Goal: Task Accomplishment & Management: Manage account settings

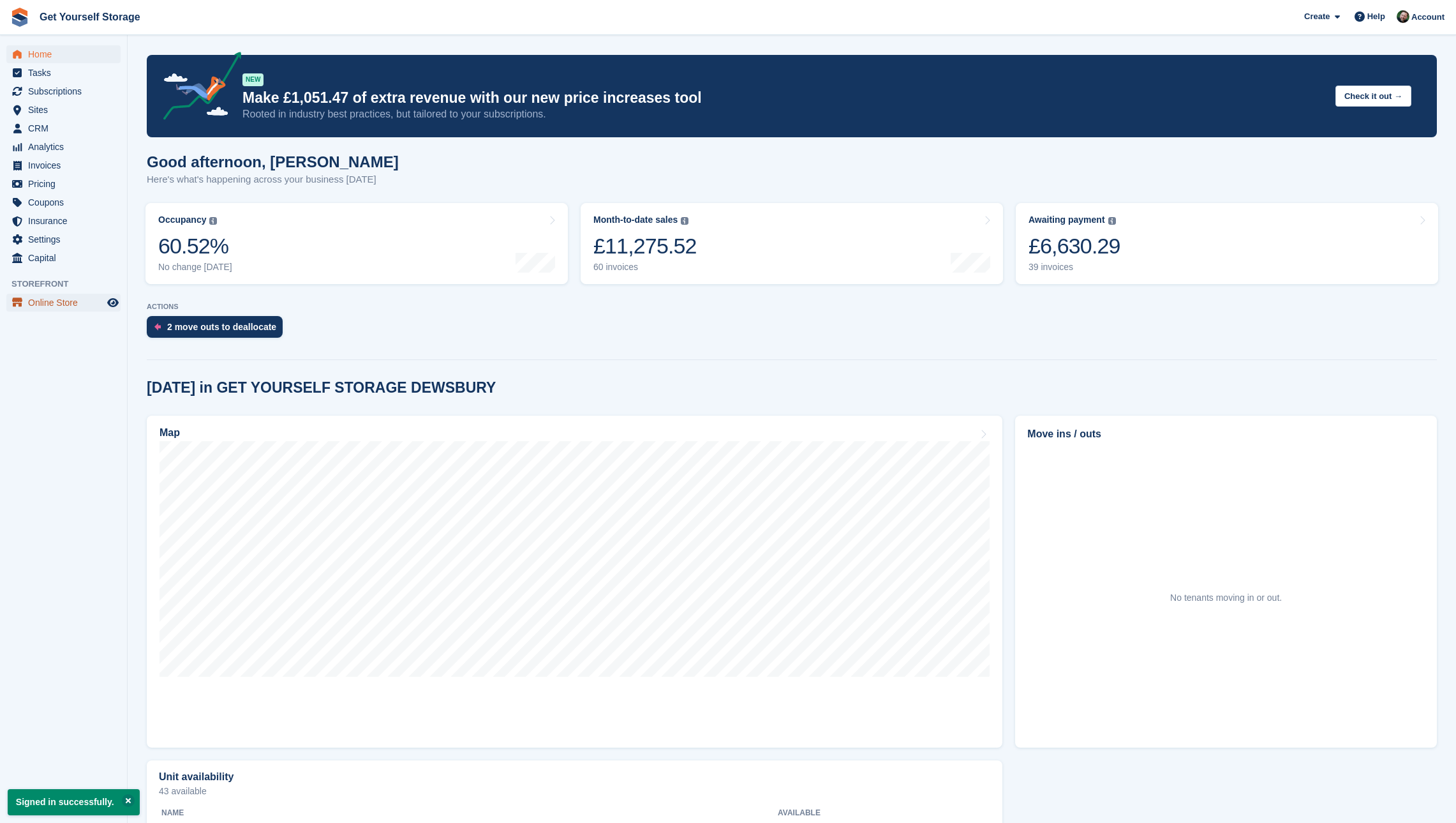
click at [56, 301] on span "Online Store" at bounding box center [66, 303] width 77 height 18
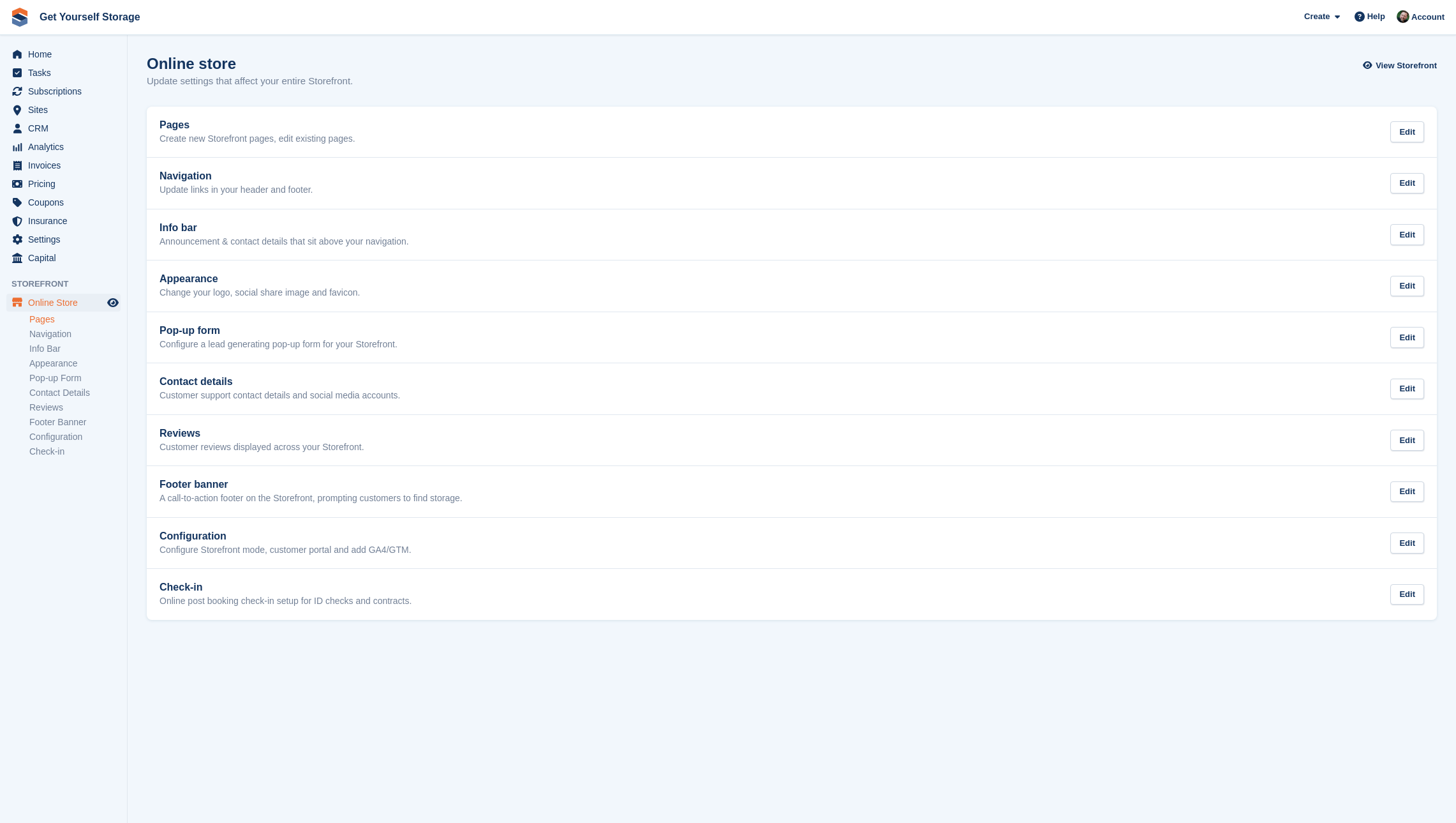
click at [51, 321] on link "Pages" at bounding box center [75, 319] width 91 height 12
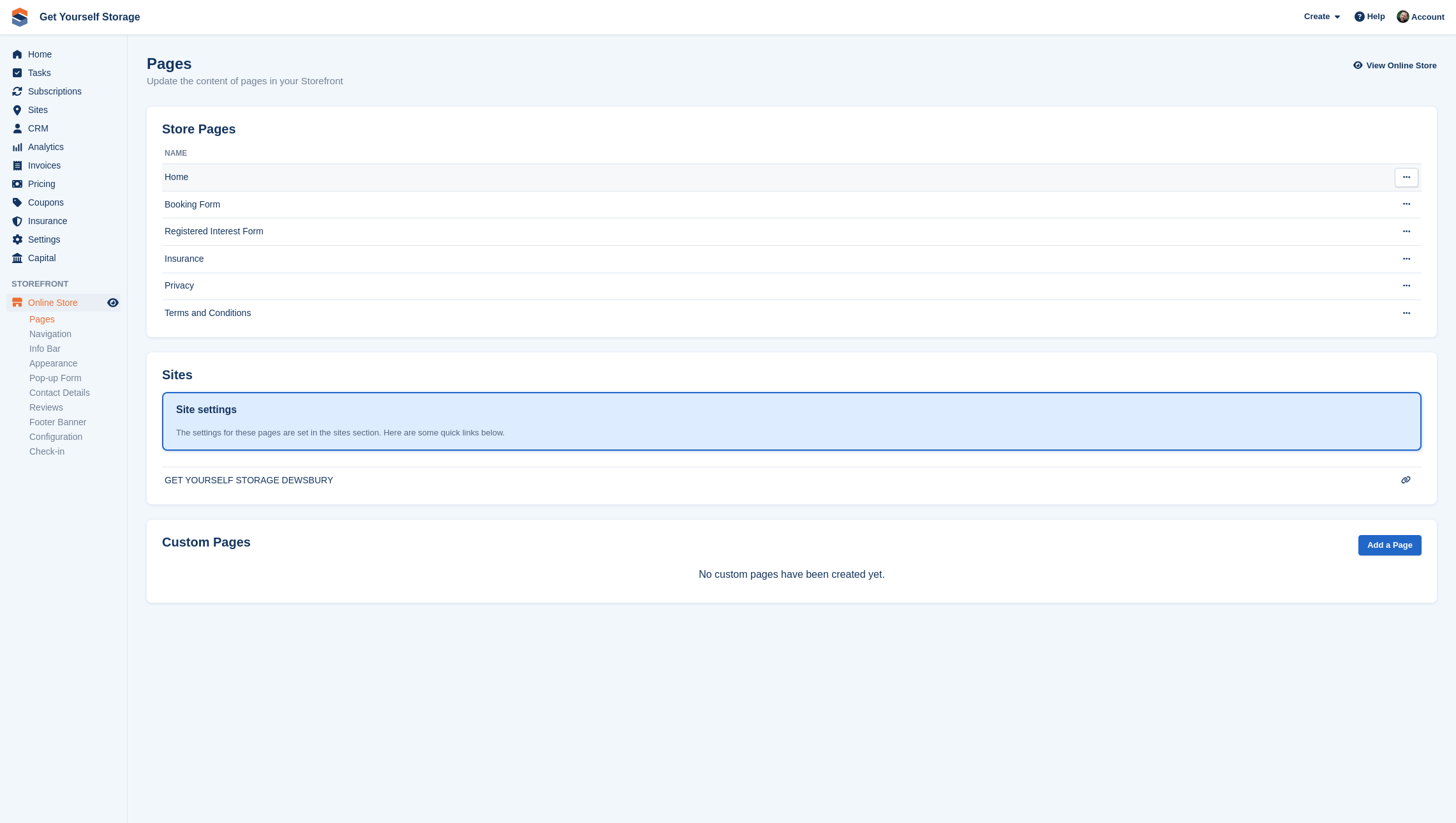
click at [200, 181] on td "Home" at bounding box center [760, 178] width 1196 height 28
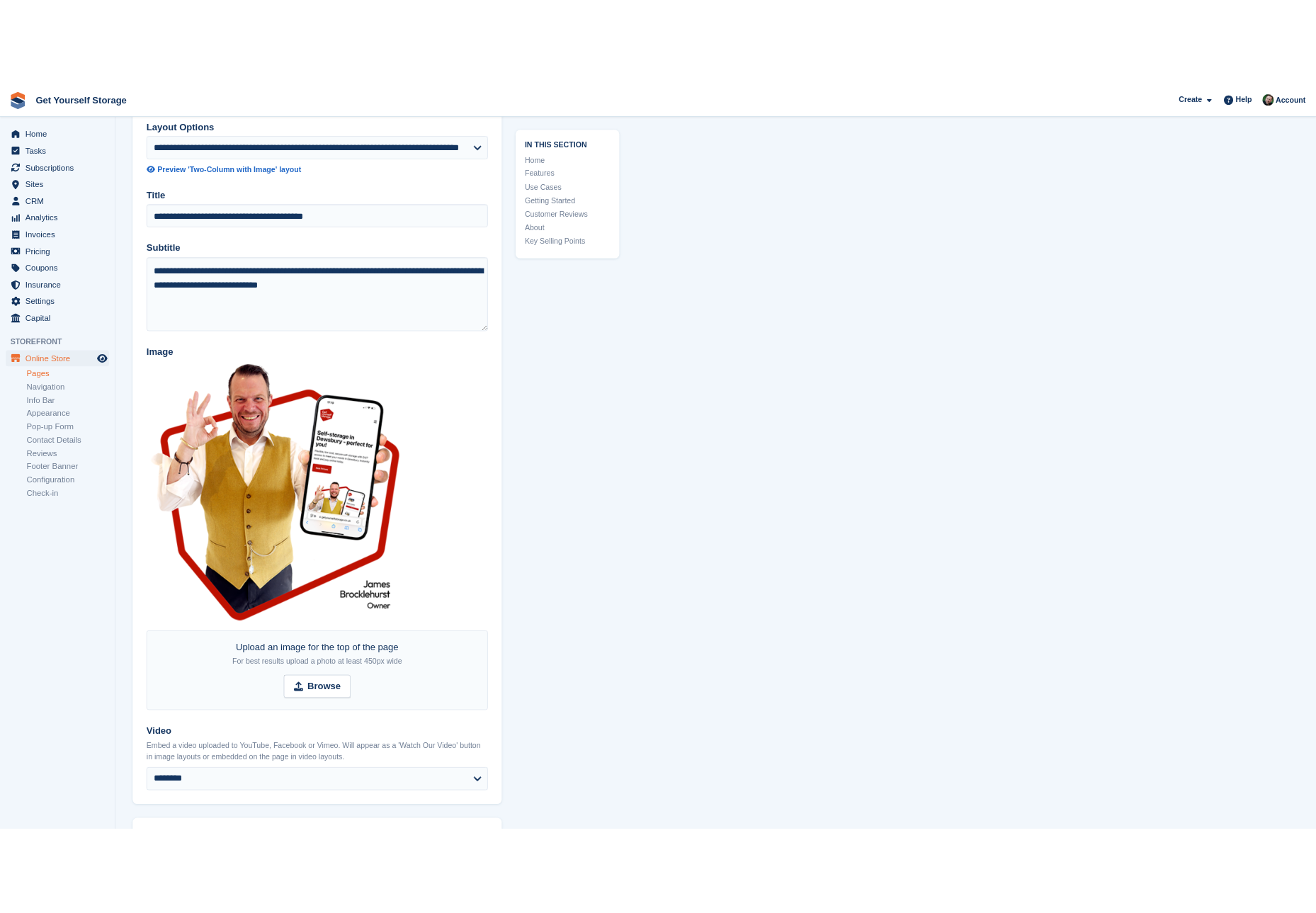
scroll to position [134, 0]
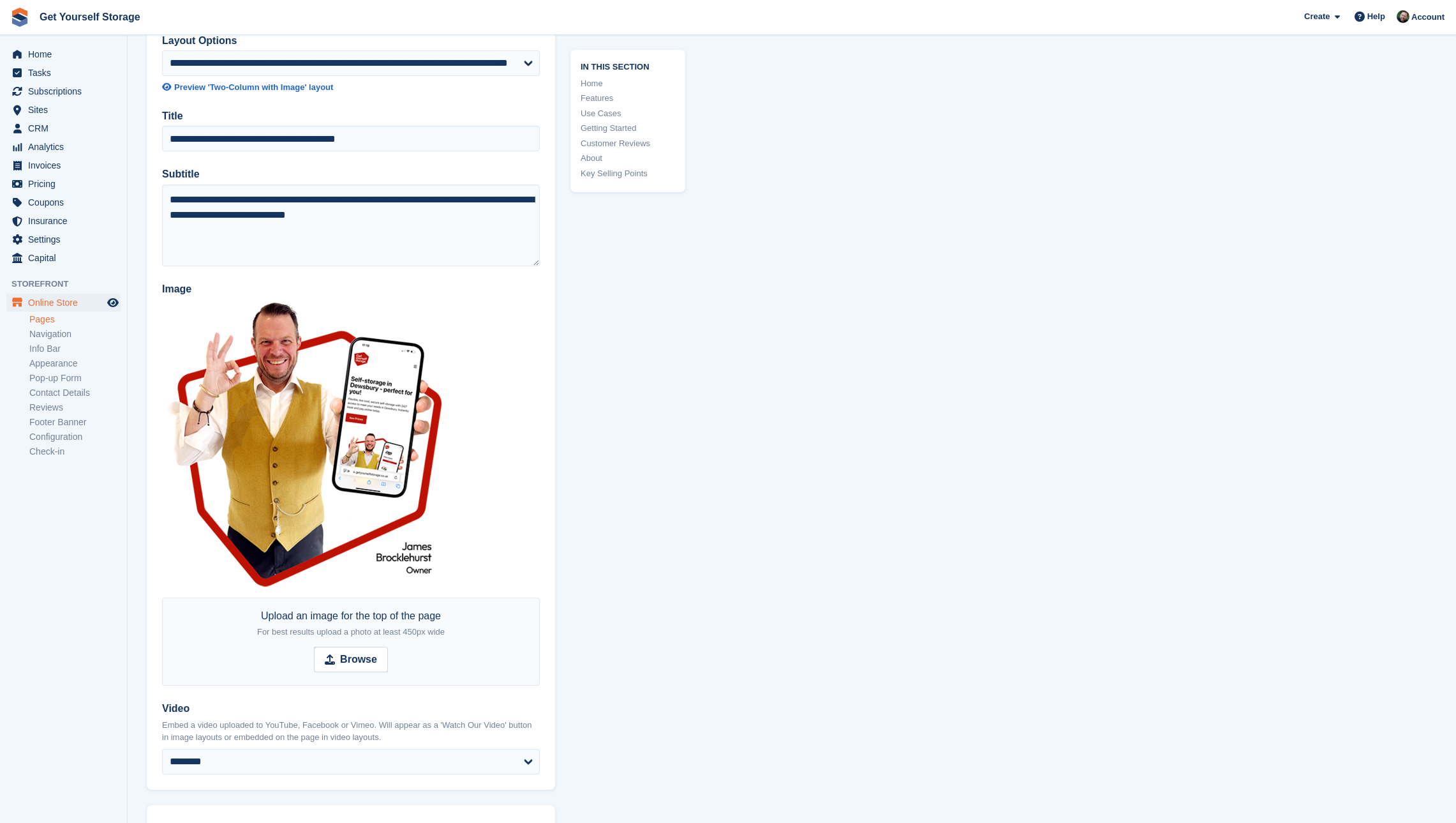
drag, startPoint x: 336, startPoint y: 482, endPoint x: 1280, endPoint y: 8, distance: 1056.3
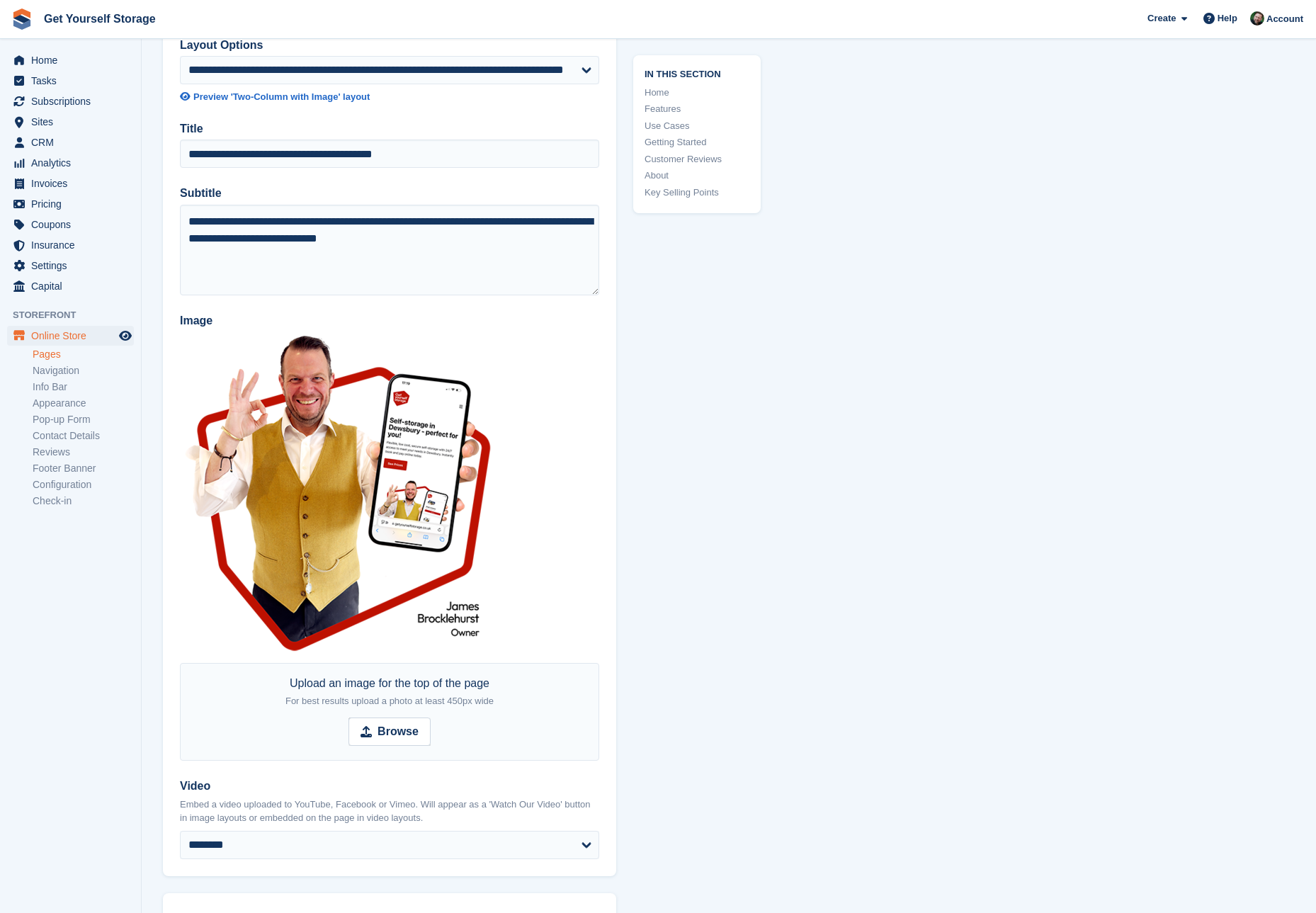
click at [422, 510] on img at bounding box center [339, 494] width 319 height 327
click at [402, 729] on strong "Browse" at bounding box center [397, 732] width 41 height 17
click at [402, 729] on input "Browse" at bounding box center [389, 731] width 82 height 28
click at [382, 720] on span "Browse" at bounding box center [389, 731] width 82 height 28
click at [382, 720] on input "Browse" at bounding box center [389, 731] width 82 height 28
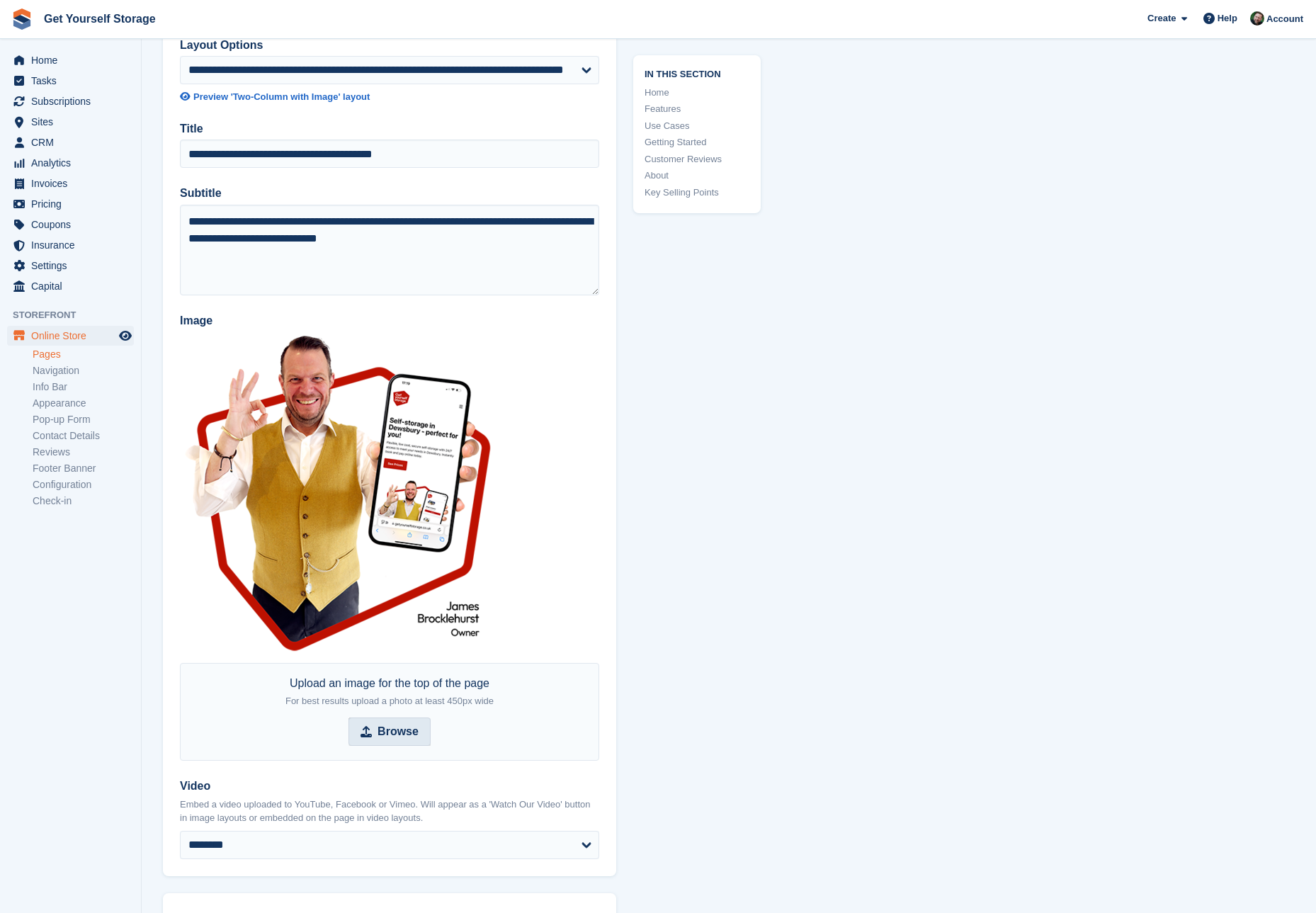
type input "**********"
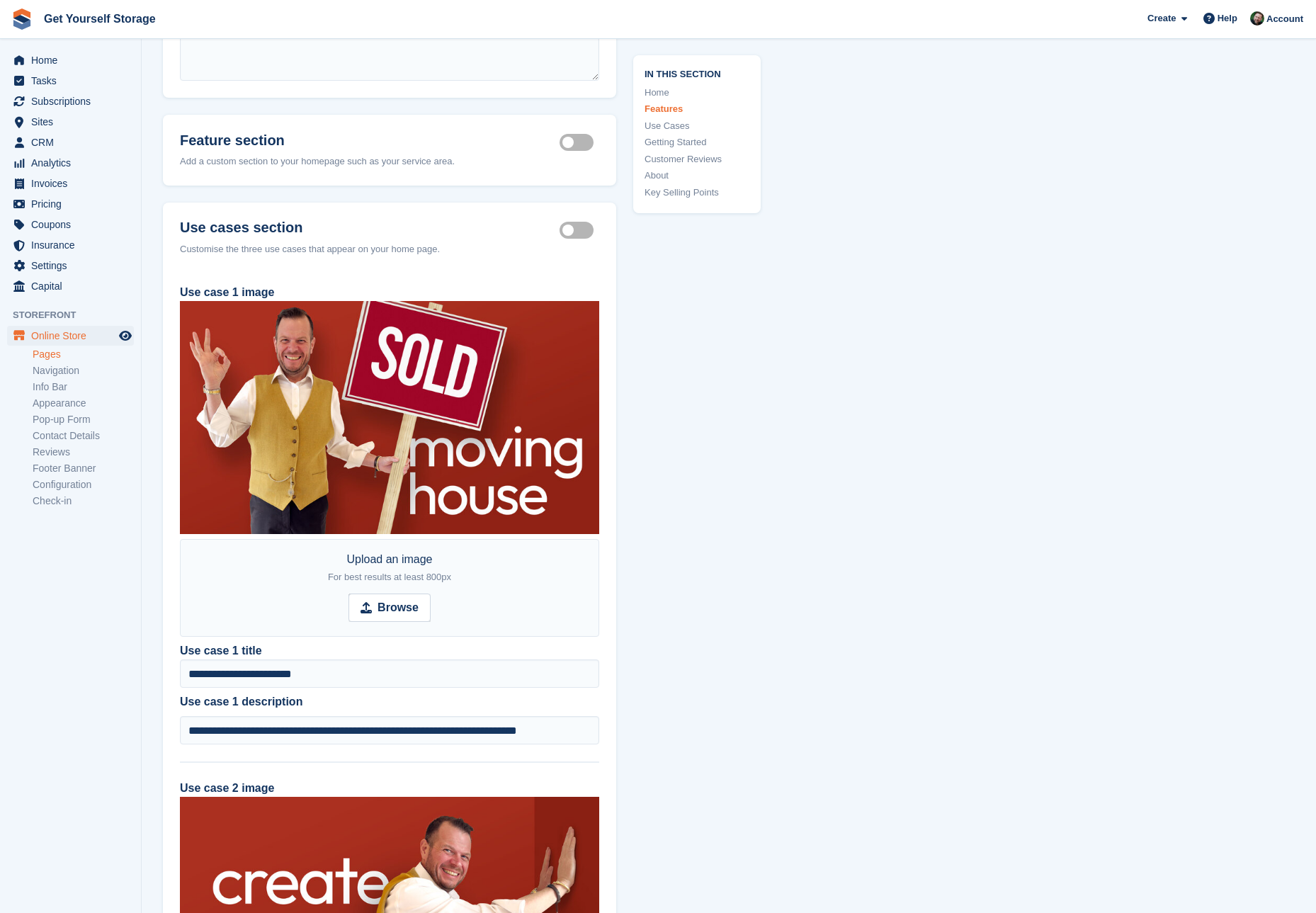
scroll to position [1506, 0]
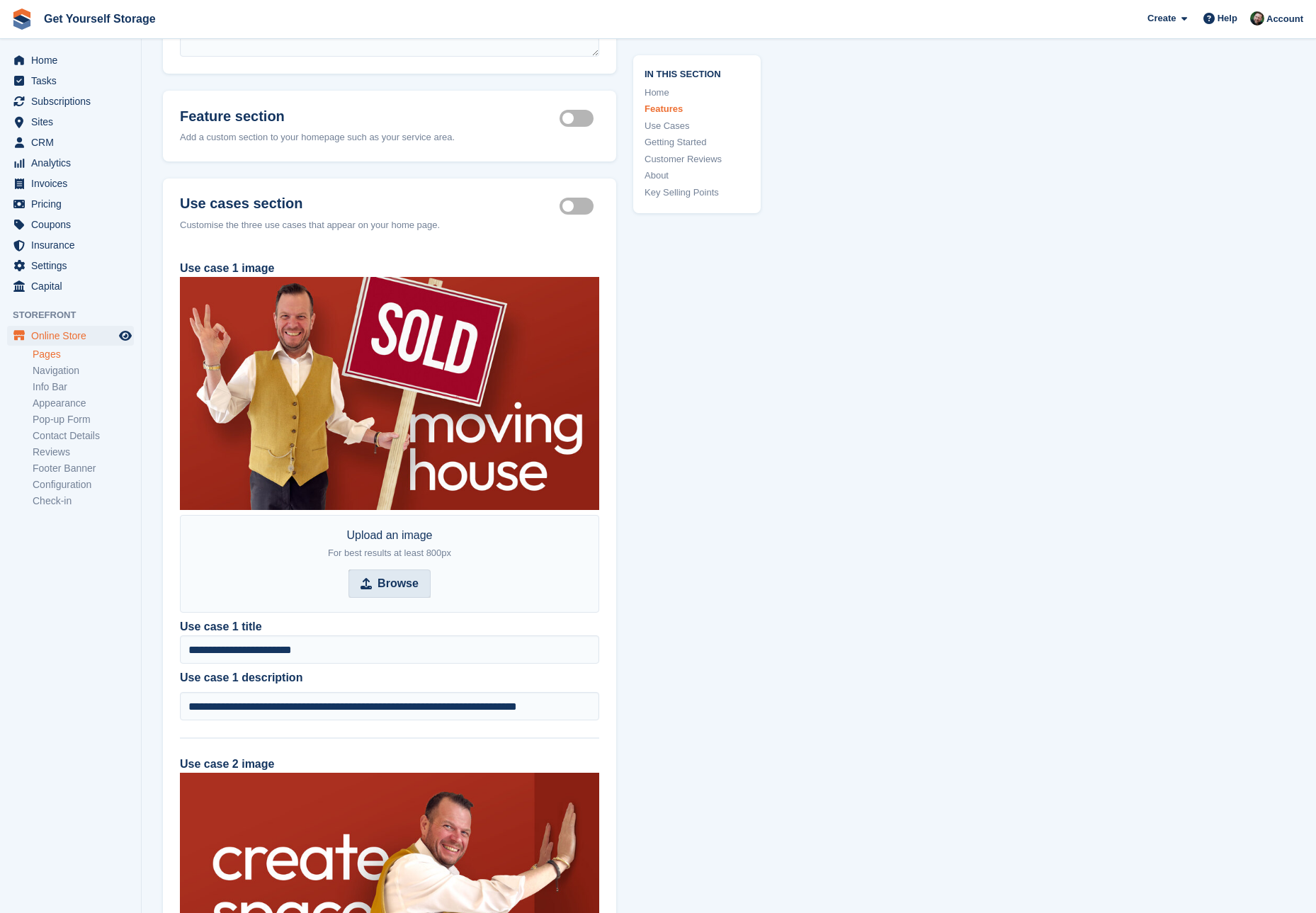
click at [387, 586] on strong "Browse" at bounding box center [397, 583] width 41 height 17
click at [387, 586] on input "Browse" at bounding box center [389, 583] width 82 height 28
type input "**********"
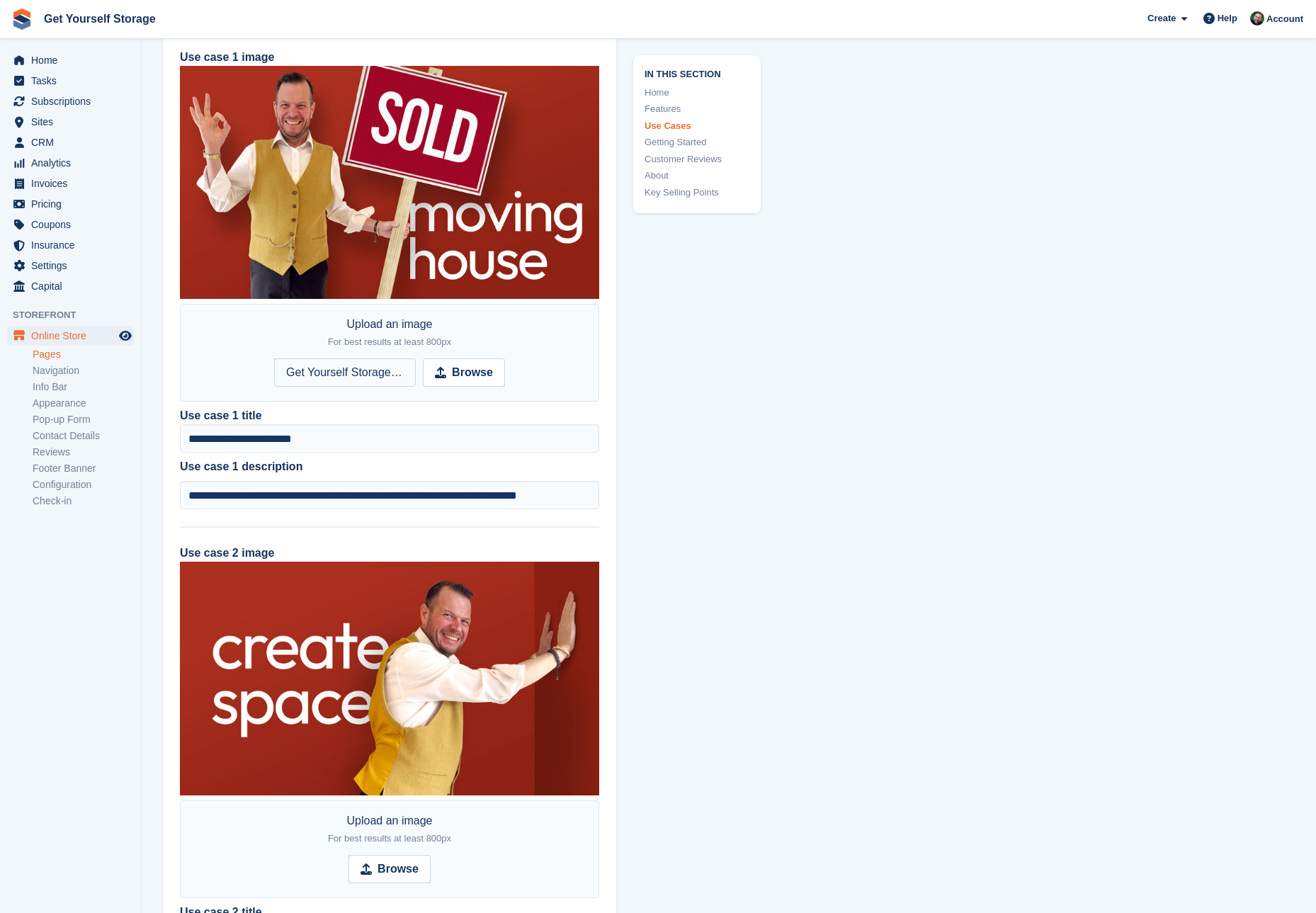
scroll to position [1734, 0]
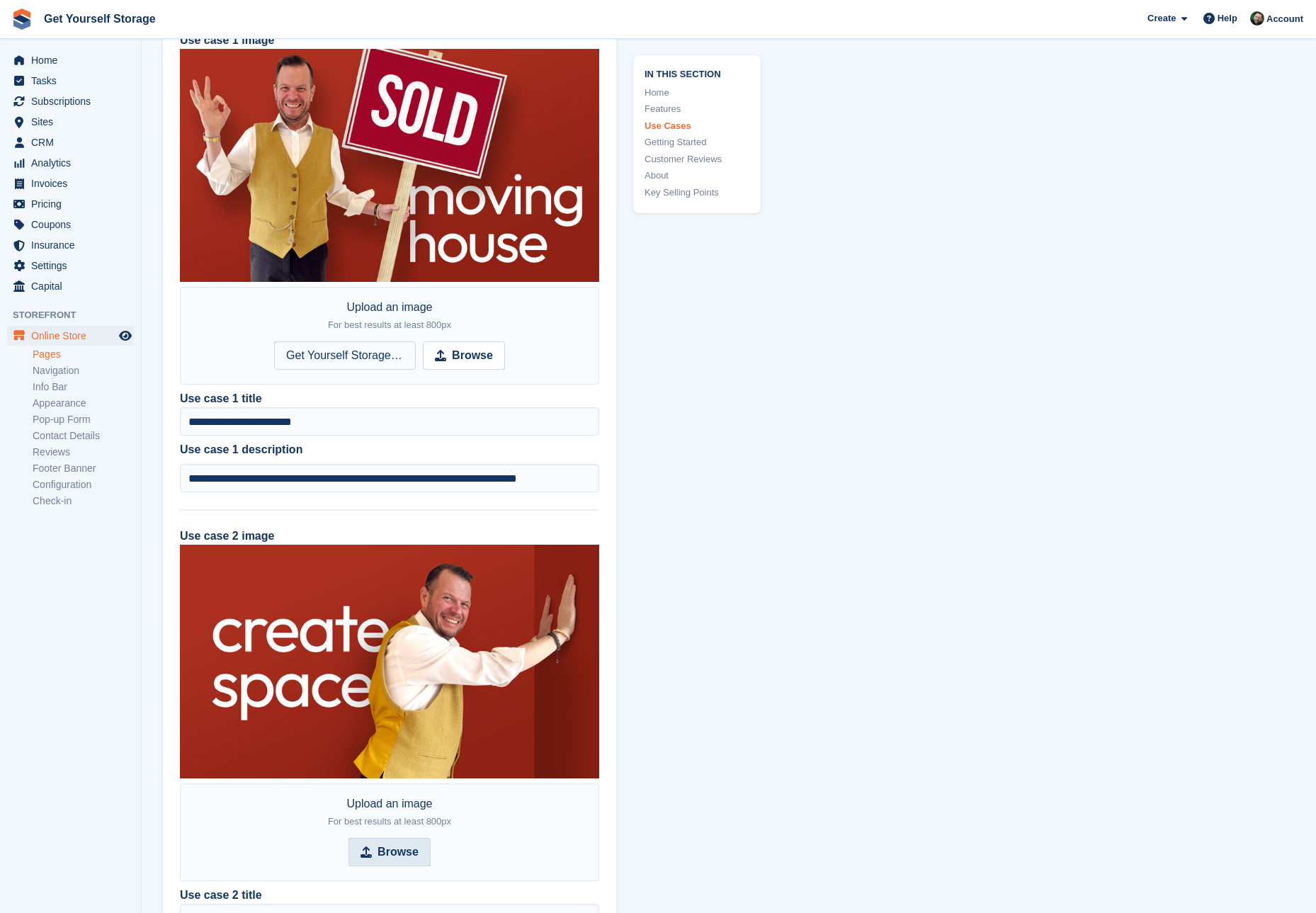
click at [397, 855] on strong "Browse" at bounding box center [397, 852] width 41 height 17
click at [397, 855] on input "Browse" at bounding box center [389, 852] width 82 height 28
type input "**********"
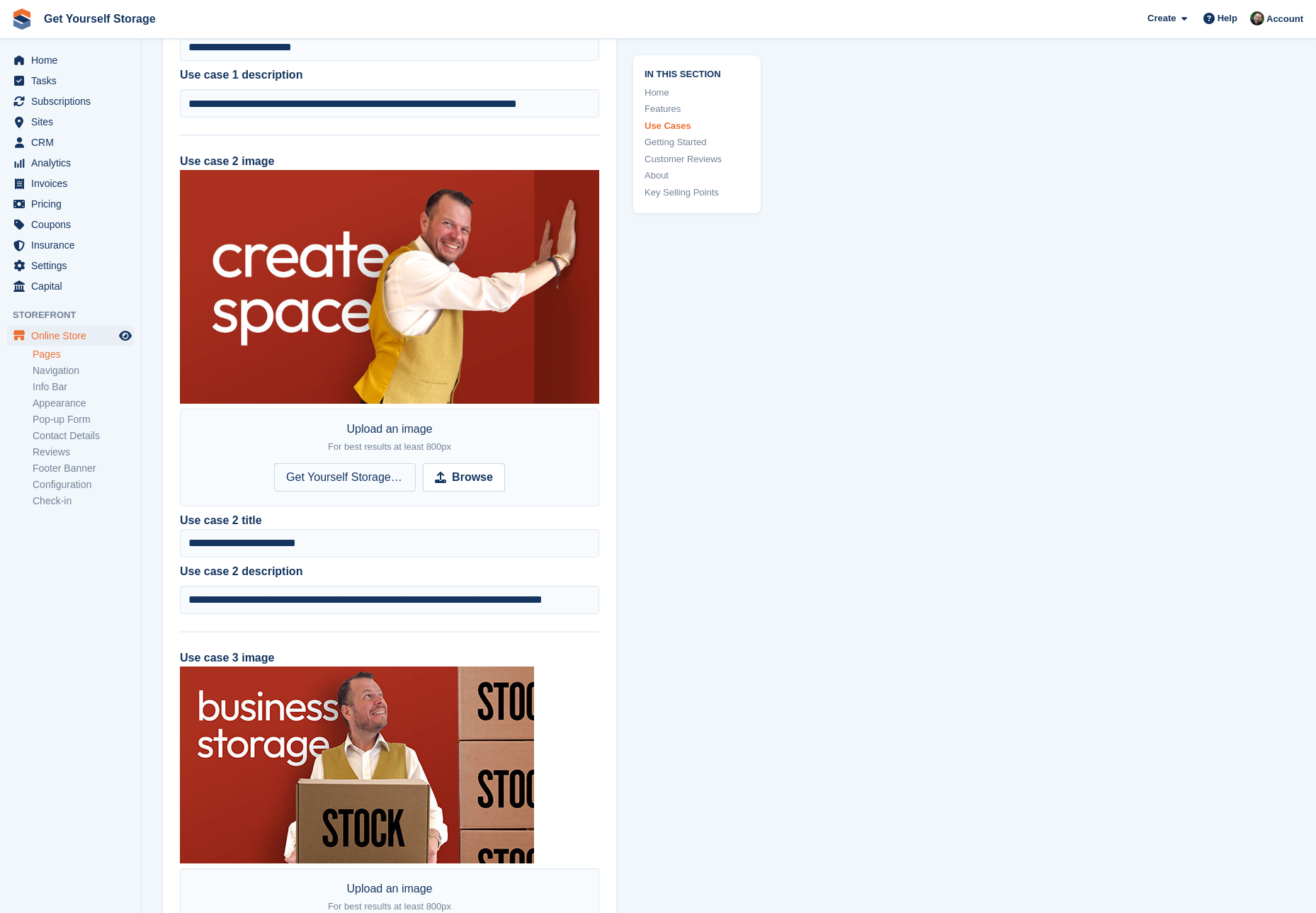
scroll to position [2224, 0]
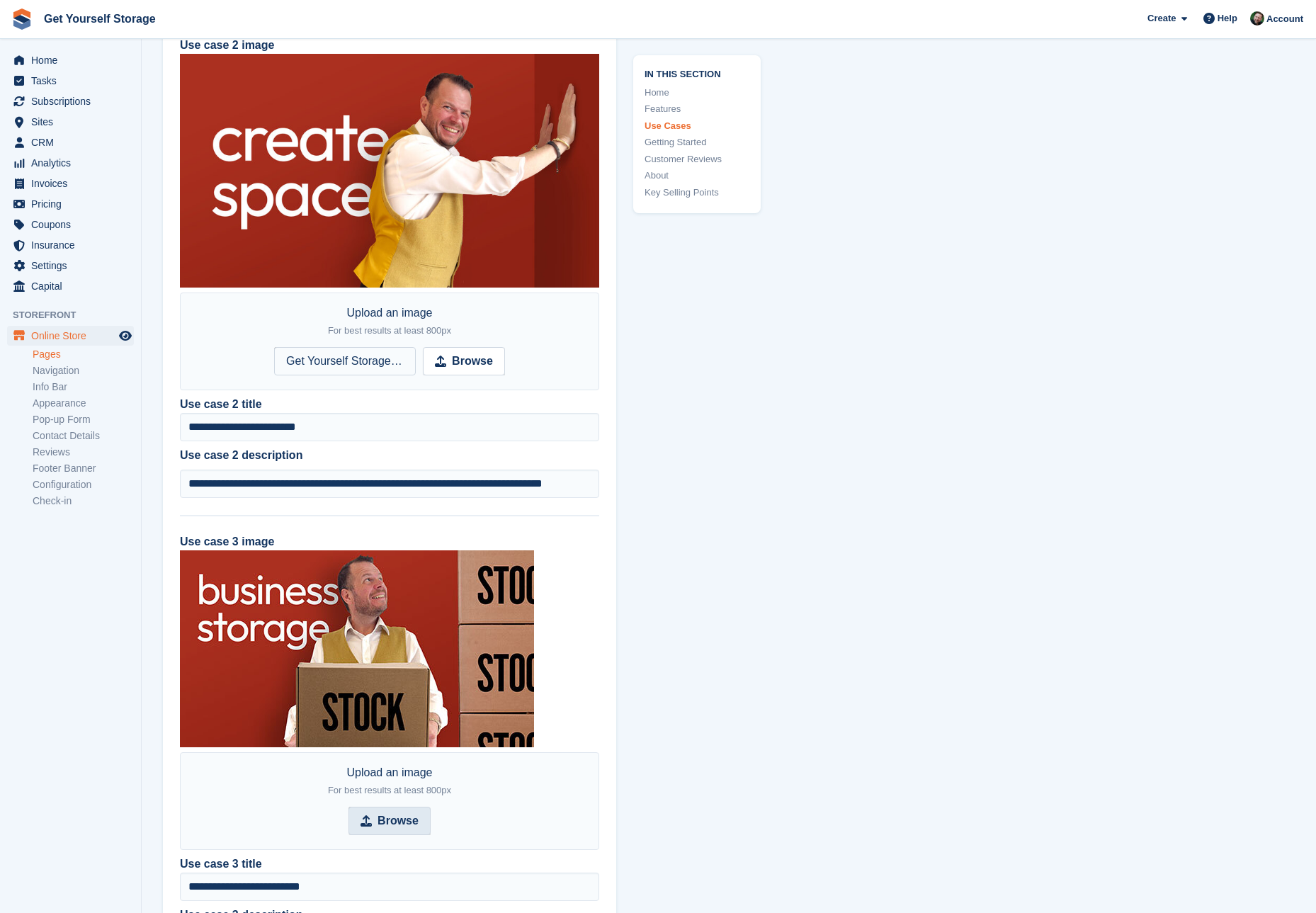
click at [387, 814] on strong "Browse" at bounding box center [397, 821] width 41 height 17
click at [387, 814] on input "Browse" at bounding box center [389, 821] width 82 height 28
type input "**********"
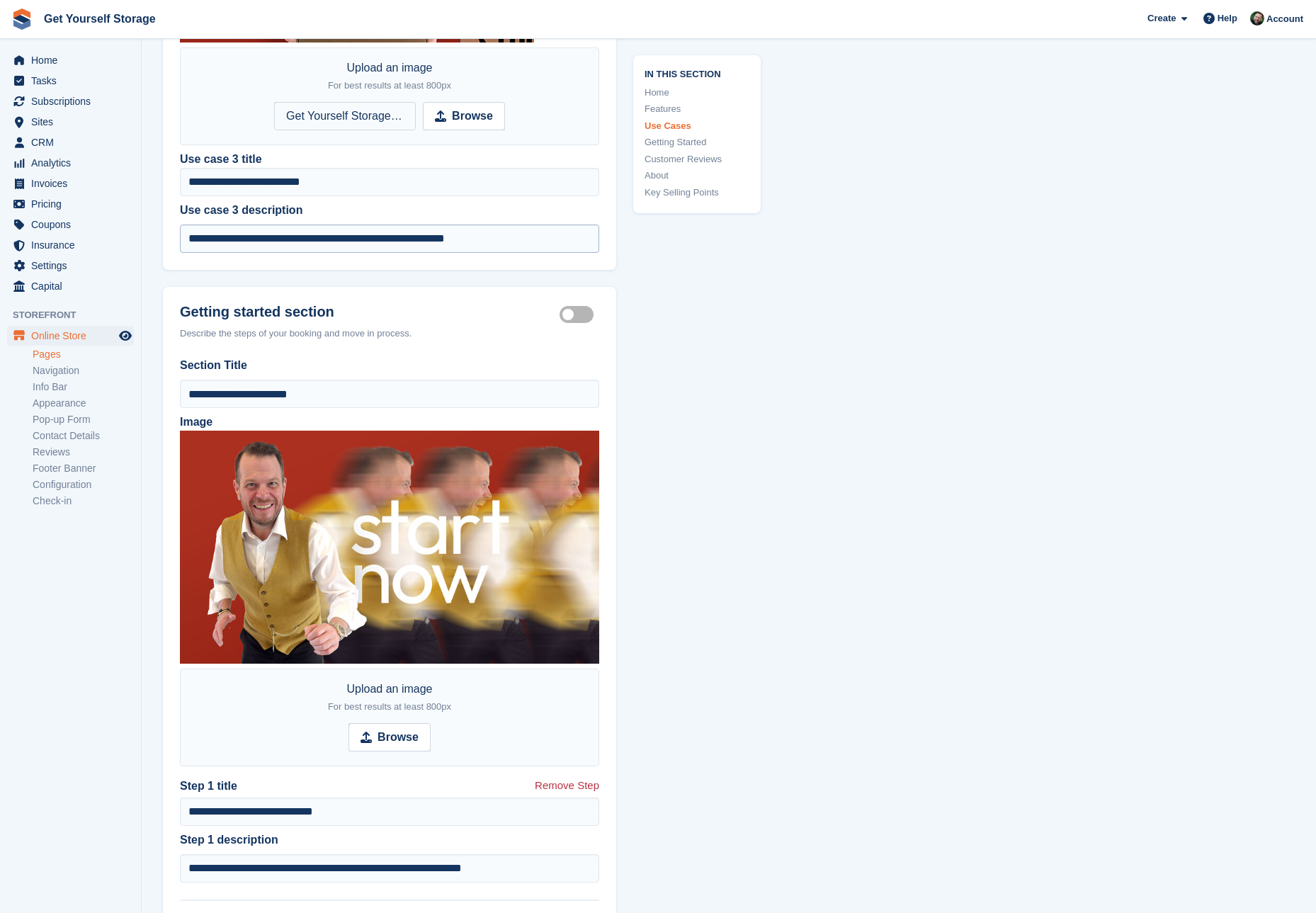
scroll to position [2943, 0]
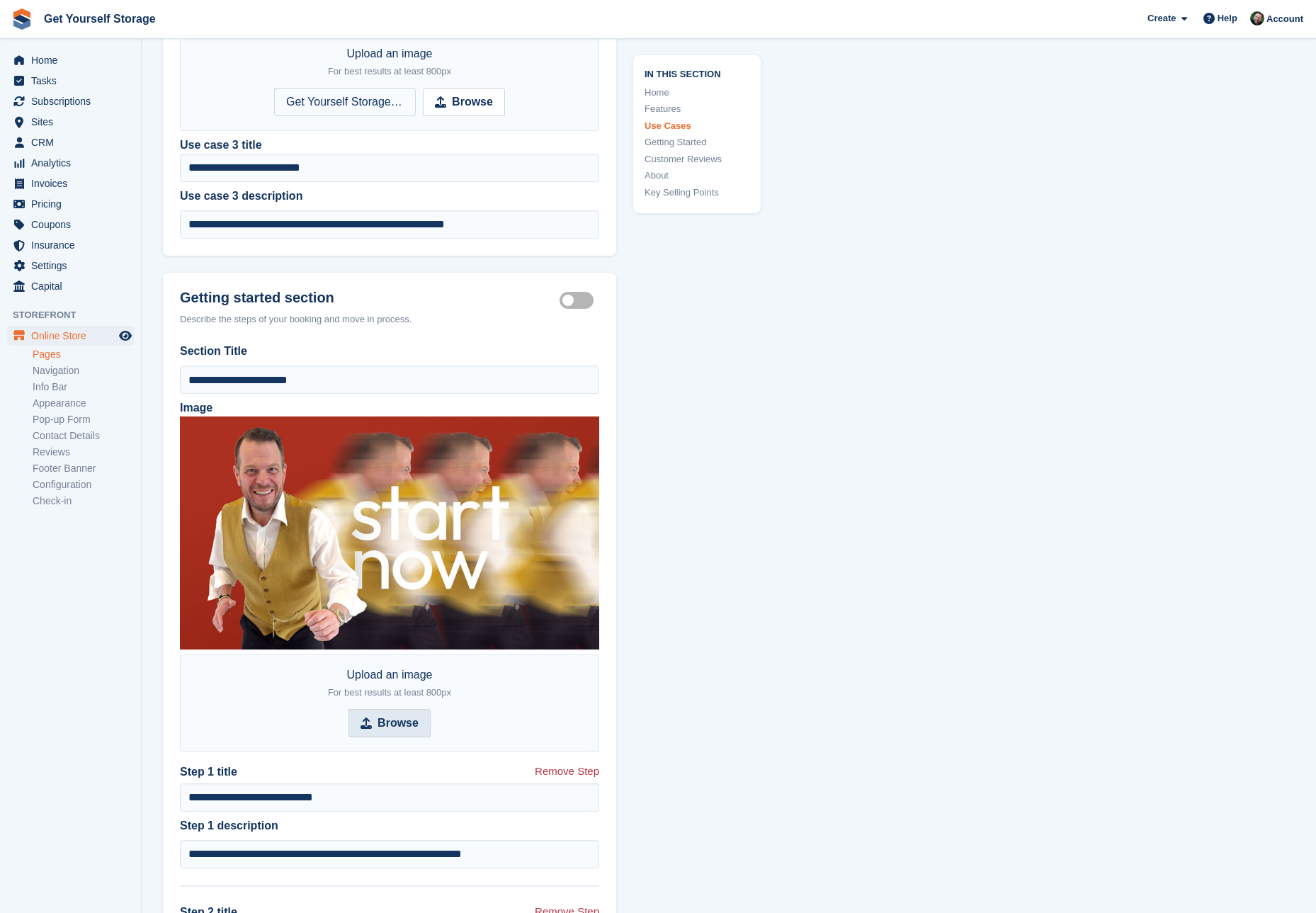
click at [383, 715] on strong "Browse" at bounding box center [397, 723] width 41 height 17
click at [383, 713] on input "Browse" at bounding box center [389, 722] width 82 height 28
type input "**********"
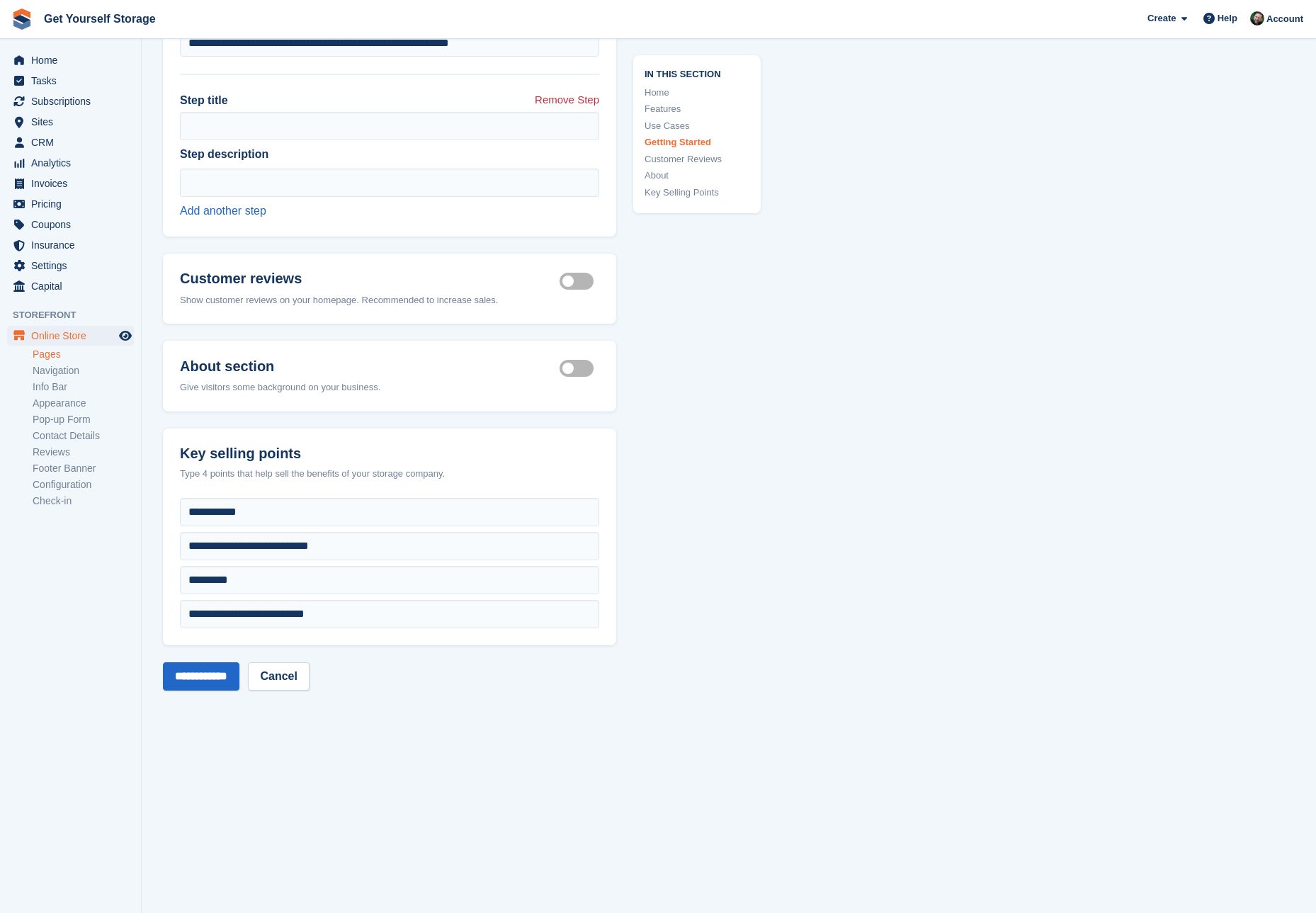
scroll to position [4581, 0]
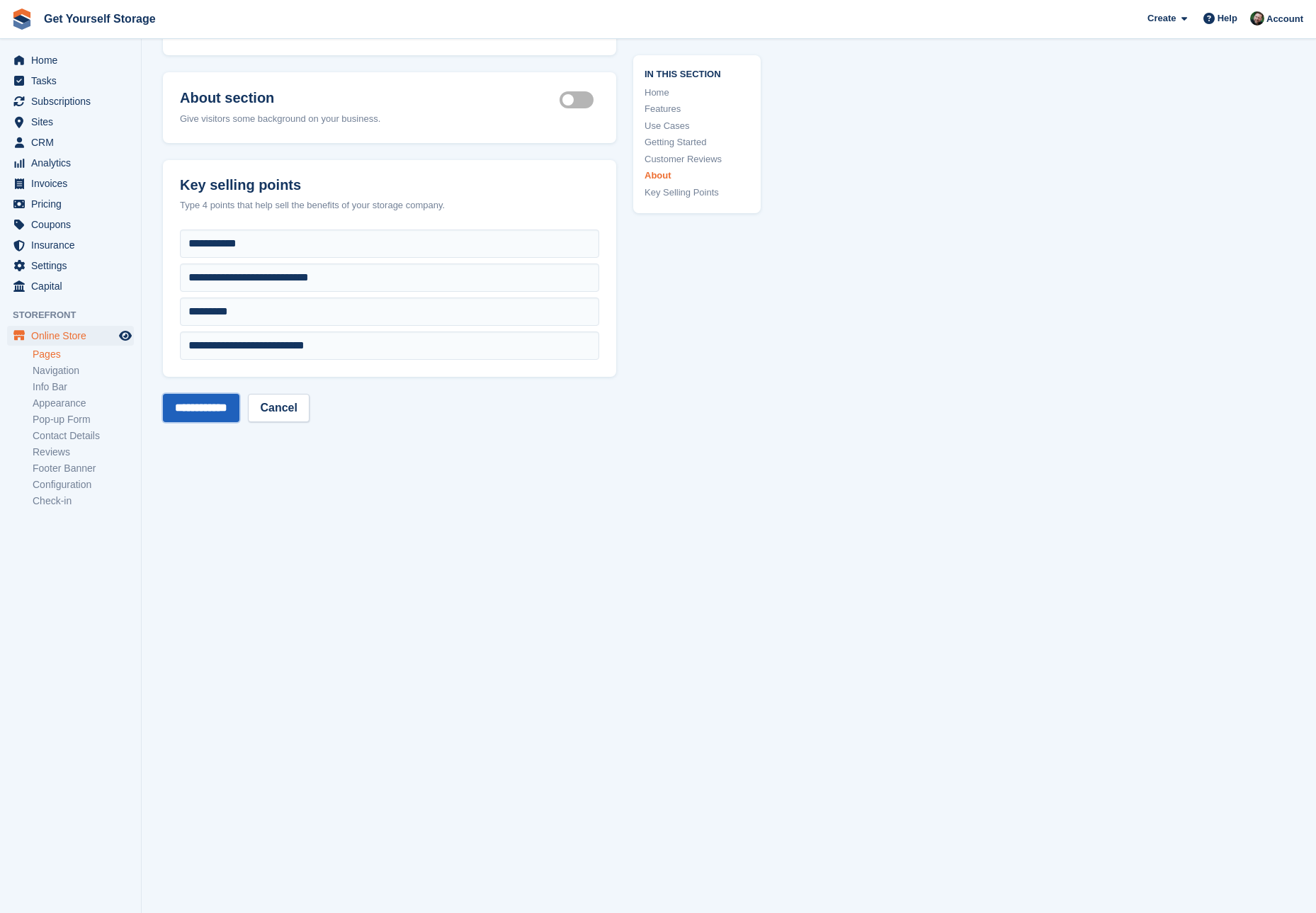
click at [213, 409] on input "**********" at bounding box center [201, 407] width 77 height 28
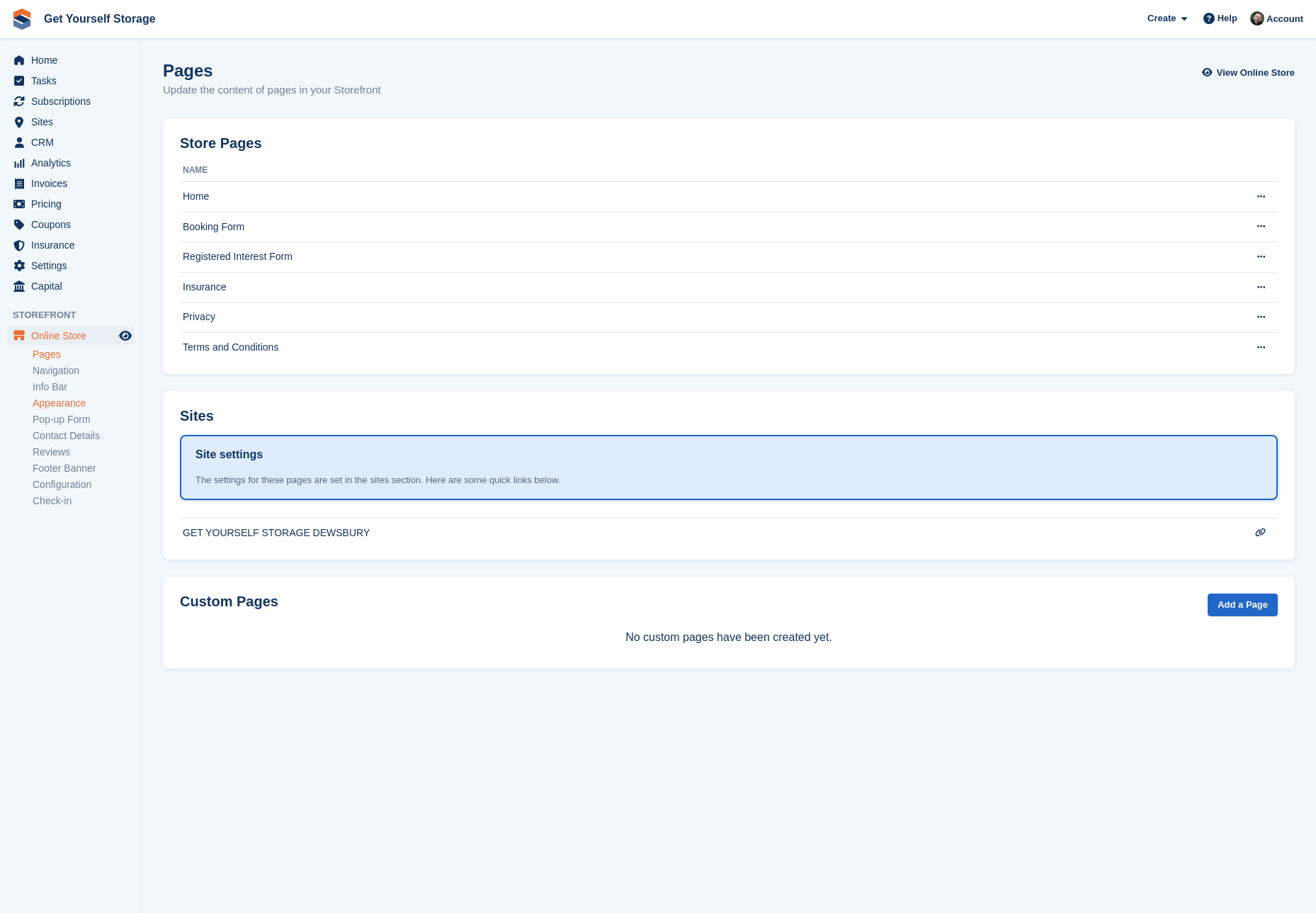
click at [50, 401] on link "Appearance" at bounding box center [83, 403] width 101 height 14
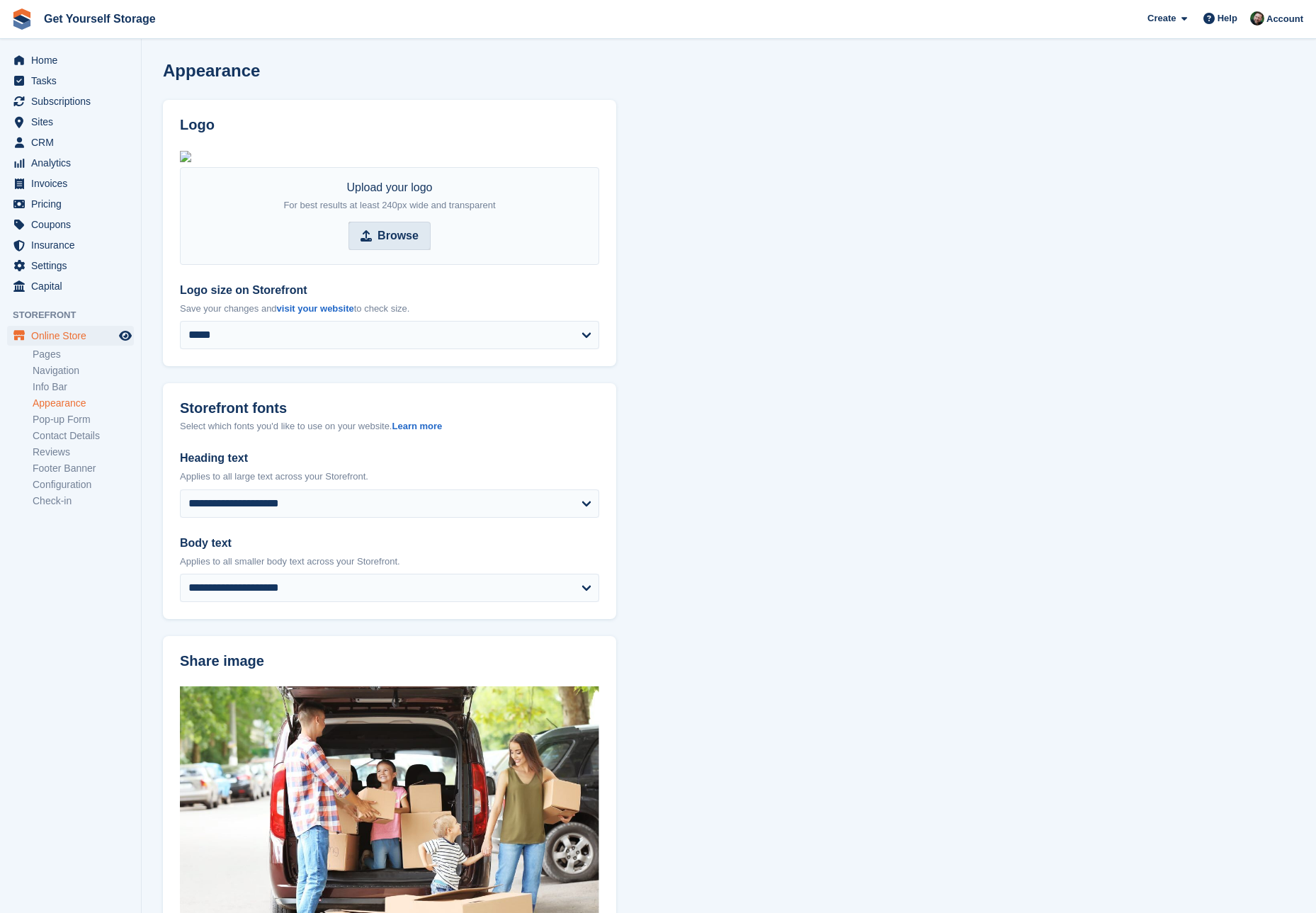
click at [394, 244] on strong "Browse" at bounding box center [397, 236] width 41 height 17
click at [394, 250] on input "Browse" at bounding box center [389, 235] width 82 height 28
type input "**********"
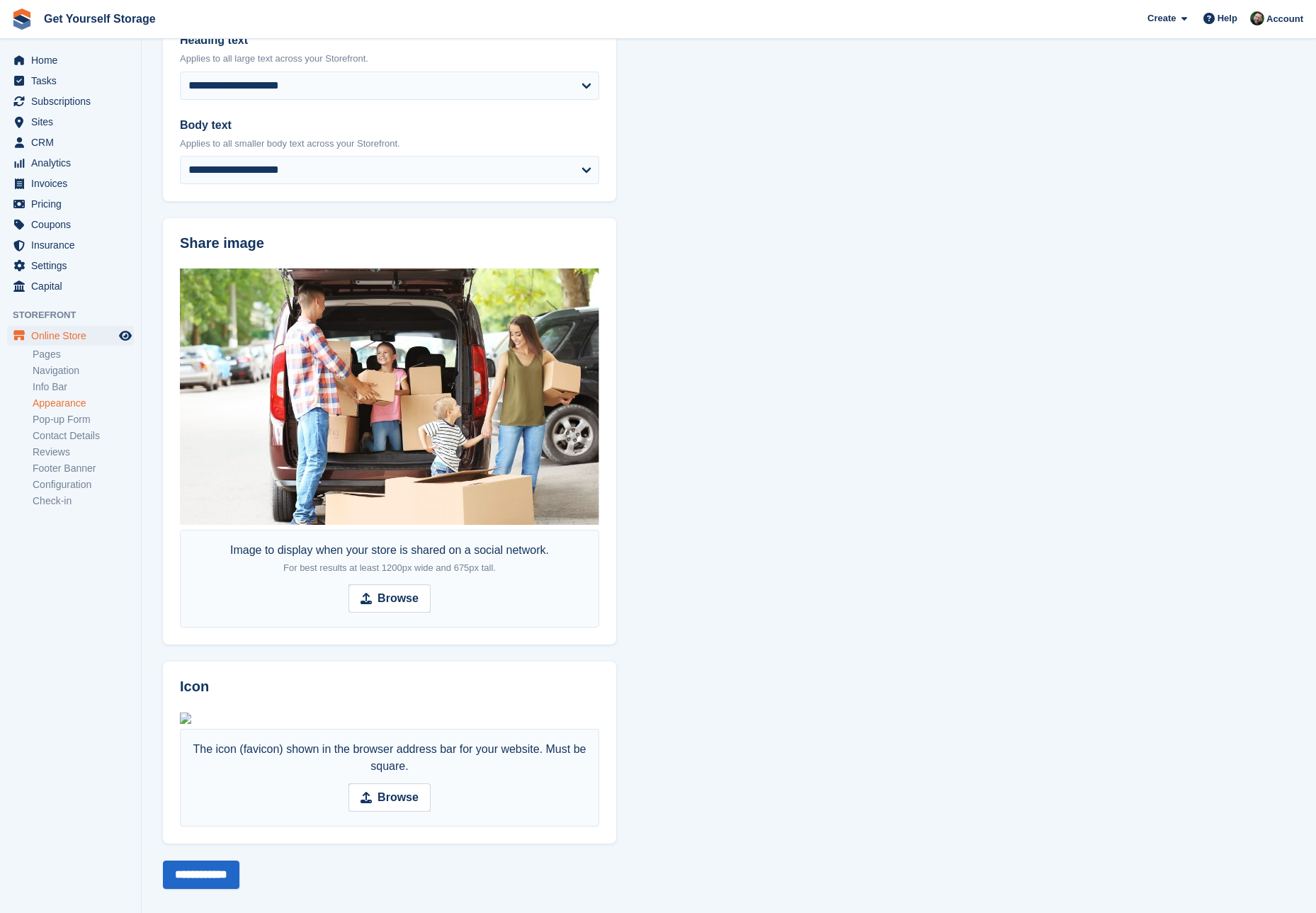
scroll to position [528, 0]
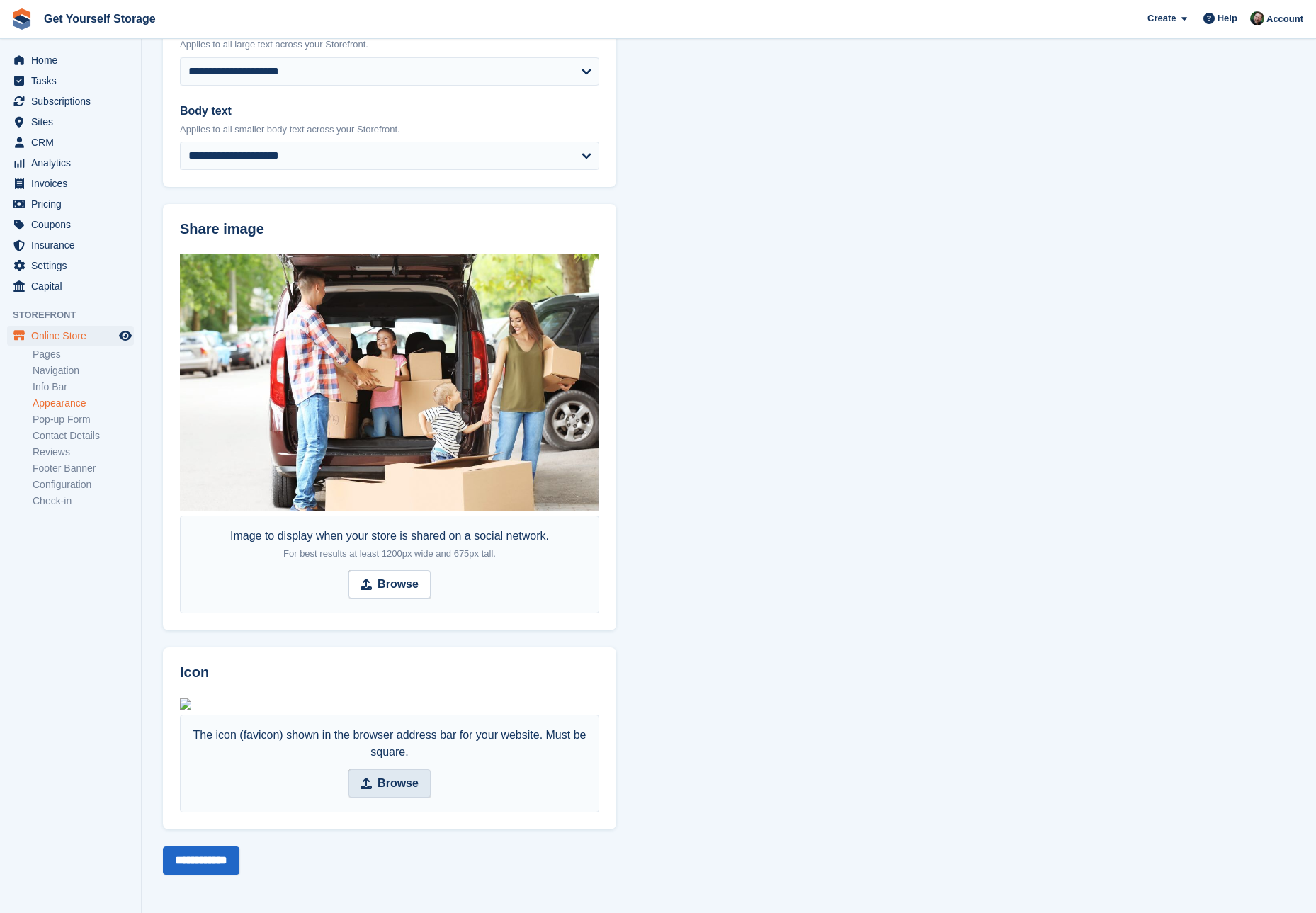
click at [399, 785] on strong "Browse" at bounding box center [397, 783] width 41 height 17
click at [399, 785] on input "Browse" at bounding box center [389, 783] width 82 height 28
type input "**********"
click at [226, 852] on input "**********" at bounding box center [201, 860] width 77 height 28
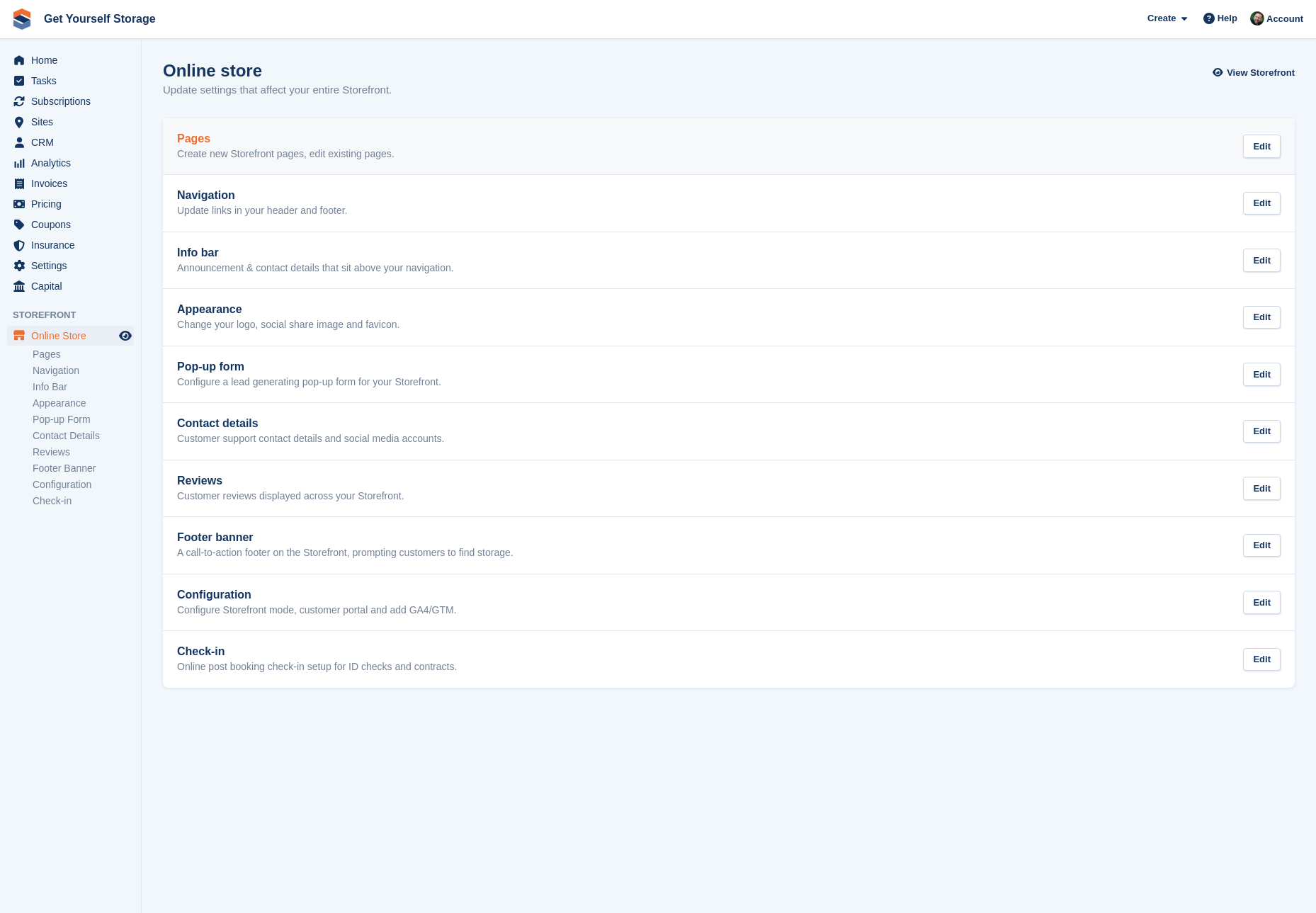
click at [261, 156] on p "Create new Storefront pages, edit existing pages." at bounding box center [285, 154] width 218 height 13
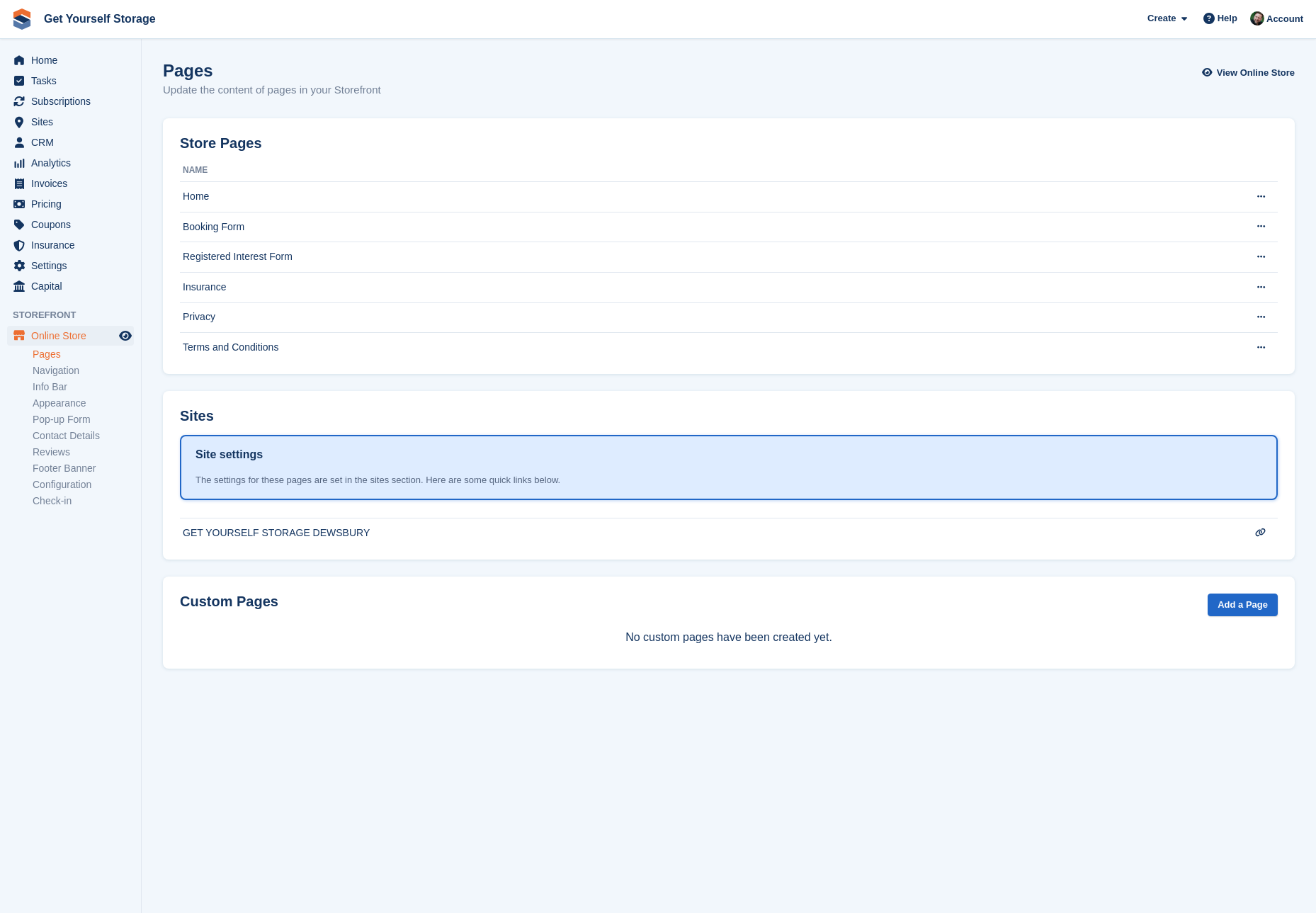
click at [434, 468] on div "Site settings The settings for these pages are set in the sites section. Here a…" at bounding box center [729, 466] width 1067 height 41
click at [52, 271] on span "Settings" at bounding box center [74, 266] width 85 height 20
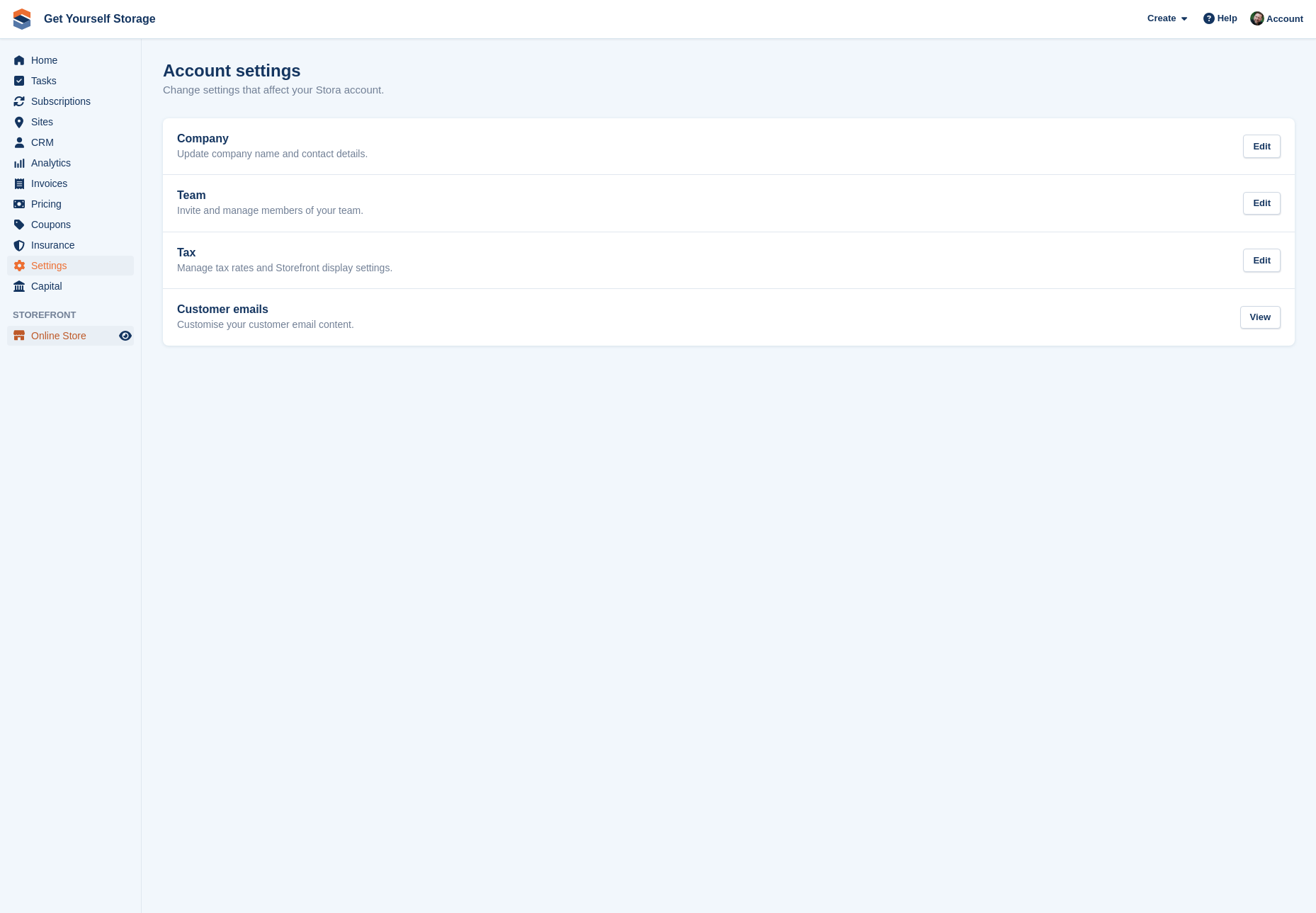
click at [50, 337] on span "Online Store" at bounding box center [74, 336] width 85 height 20
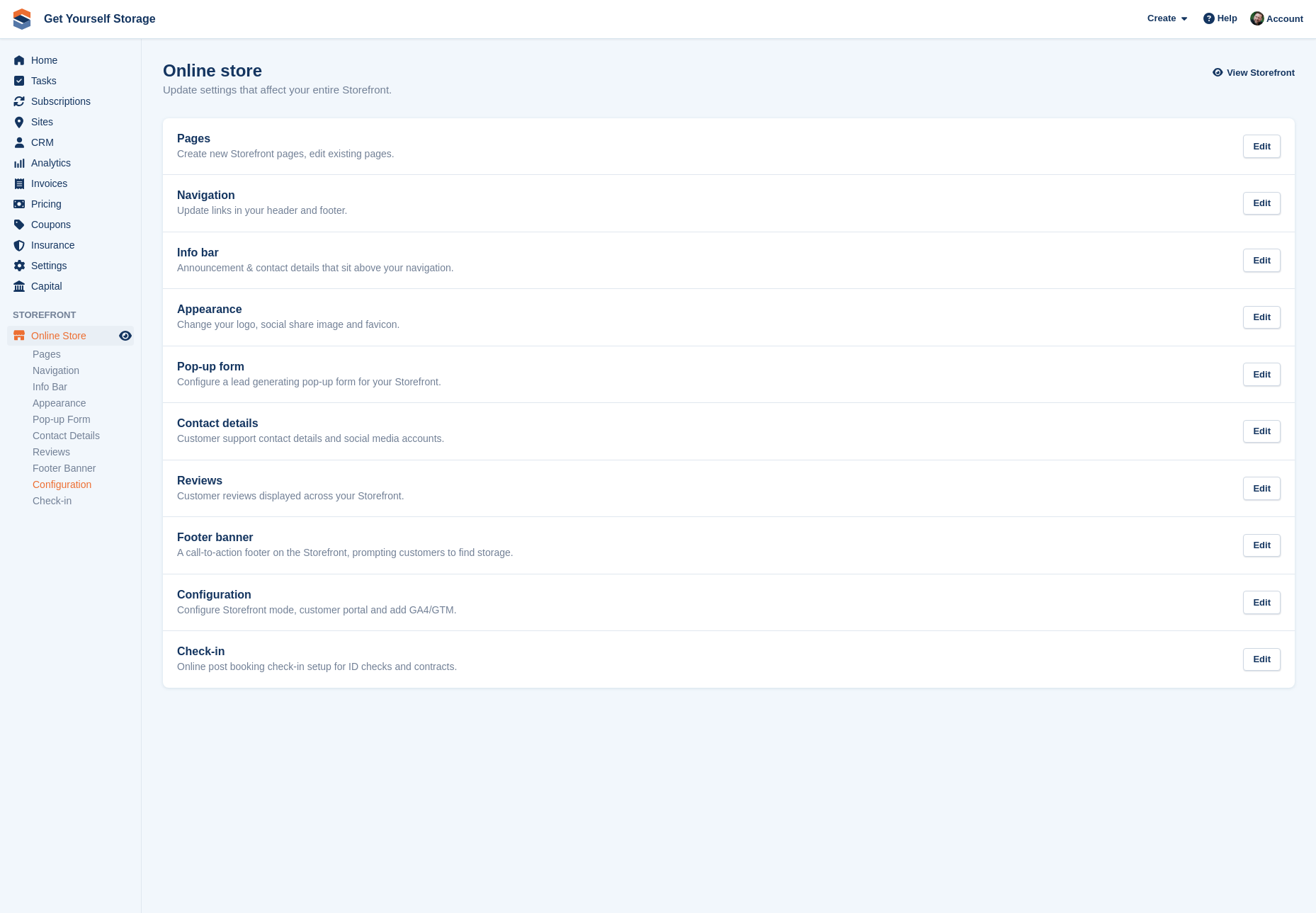
click at [86, 487] on link "Configuration" at bounding box center [83, 485] width 101 height 14
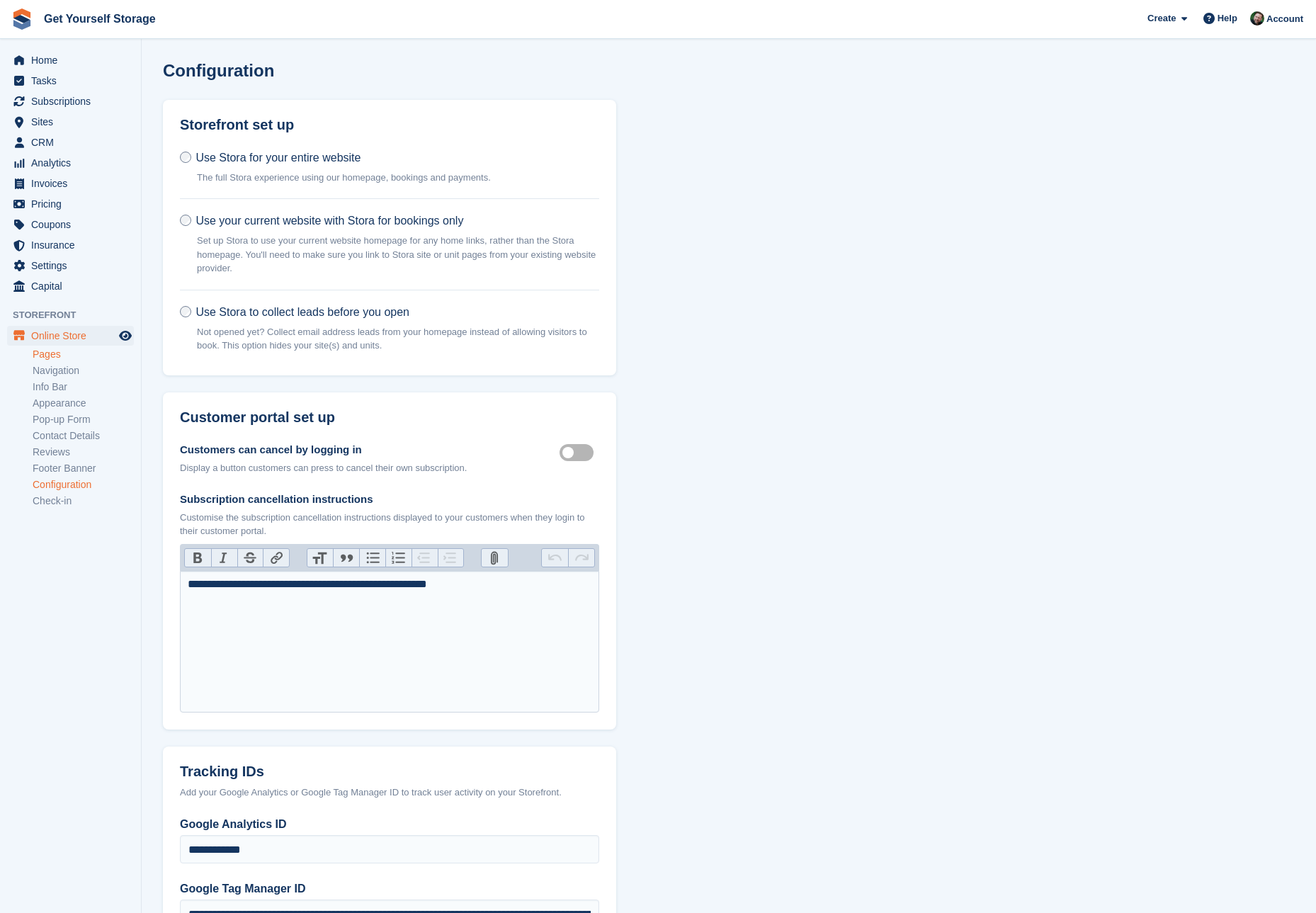
click at [65, 357] on link "Pages" at bounding box center [83, 354] width 101 height 14
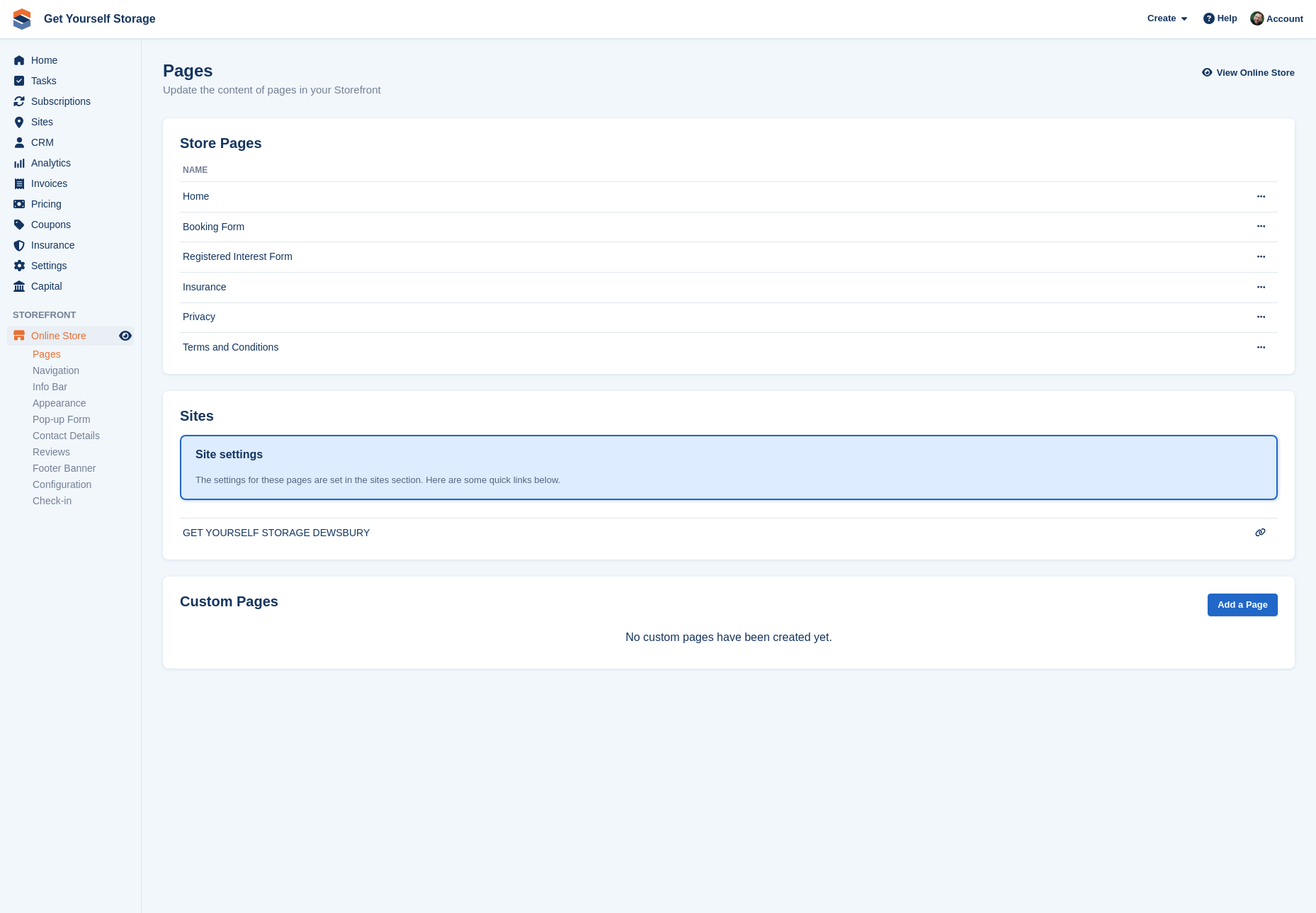
click at [58, 356] on link "Pages" at bounding box center [83, 354] width 101 height 14
click at [60, 372] on link "Navigation" at bounding box center [83, 371] width 101 height 14
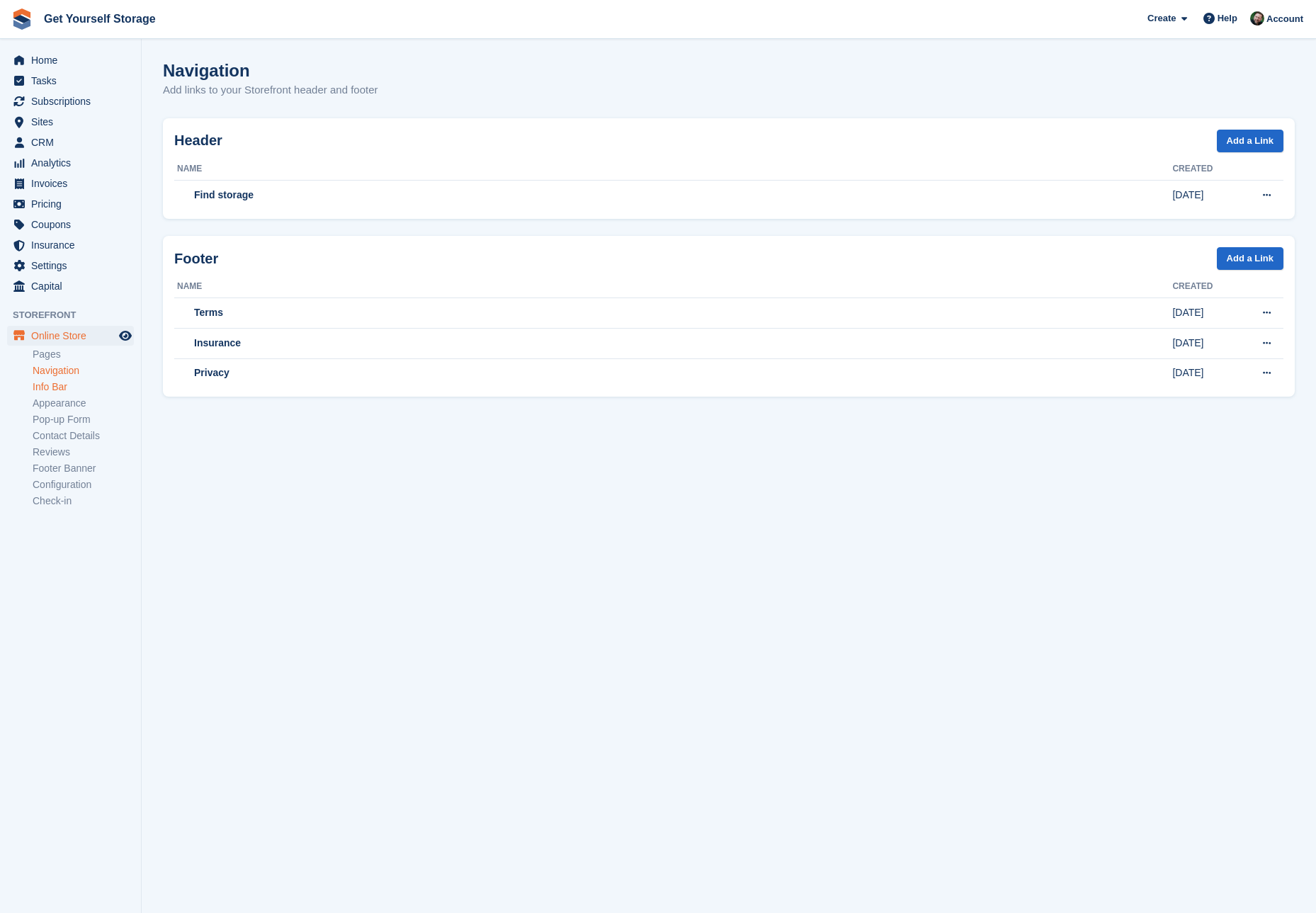
click at [58, 387] on link "Info Bar" at bounding box center [83, 387] width 101 height 14
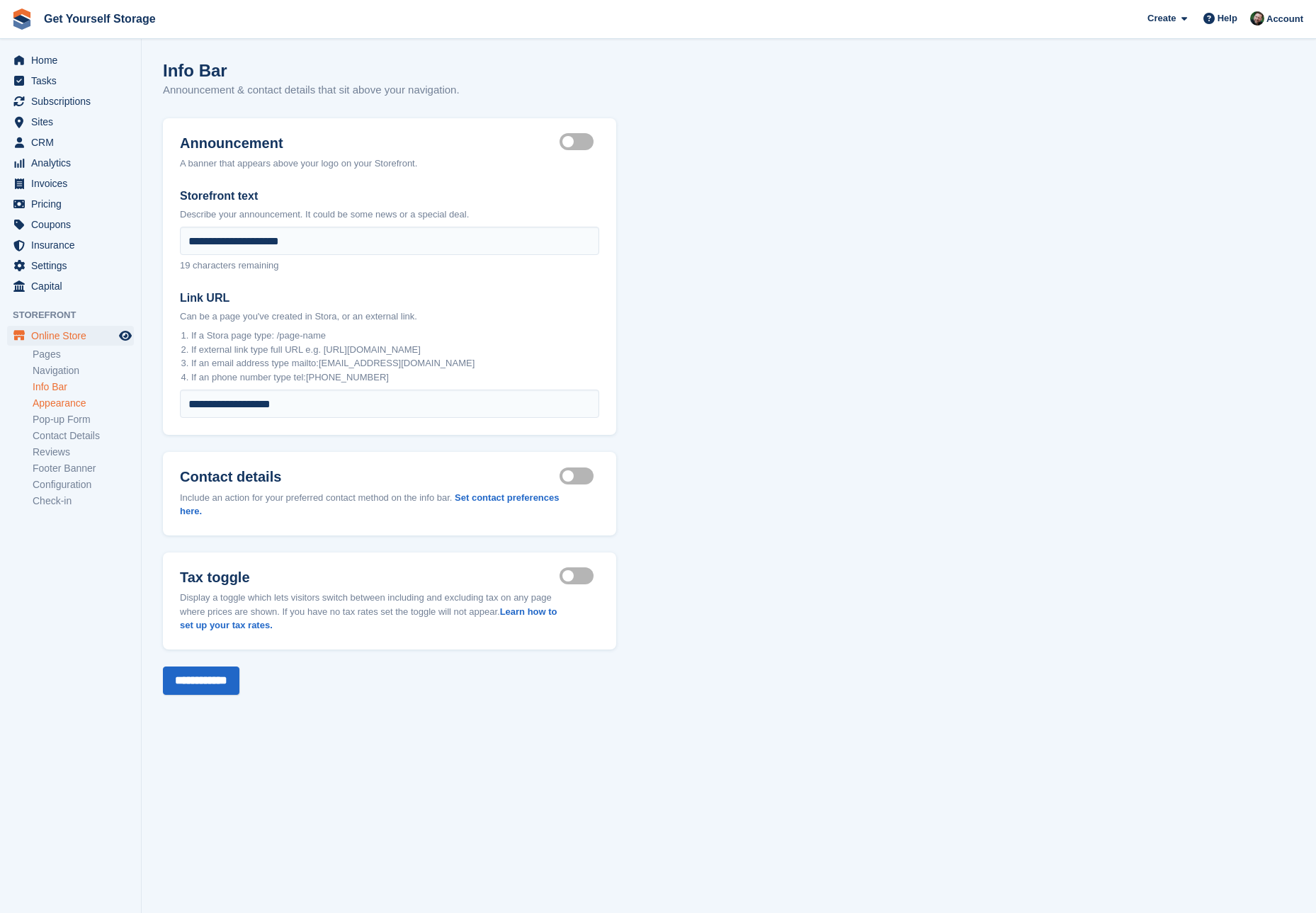
click at [56, 405] on link "Appearance" at bounding box center [83, 403] width 101 height 14
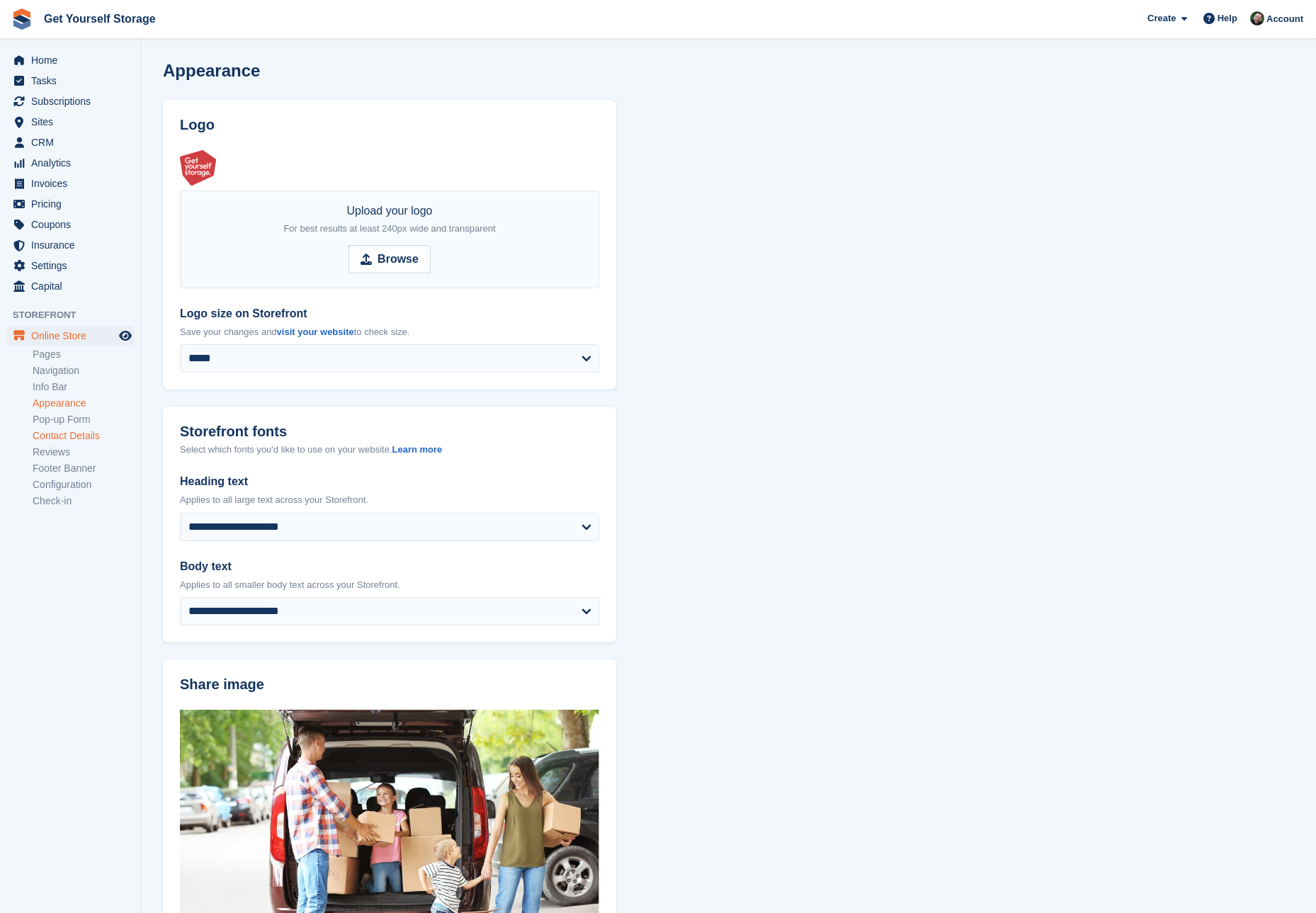
scroll to position [1, 0]
click at [55, 481] on link "Configuration" at bounding box center [83, 485] width 101 height 14
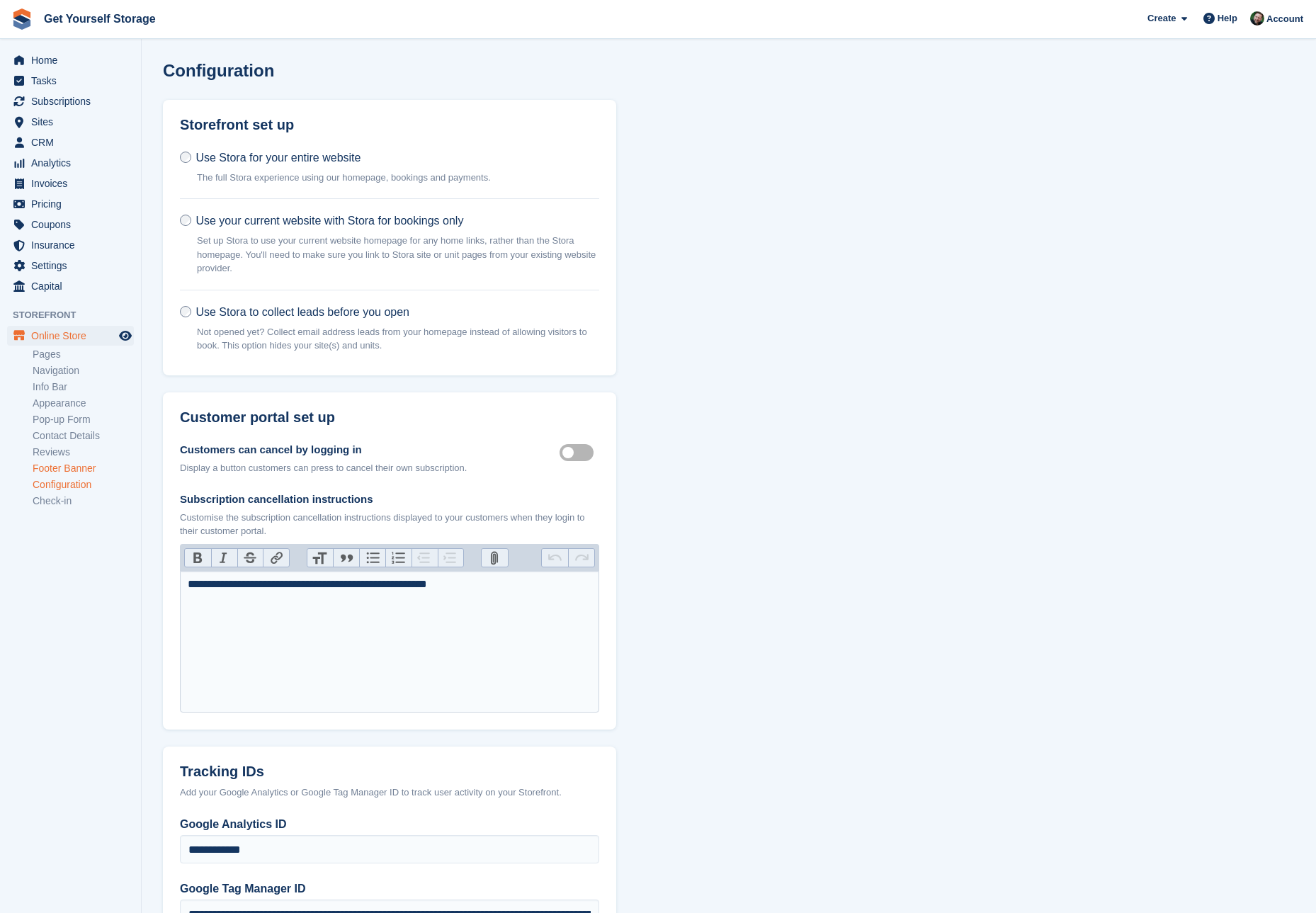
click at [58, 471] on link "Footer Banner" at bounding box center [83, 469] width 101 height 14
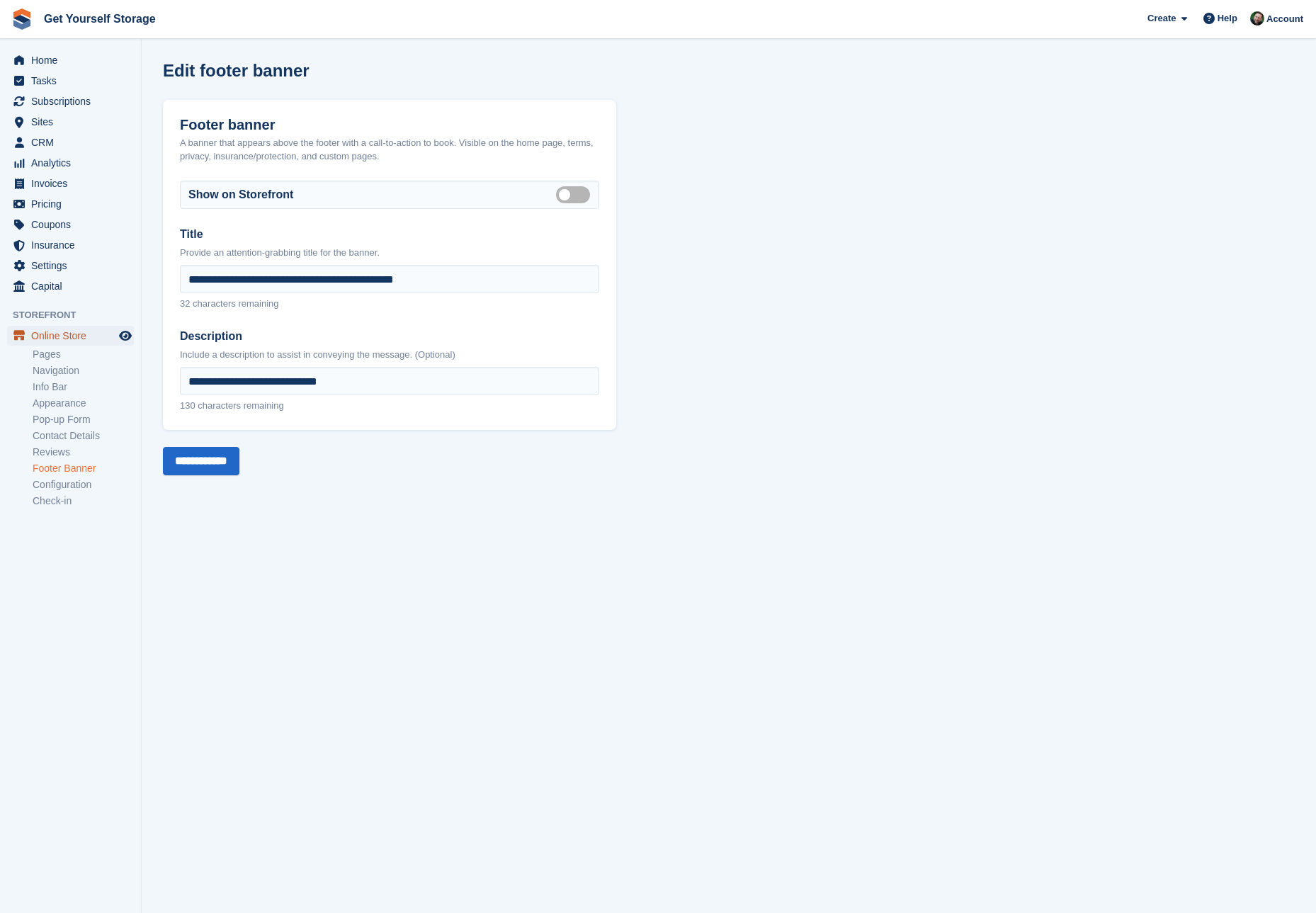
click at [63, 337] on span "Online Store" at bounding box center [74, 336] width 85 height 20
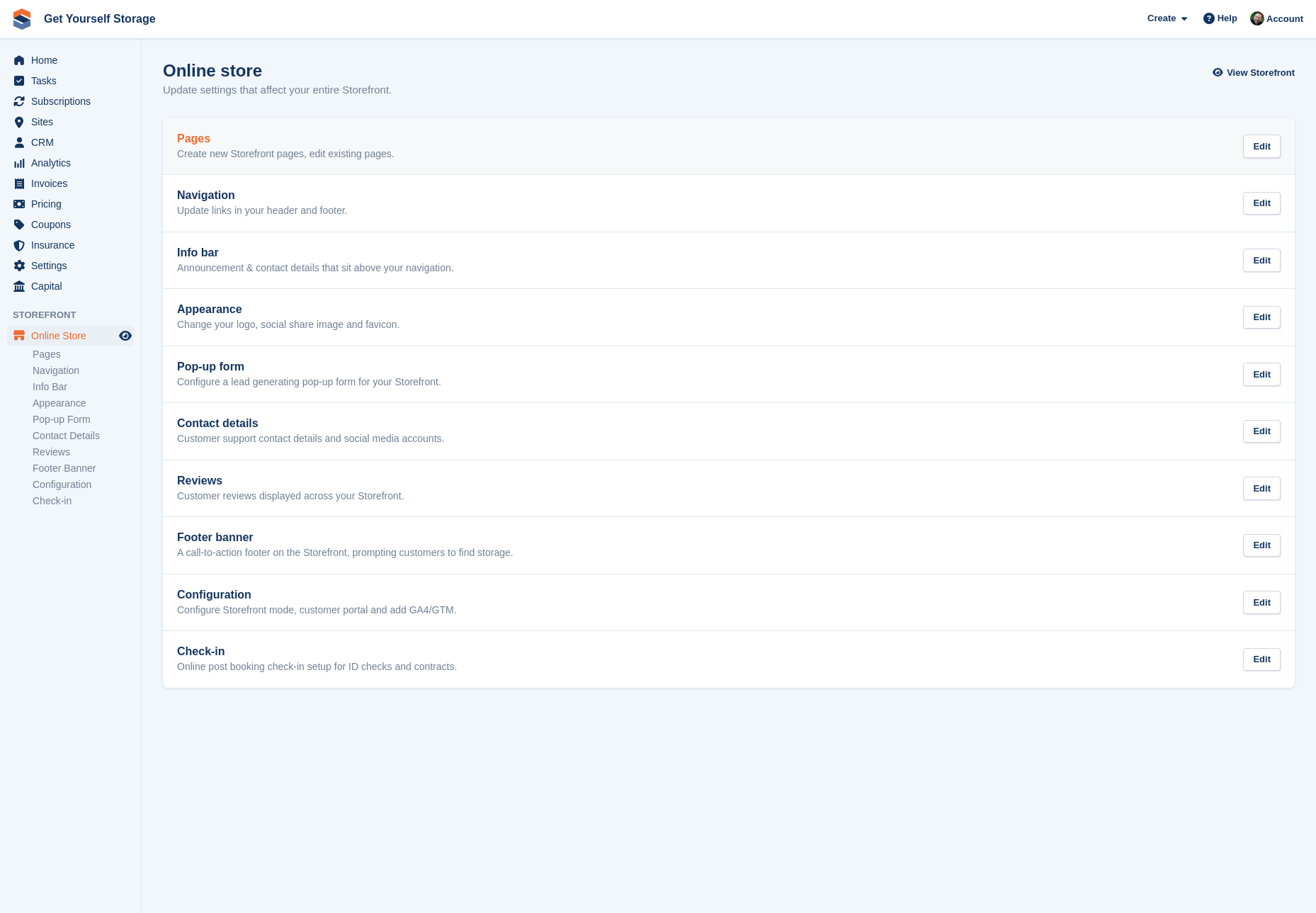
click at [322, 151] on p "Create new Storefront pages, edit existing pages." at bounding box center [285, 154] width 218 height 13
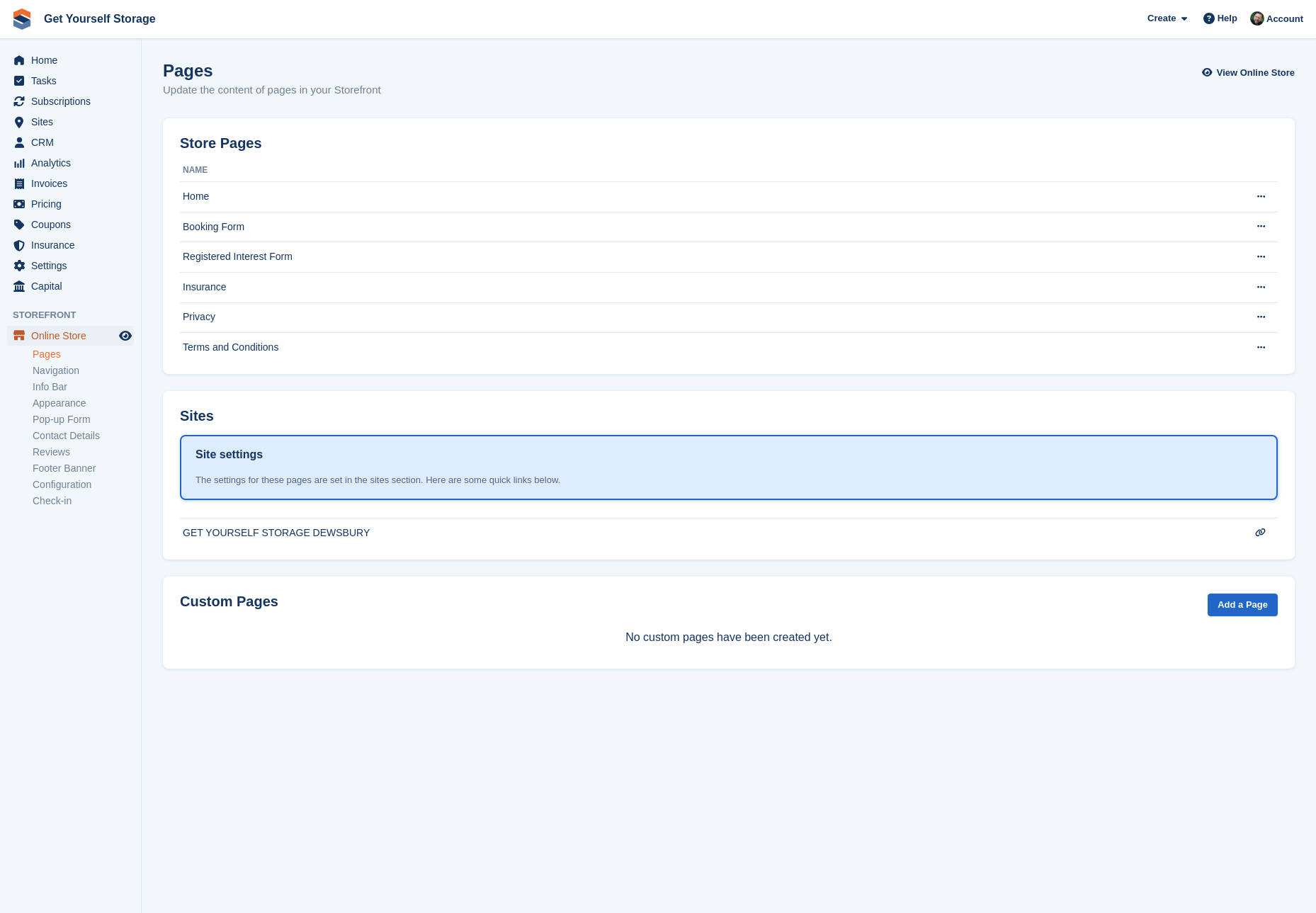
click at [67, 340] on span "Online Store" at bounding box center [74, 336] width 85 height 20
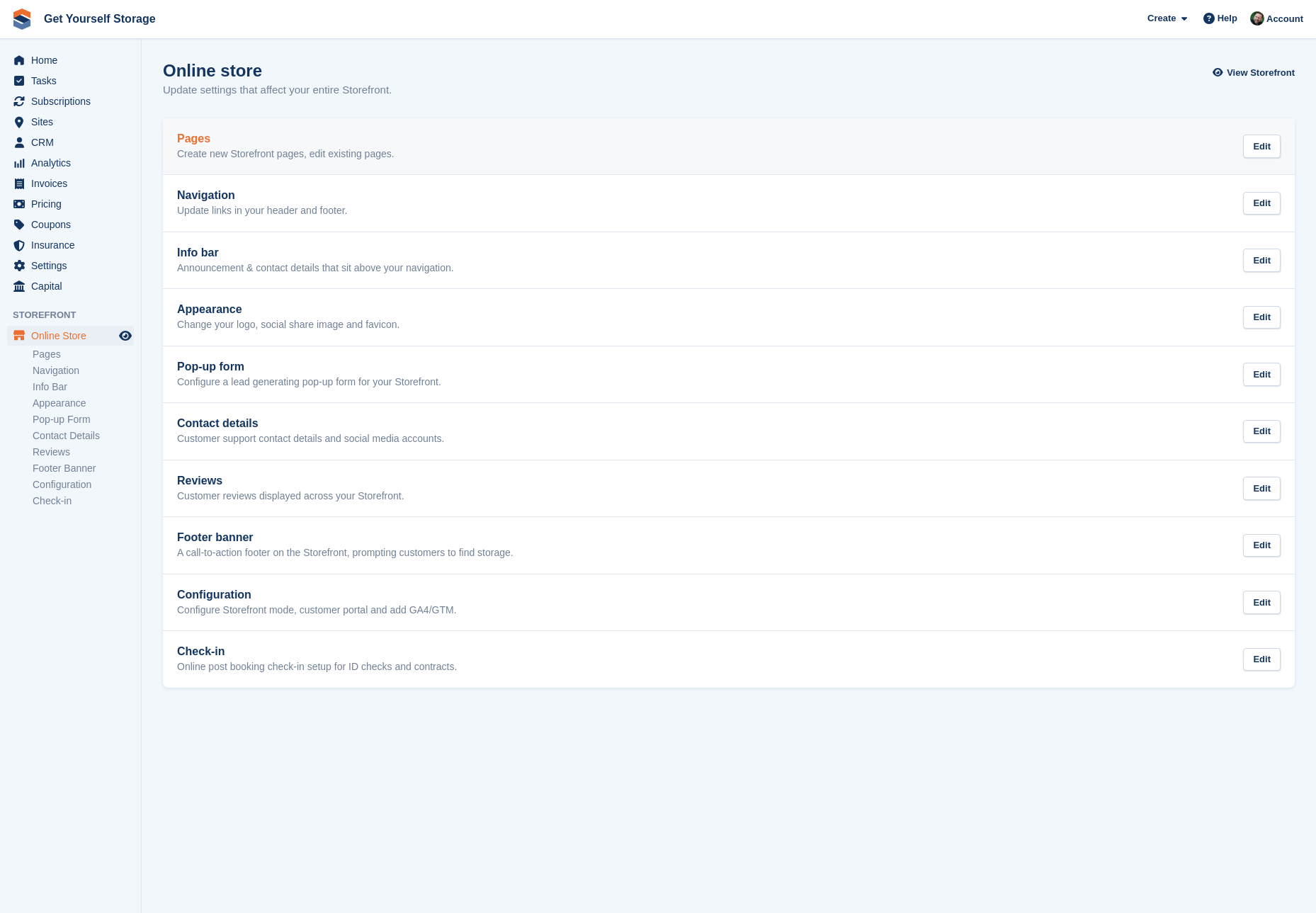
click at [210, 143] on h2 "Pages" at bounding box center [285, 138] width 218 height 13
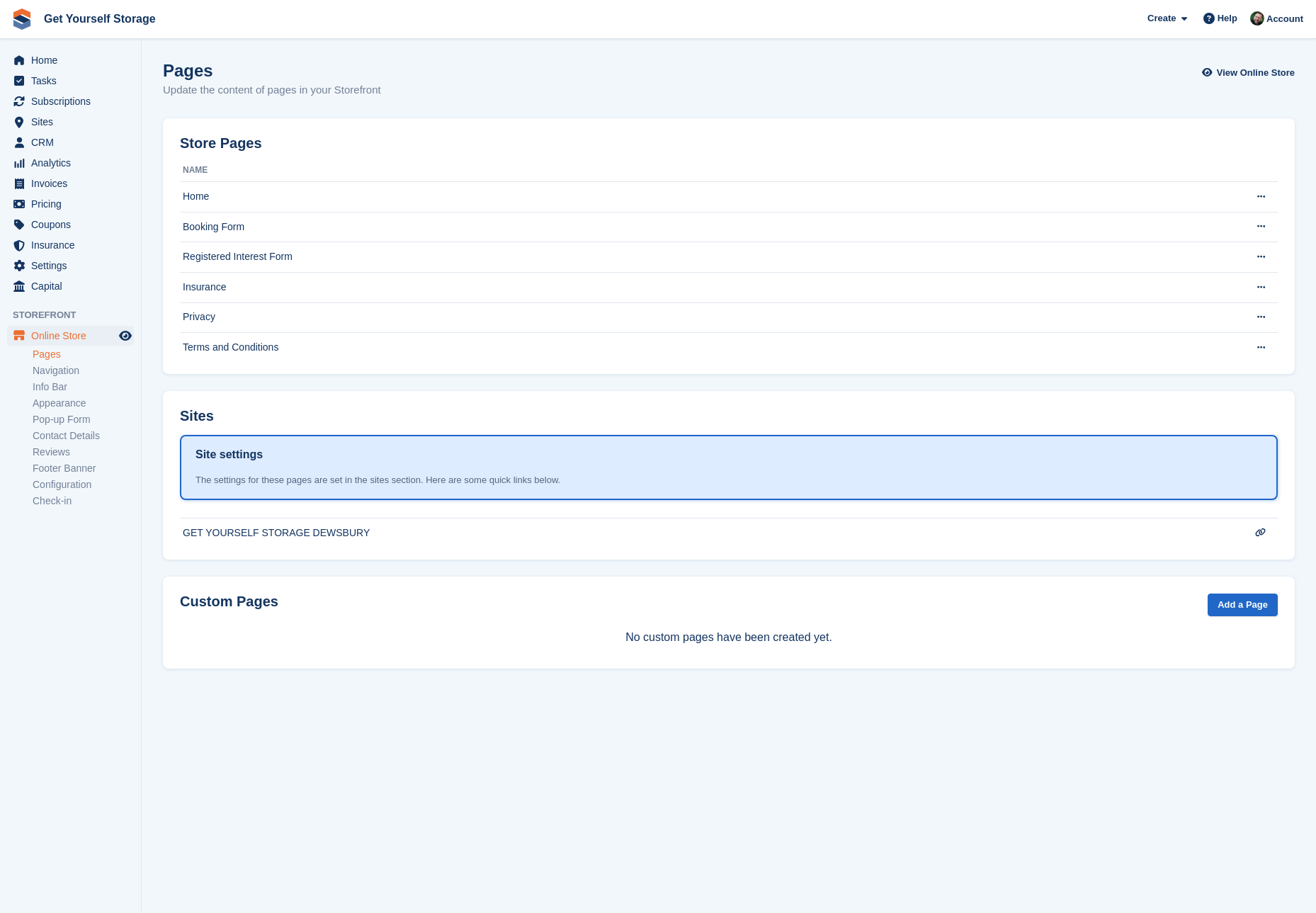
click at [51, 354] on link "Pages" at bounding box center [83, 354] width 101 height 14
click at [58, 337] on span "Online Store" at bounding box center [74, 336] width 85 height 20
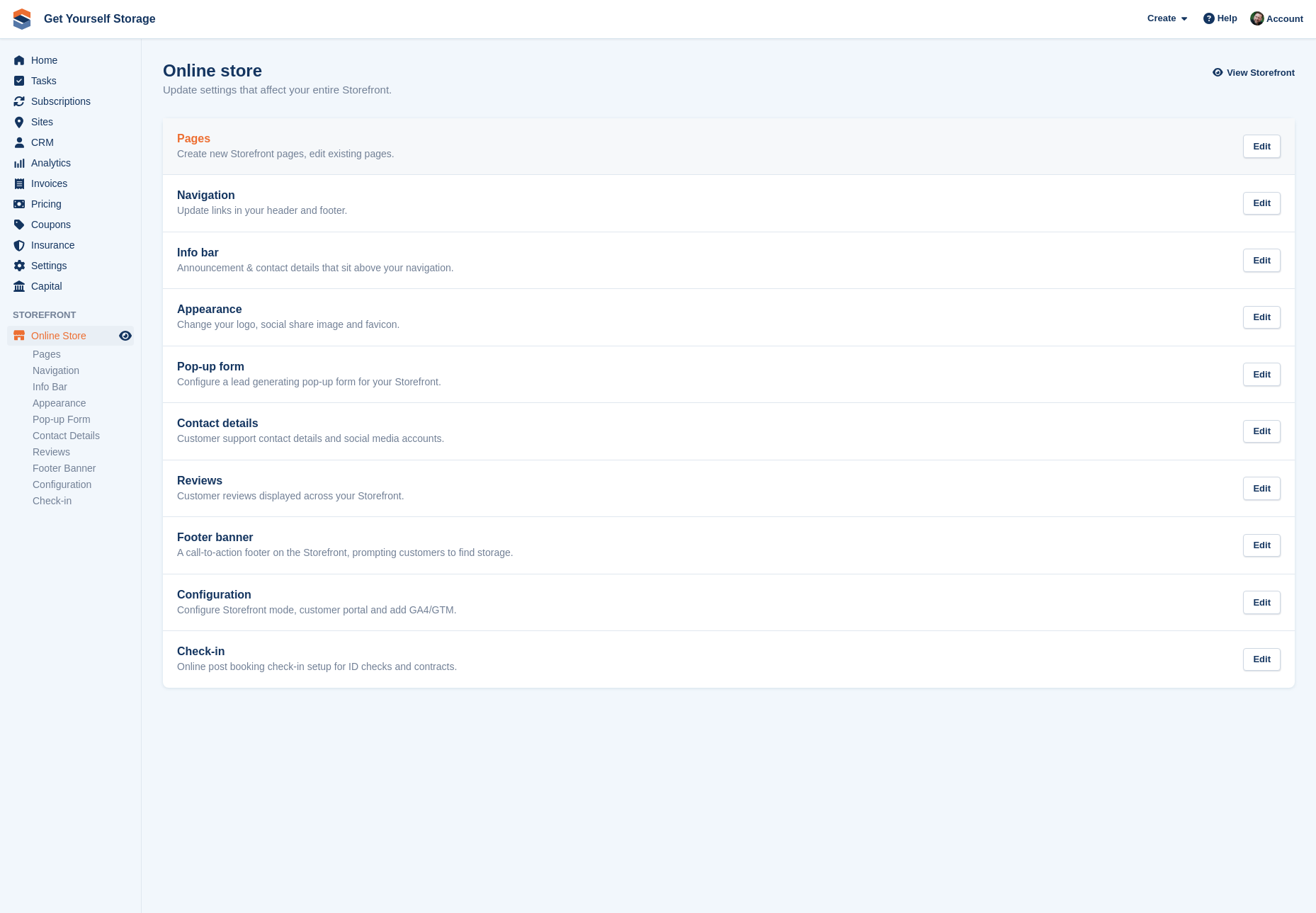
click at [226, 156] on p "Create new Storefront pages, edit existing pages." at bounding box center [285, 154] width 218 height 13
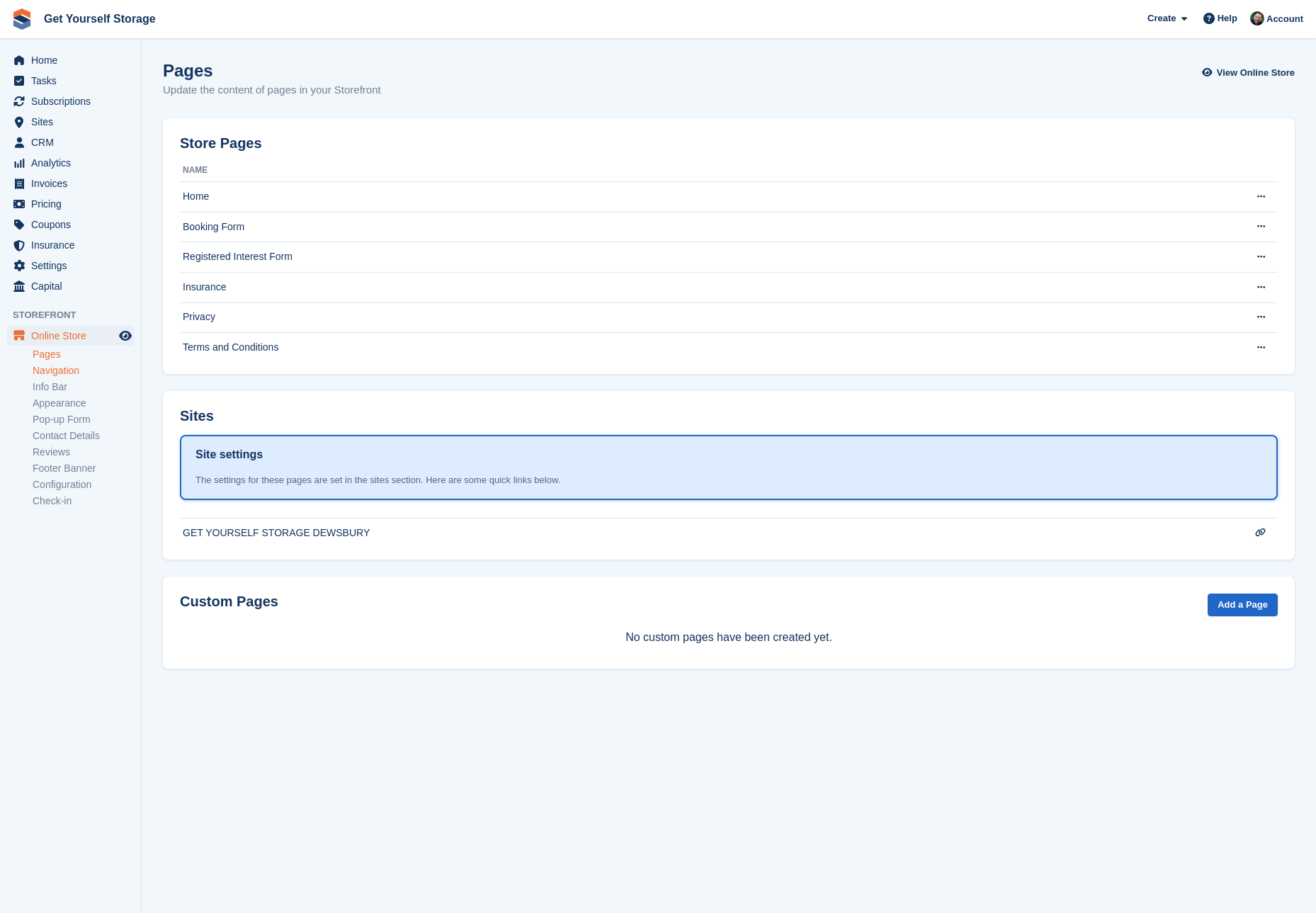
click at [89, 365] on link "Navigation" at bounding box center [83, 371] width 101 height 14
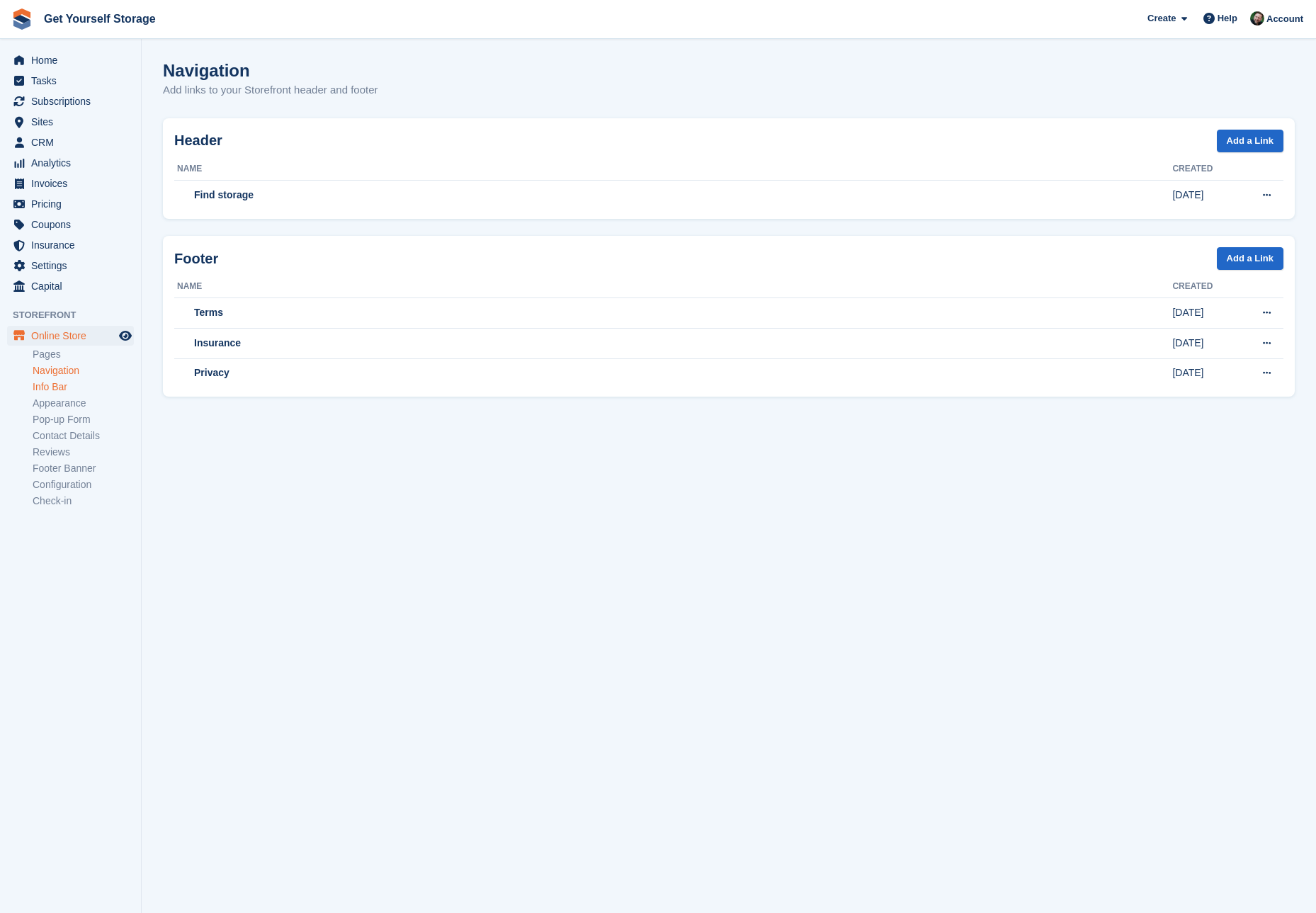
click at [86, 381] on link "Info Bar" at bounding box center [83, 387] width 101 height 14
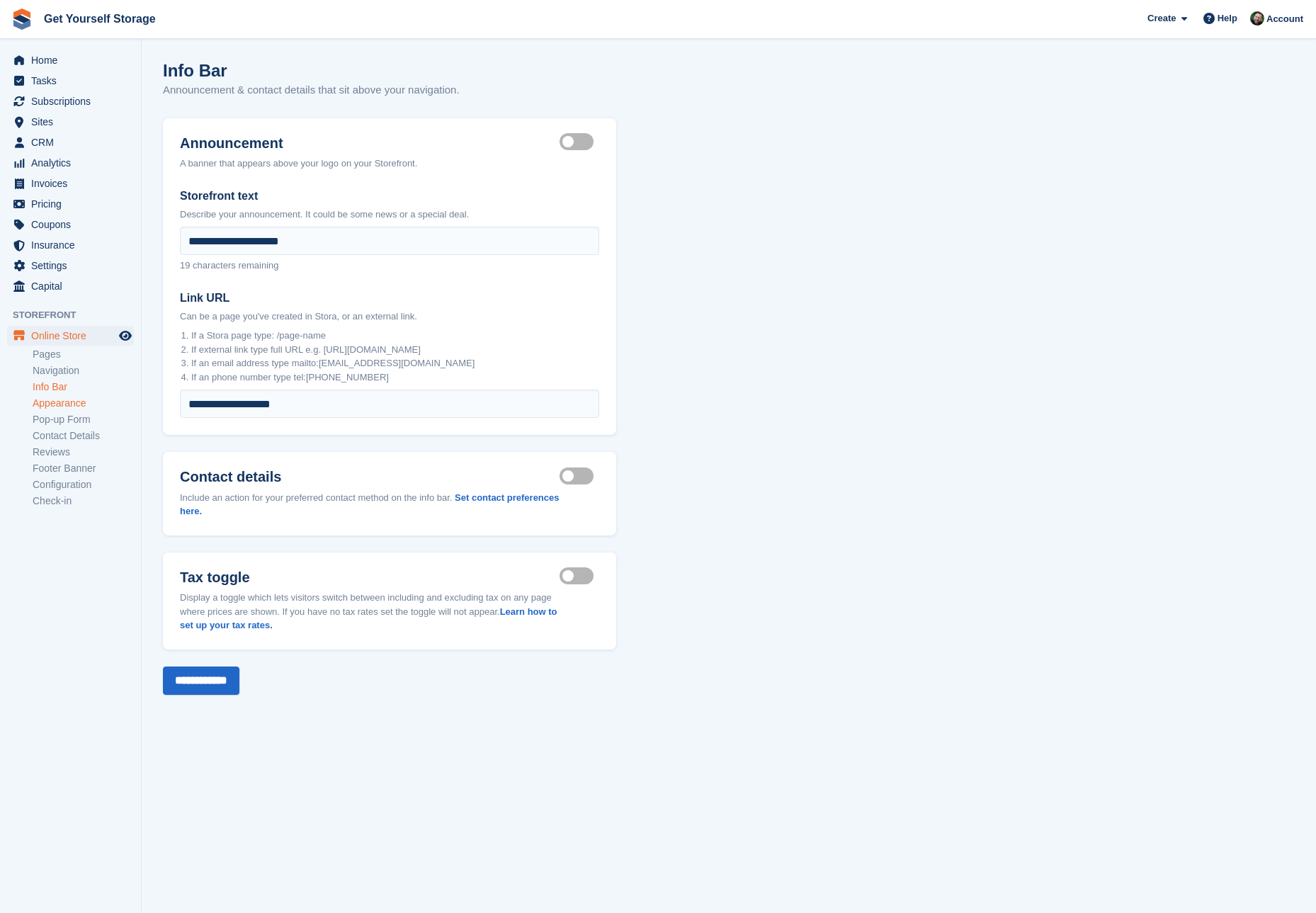
click at [80, 399] on link "Appearance" at bounding box center [83, 403] width 101 height 14
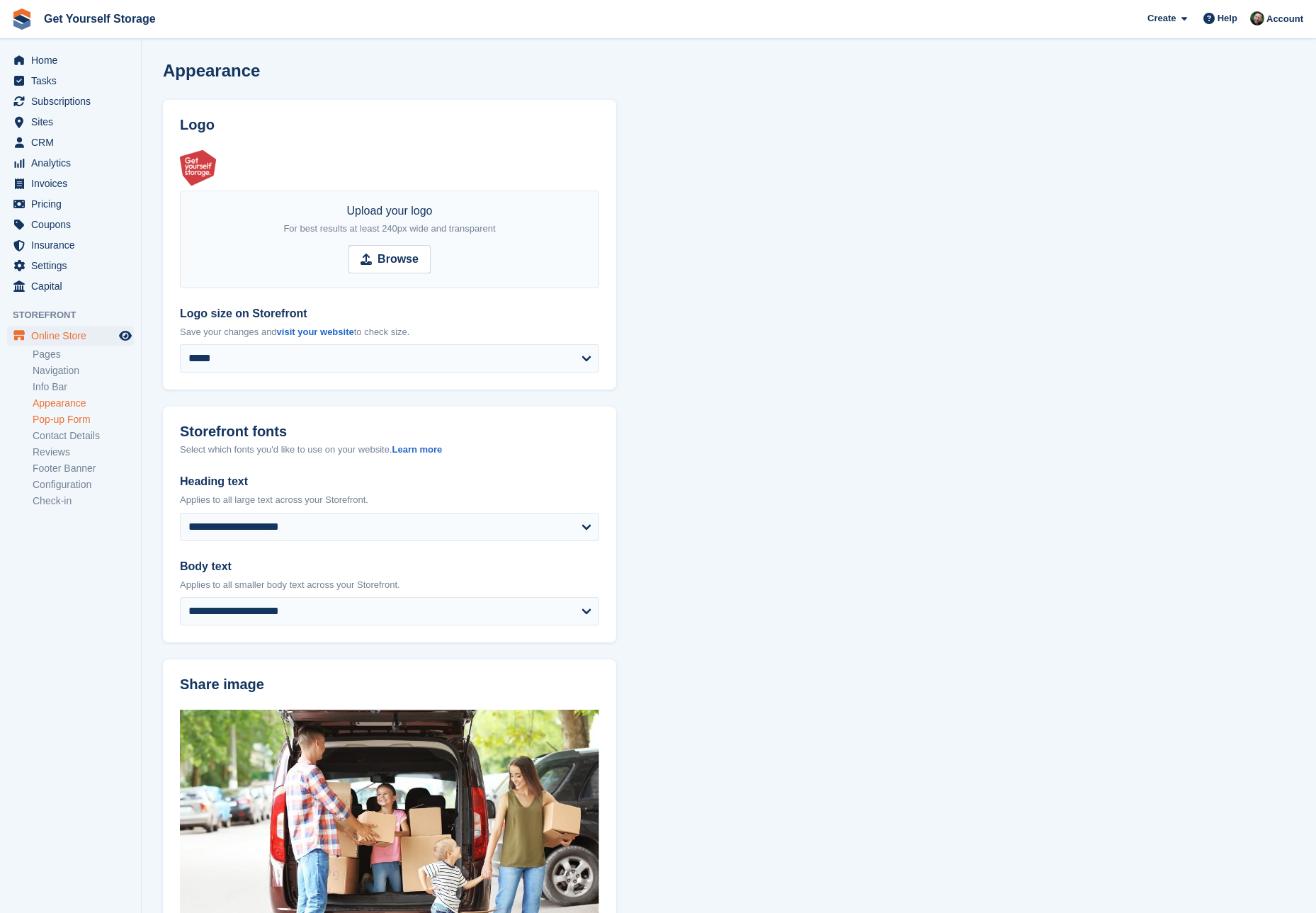
click at [72, 417] on link "Pop-up Form" at bounding box center [83, 420] width 101 height 14
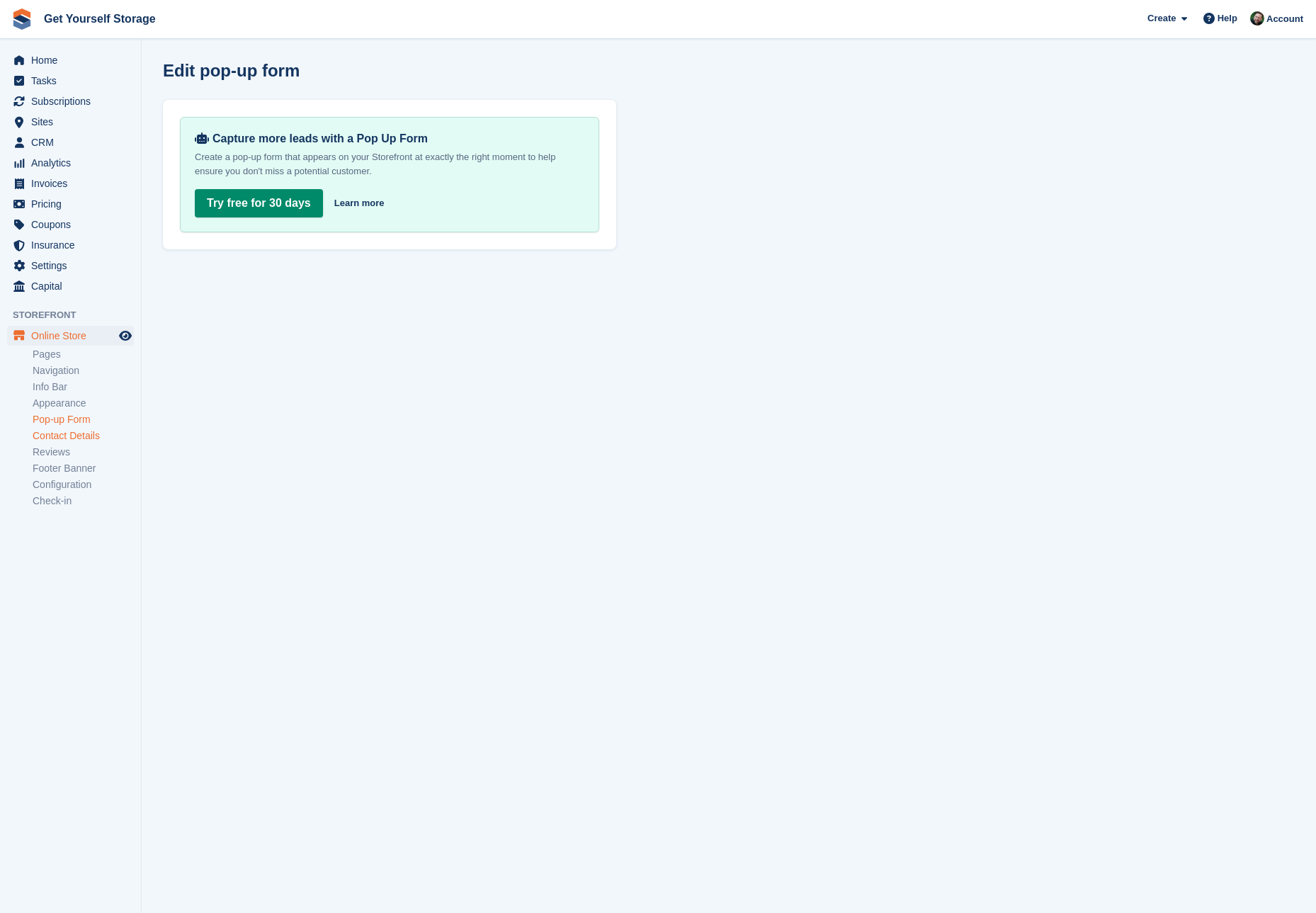
click at [75, 438] on link "Contact Details" at bounding box center [83, 436] width 101 height 14
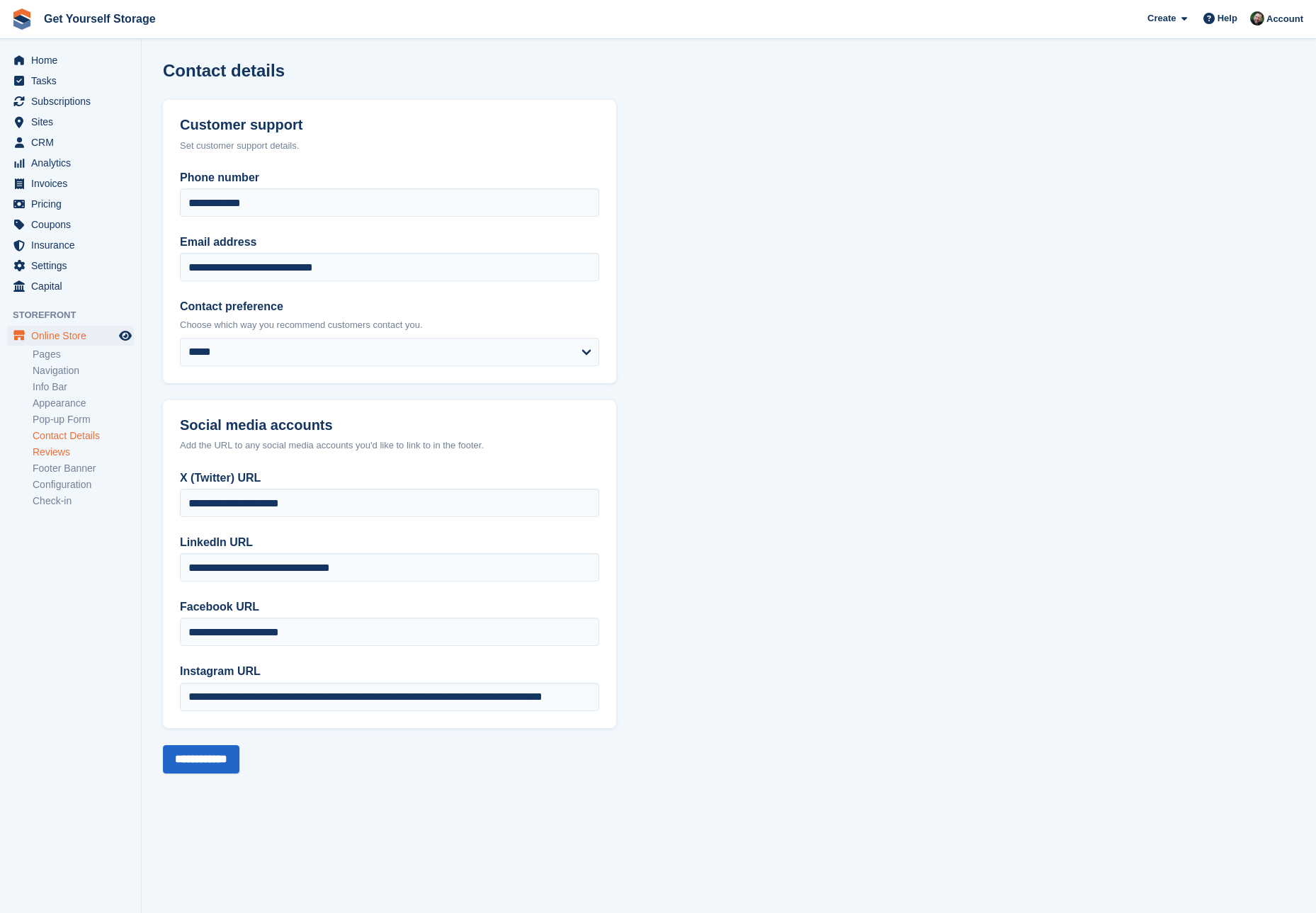
click at [71, 453] on link "Reviews" at bounding box center [83, 453] width 101 height 14
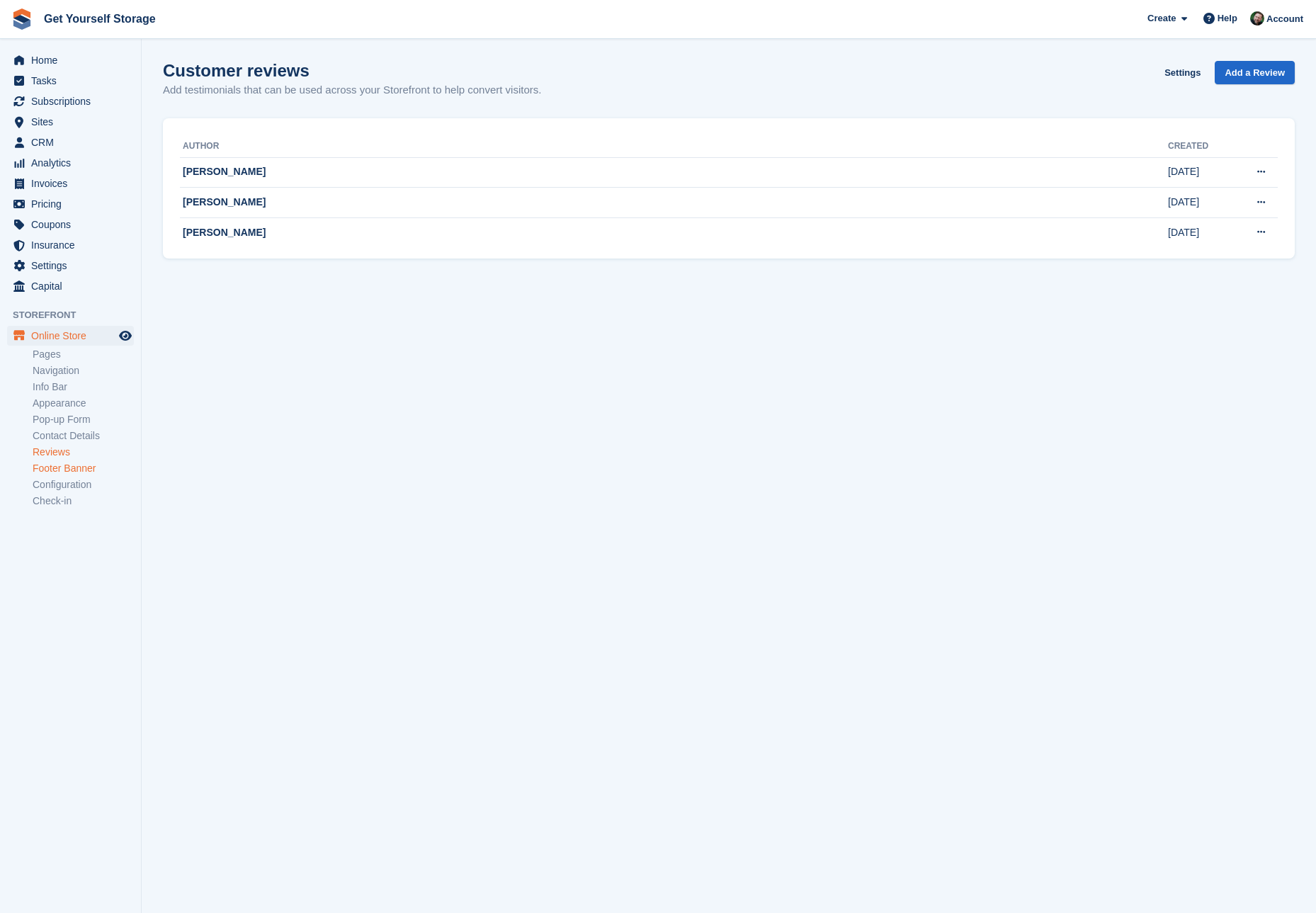
click at [81, 471] on link "Footer Banner" at bounding box center [83, 469] width 101 height 14
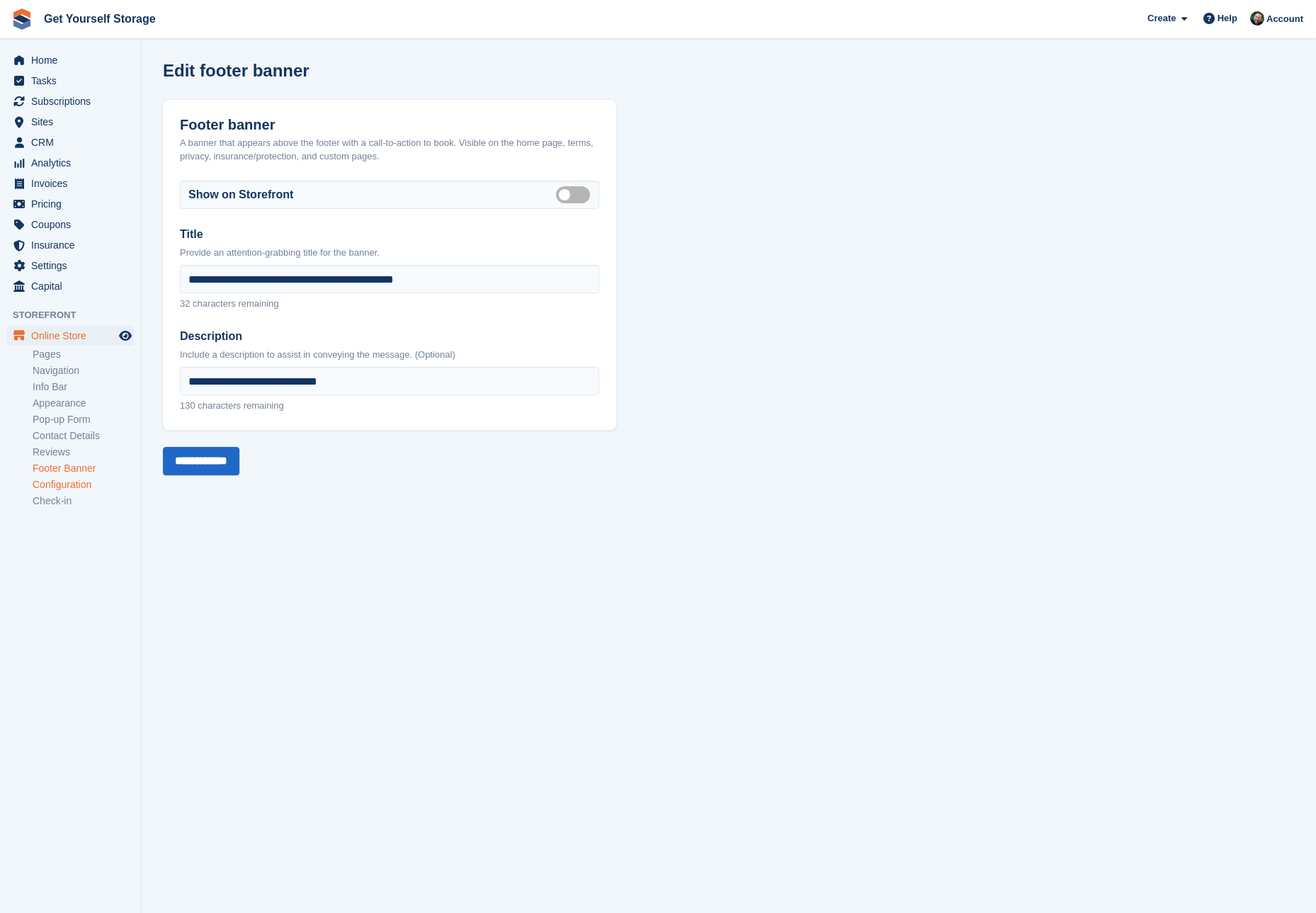
click at [86, 488] on link "Configuration" at bounding box center [83, 485] width 101 height 14
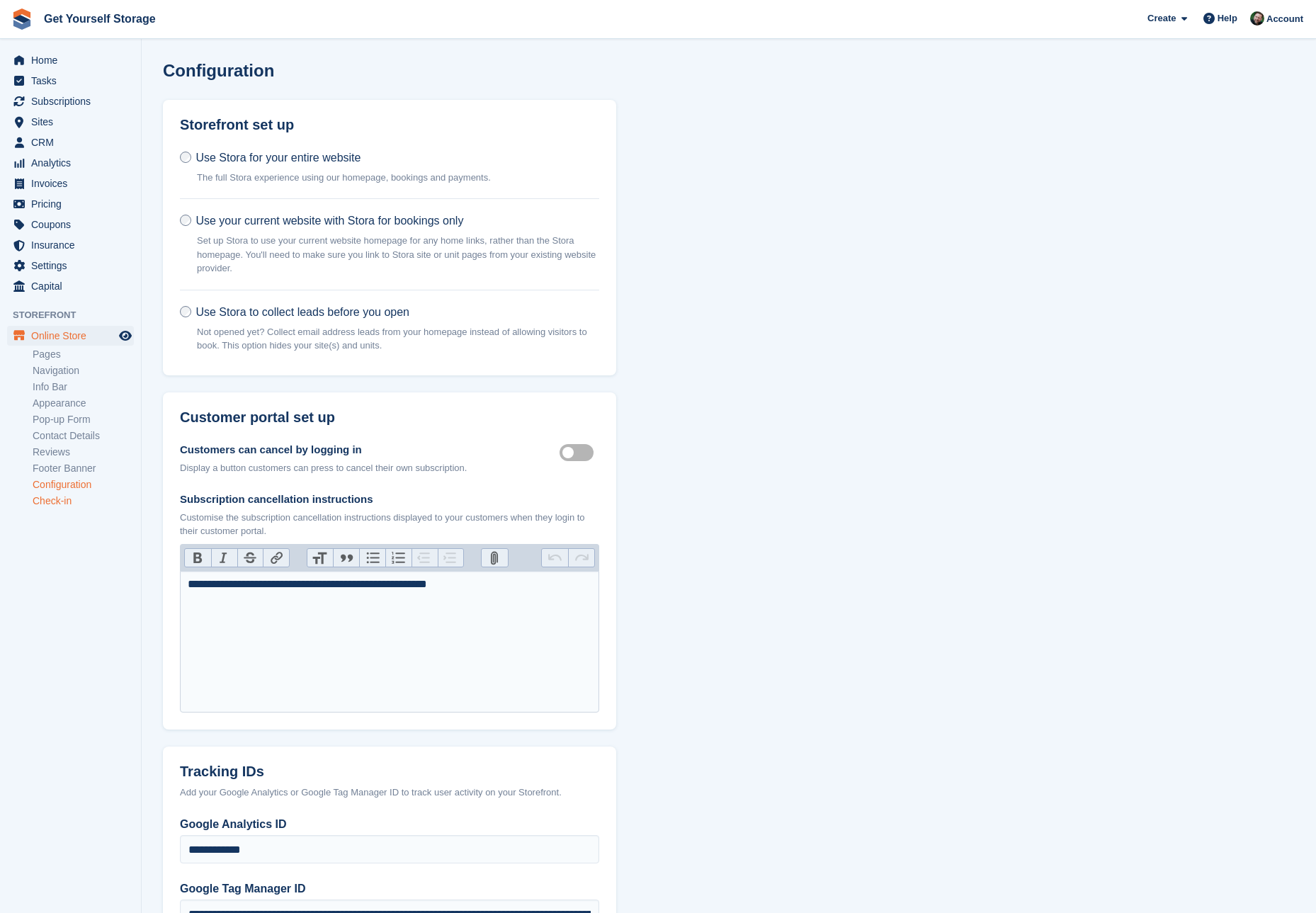
click at [72, 500] on link "Check-in" at bounding box center [83, 501] width 101 height 14
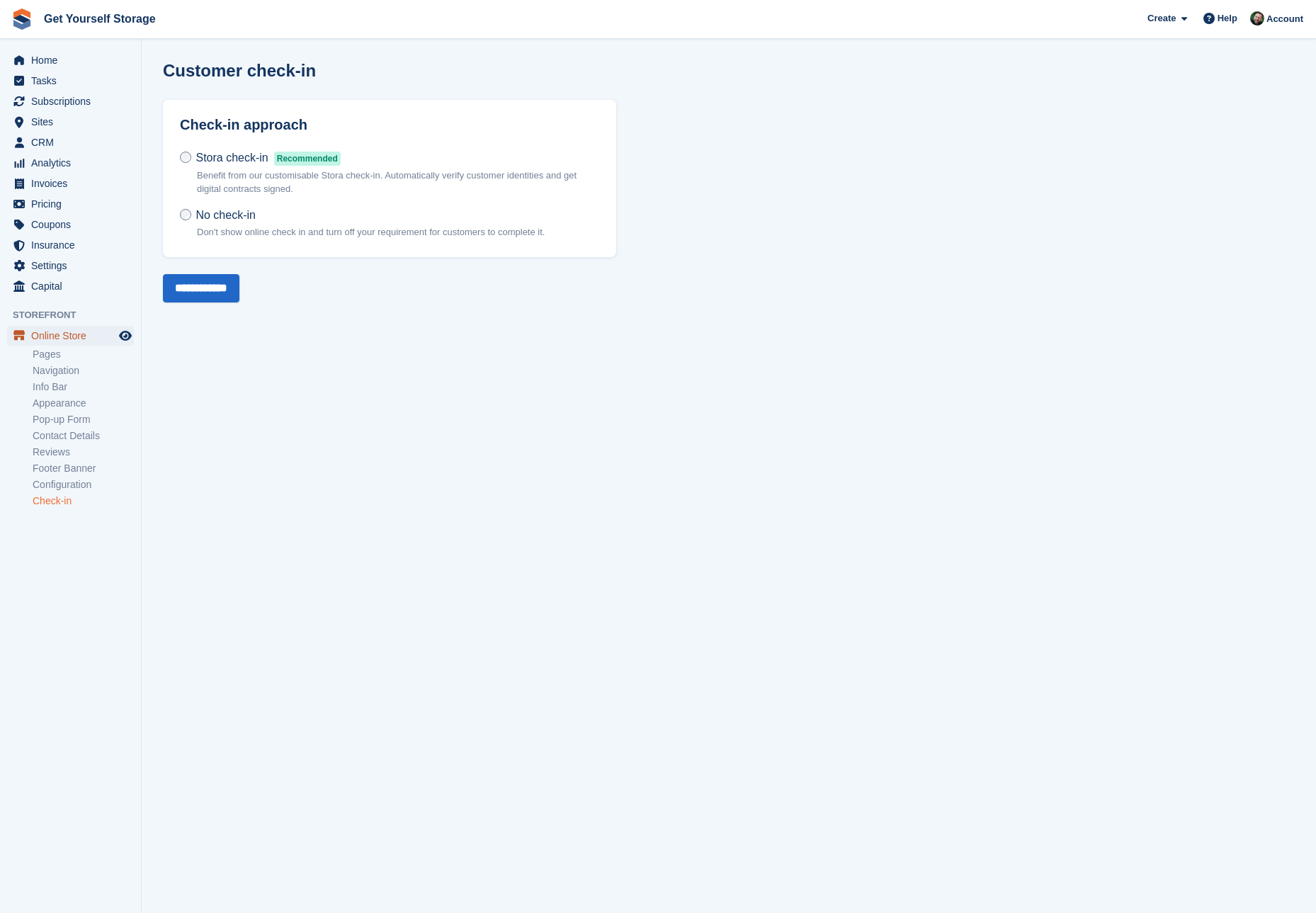
click at [67, 336] on span "Online Store" at bounding box center [74, 336] width 85 height 20
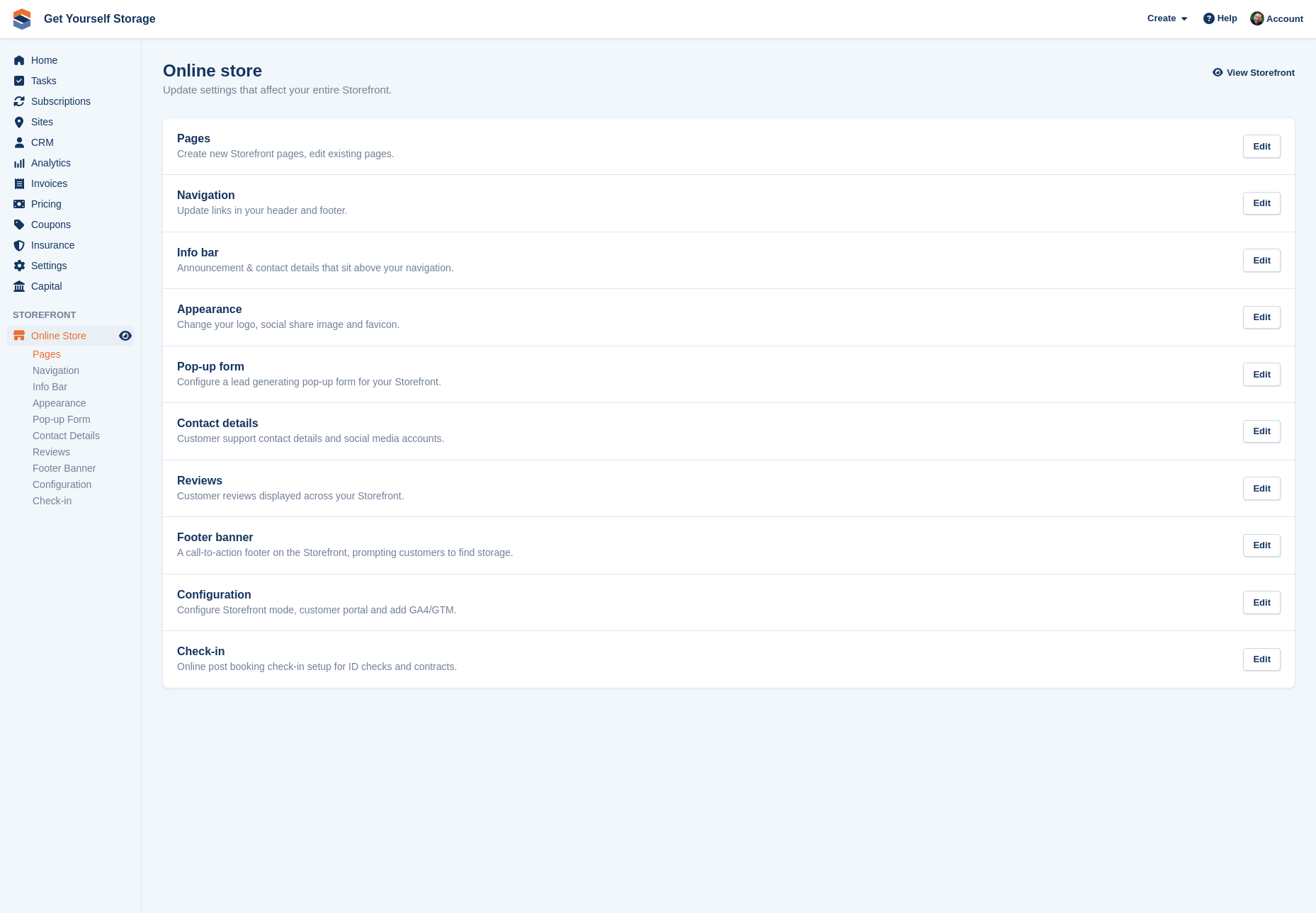
click at [57, 350] on link "Pages" at bounding box center [83, 354] width 101 height 14
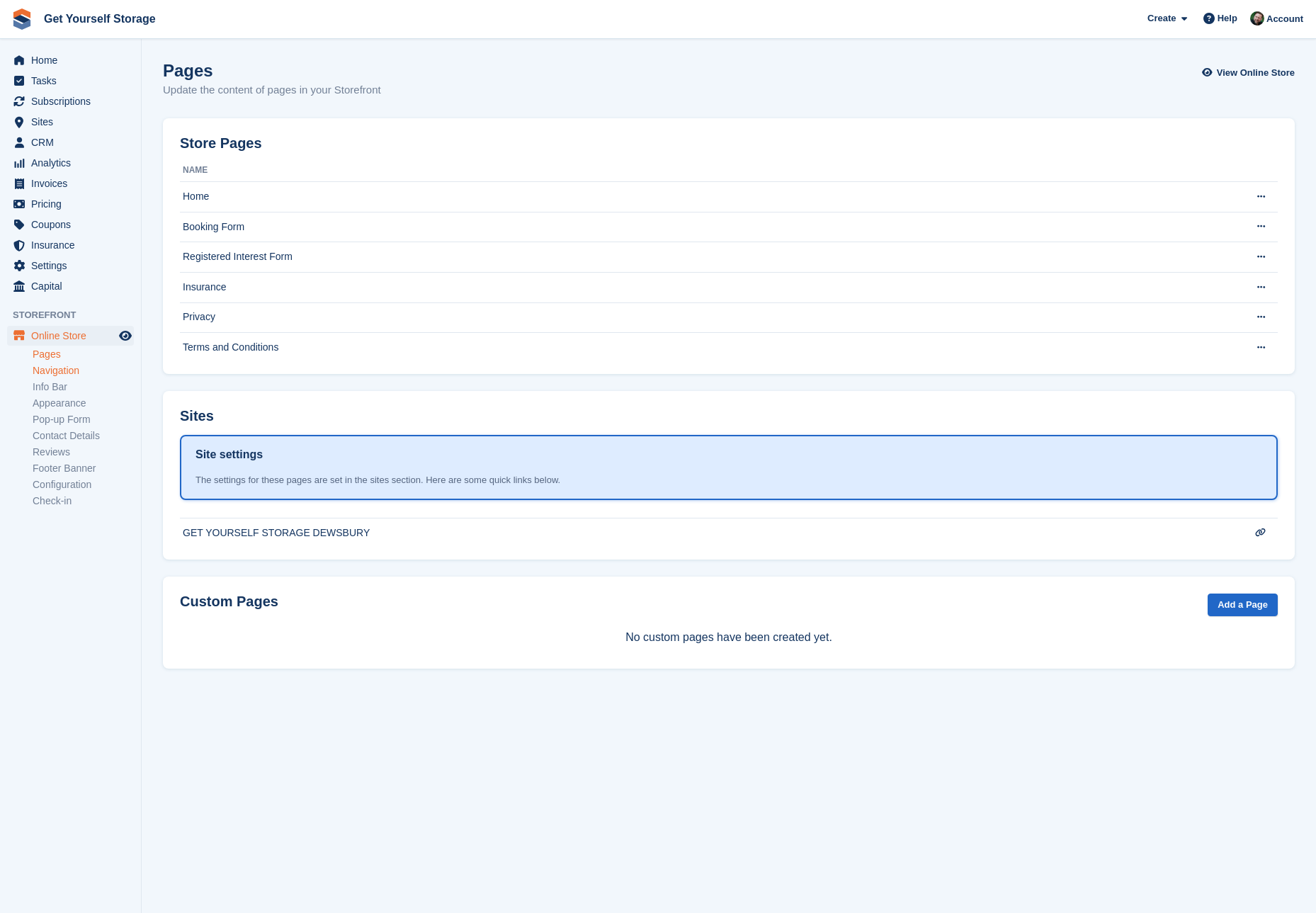
click at [54, 370] on link "Navigation" at bounding box center [83, 371] width 101 height 14
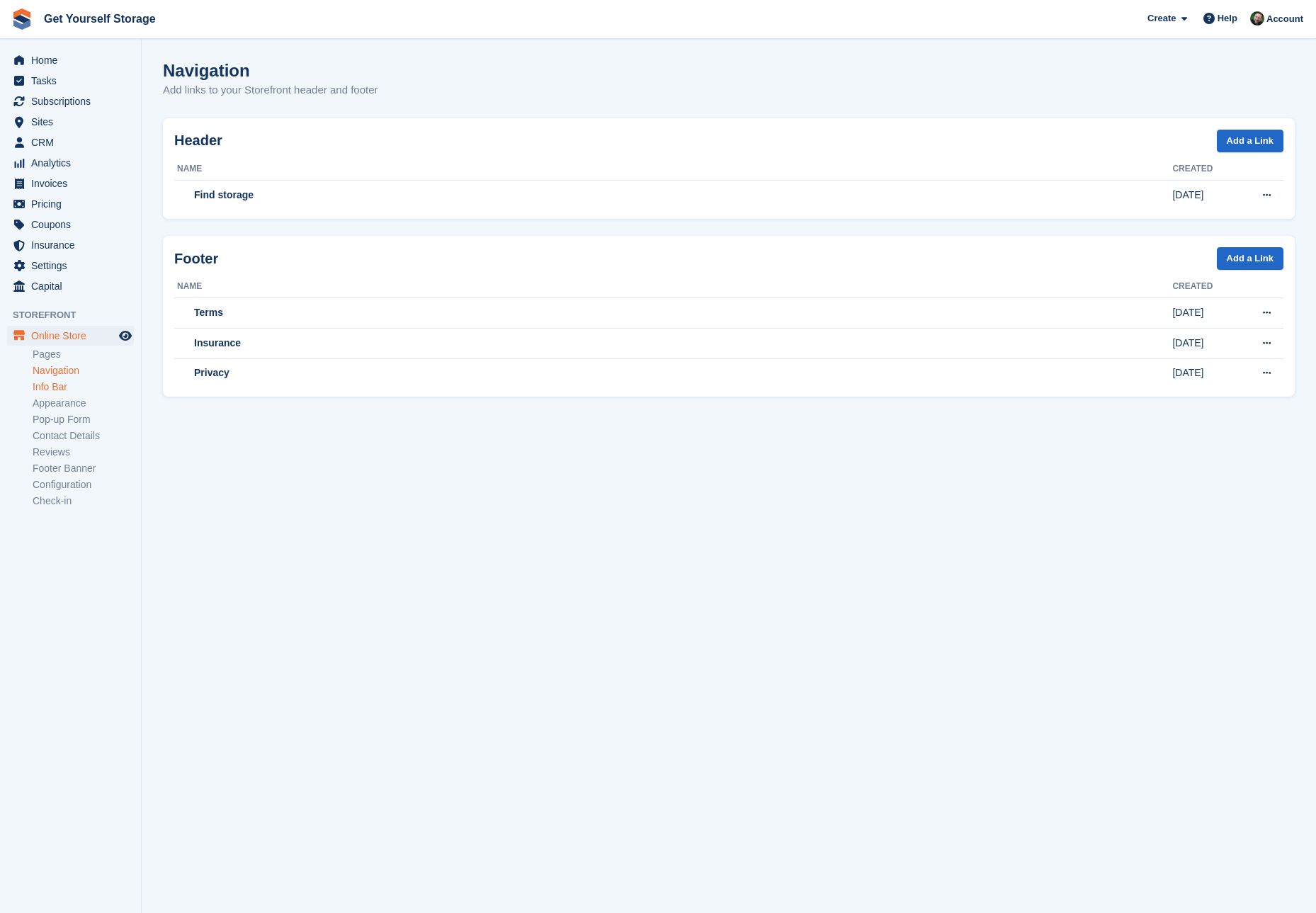
click at [57, 383] on link "Info Bar" at bounding box center [83, 387] width 101 height 14
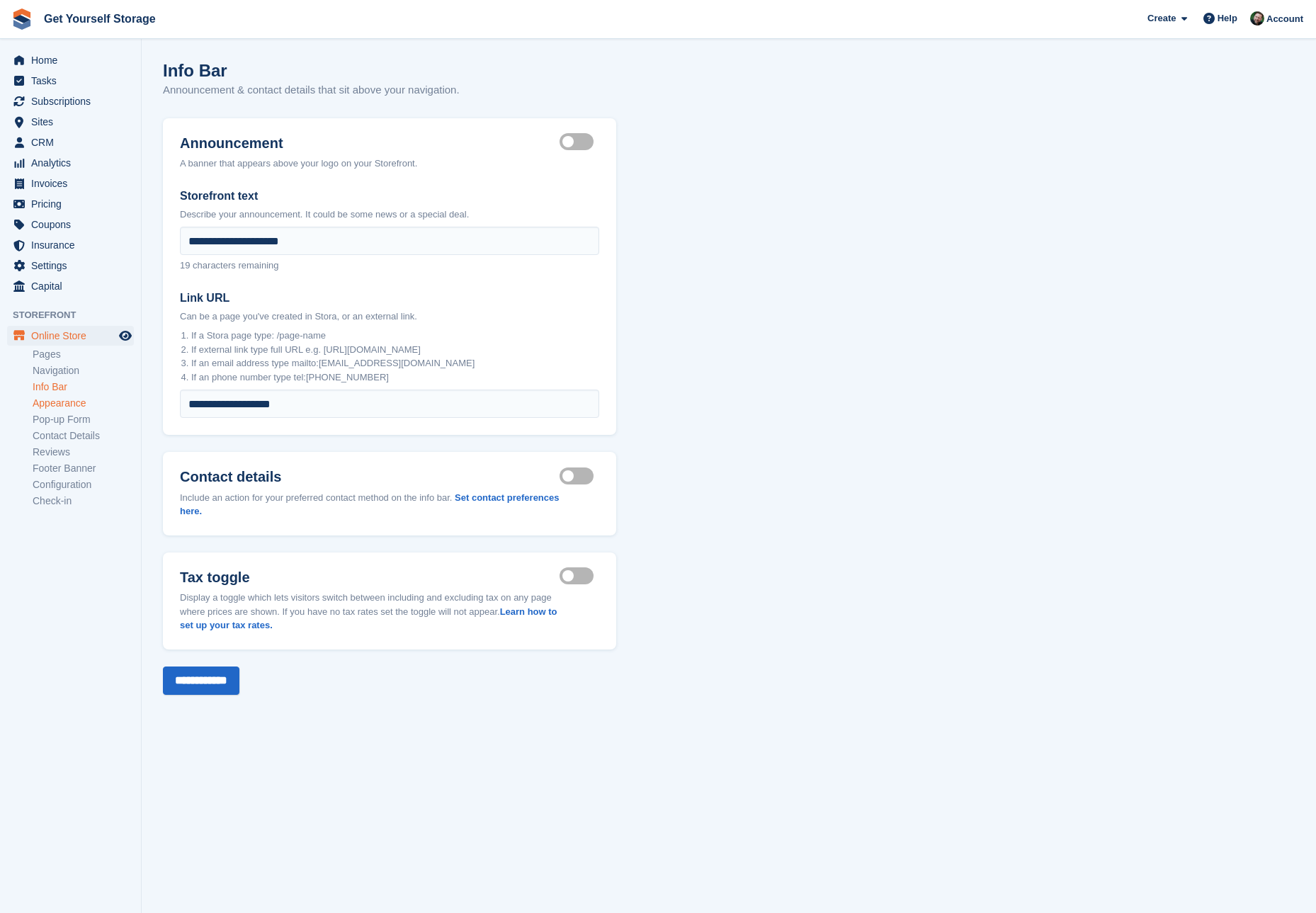
click at [65, 403] on link "Appearance" at bounding box center [83, 403] width 101 height 14
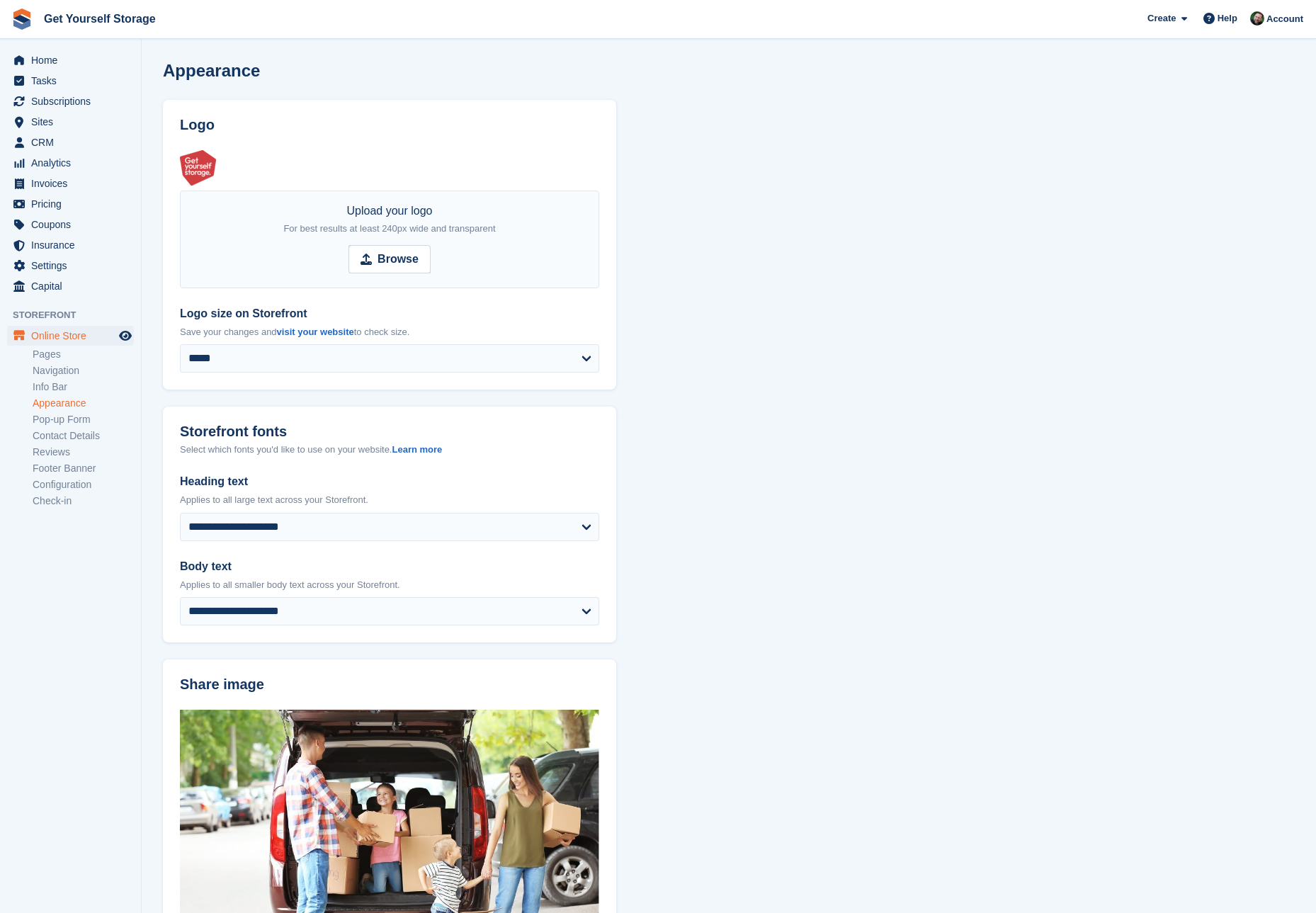
scroll to position [528, 0]
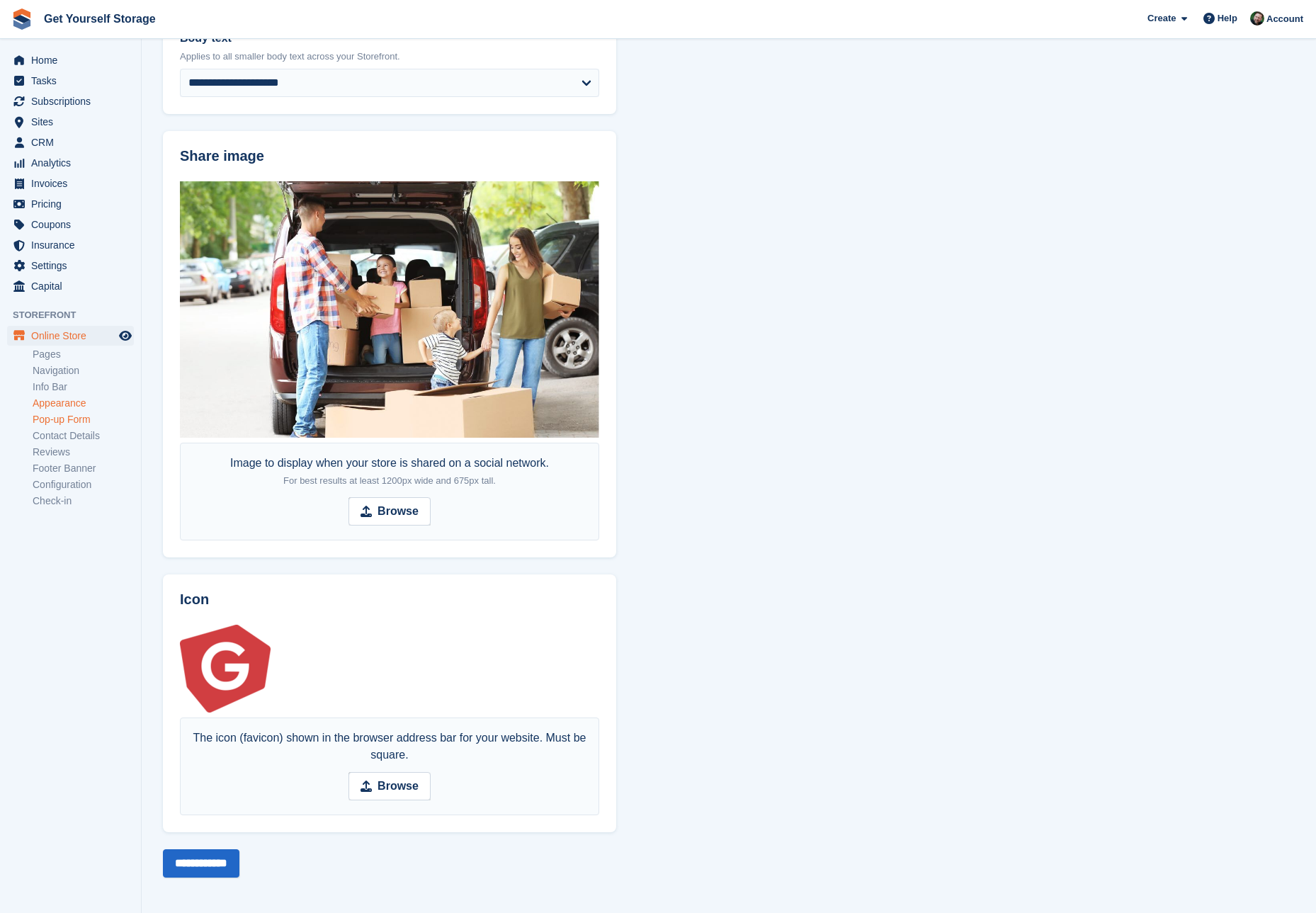
click at [79, 423] on link "Pop-up Form" at bounding box center [83, 420] width 101 height 14
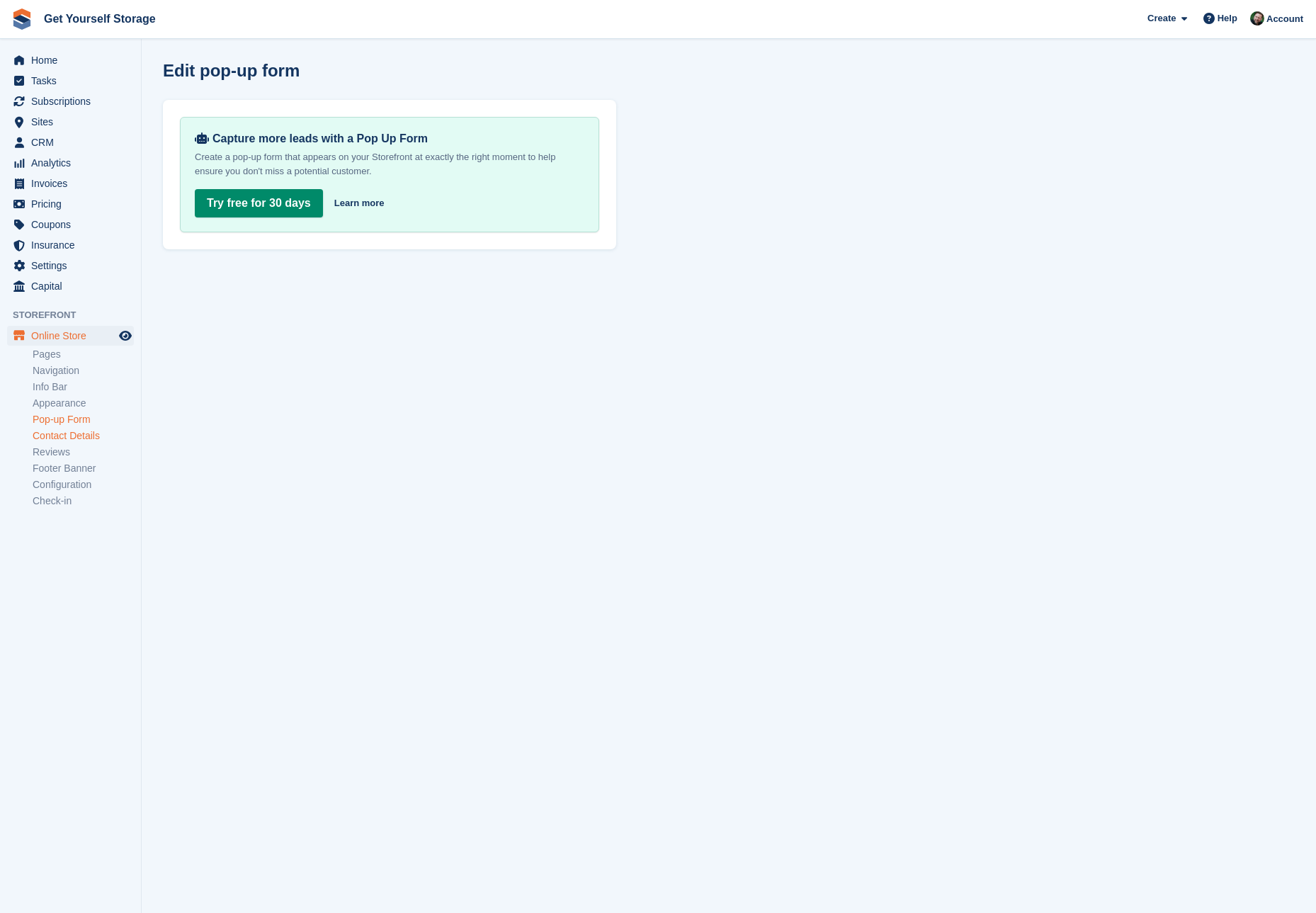
click at [80, 433] on link "Contact Details" at bounding box center [83, 436] width 101 height 14
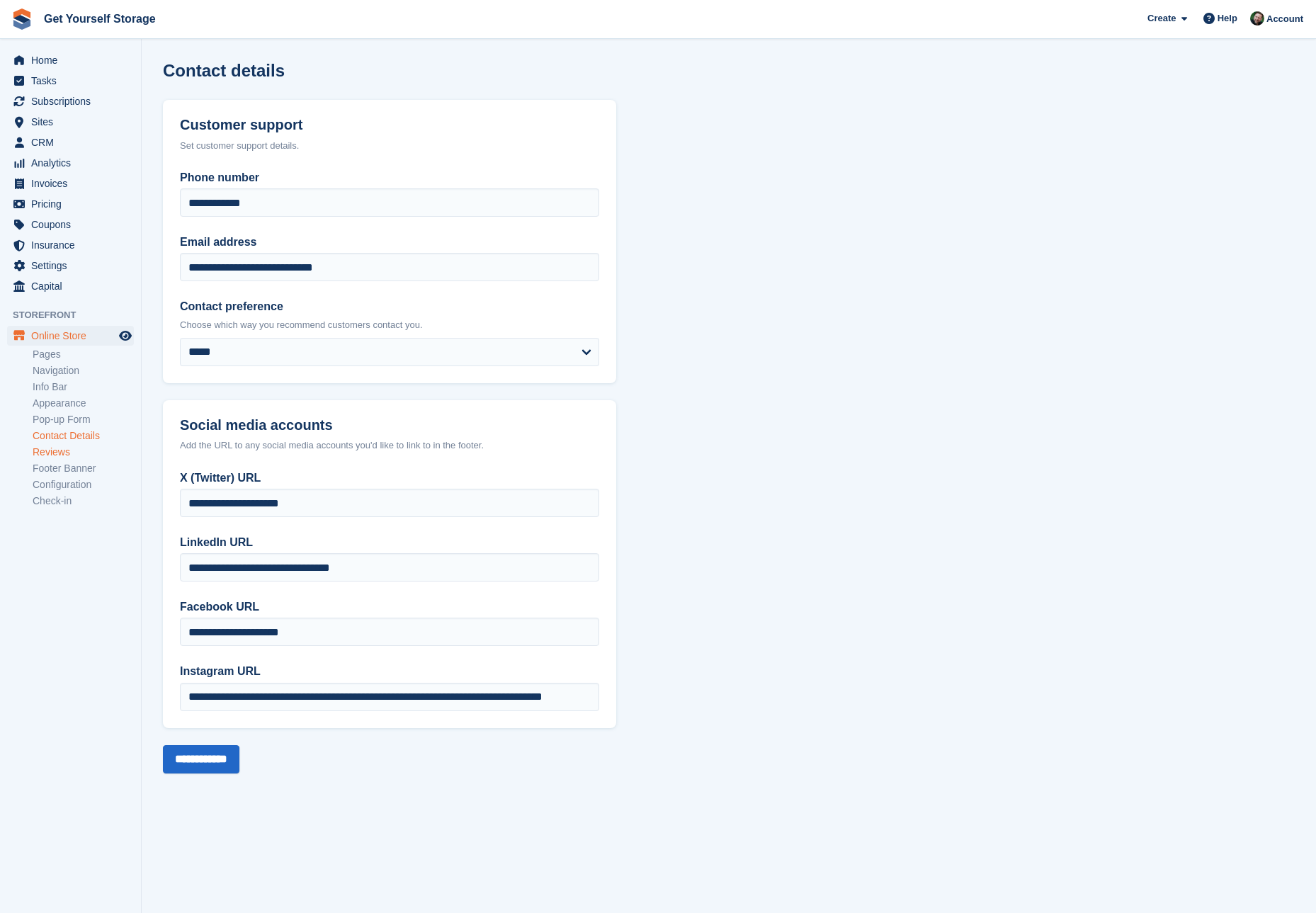
click at [77, 450] on link "Reviews" at bounding box center [83, 453] width 101 height 14
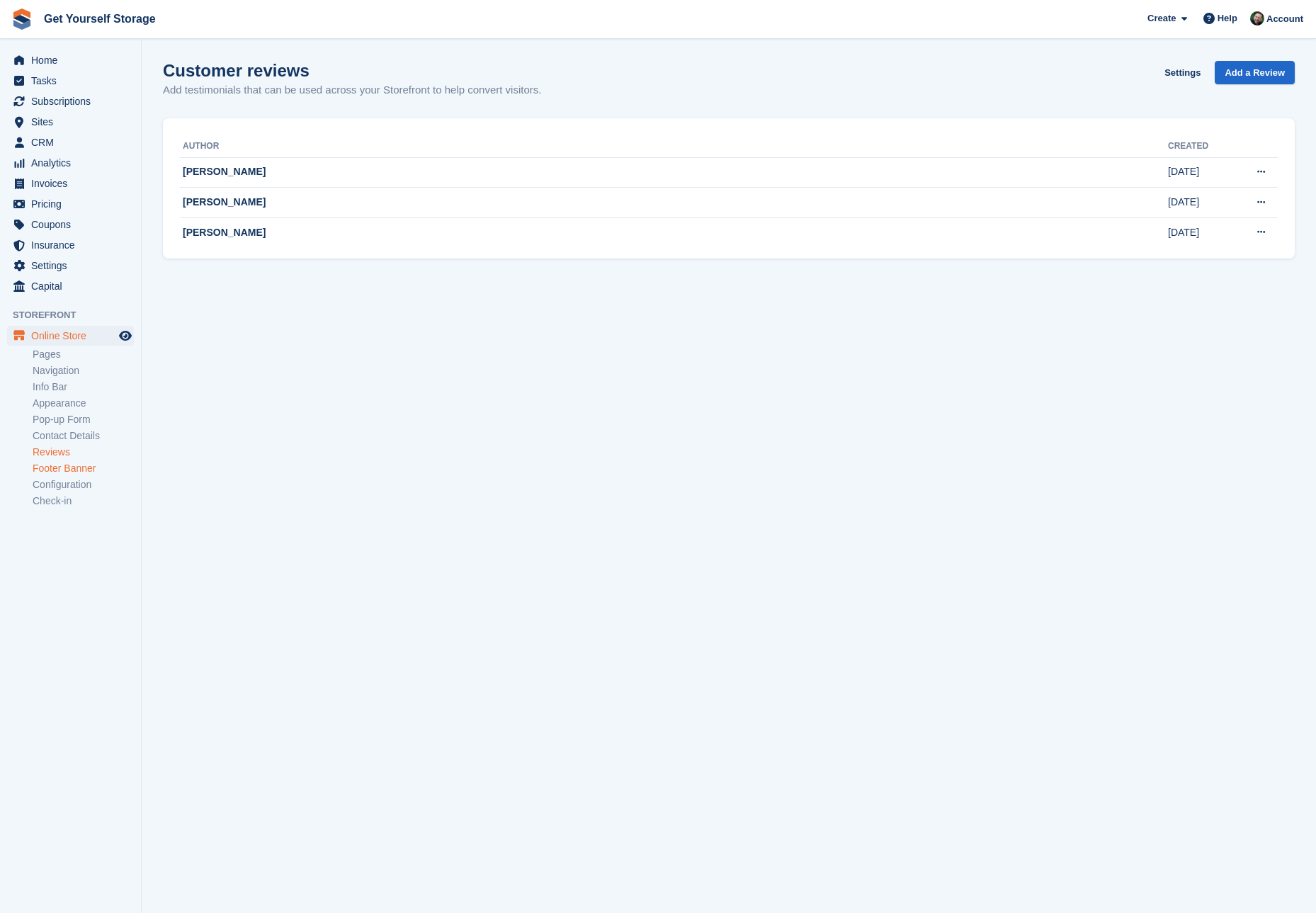
click at [71, 466] on link "Footer Banner" at bounding box center [83, 469] width 101 height 14
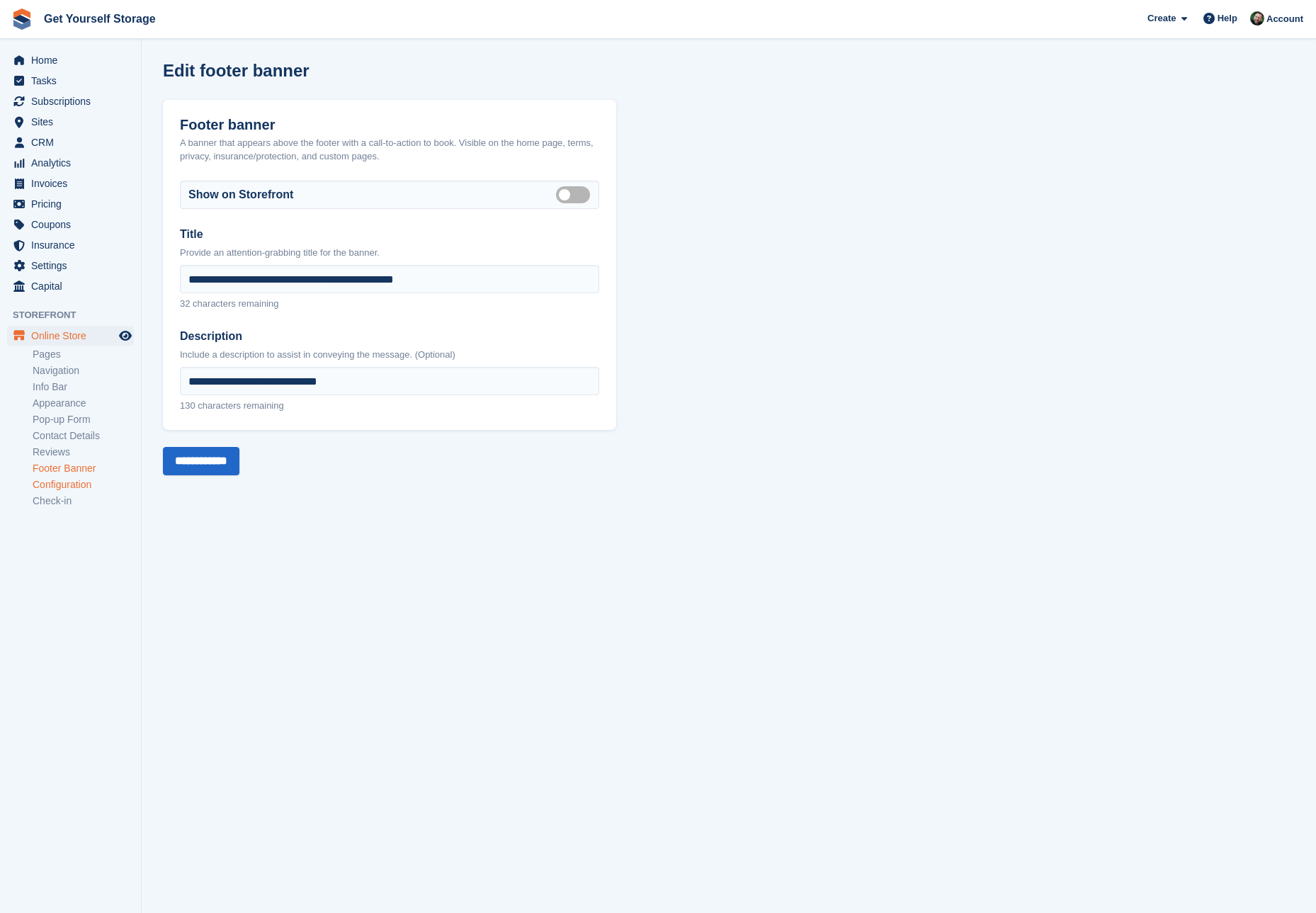
click at [77, 483] on link "Configuration" at bounding box center [83, 485] width 101 height 14
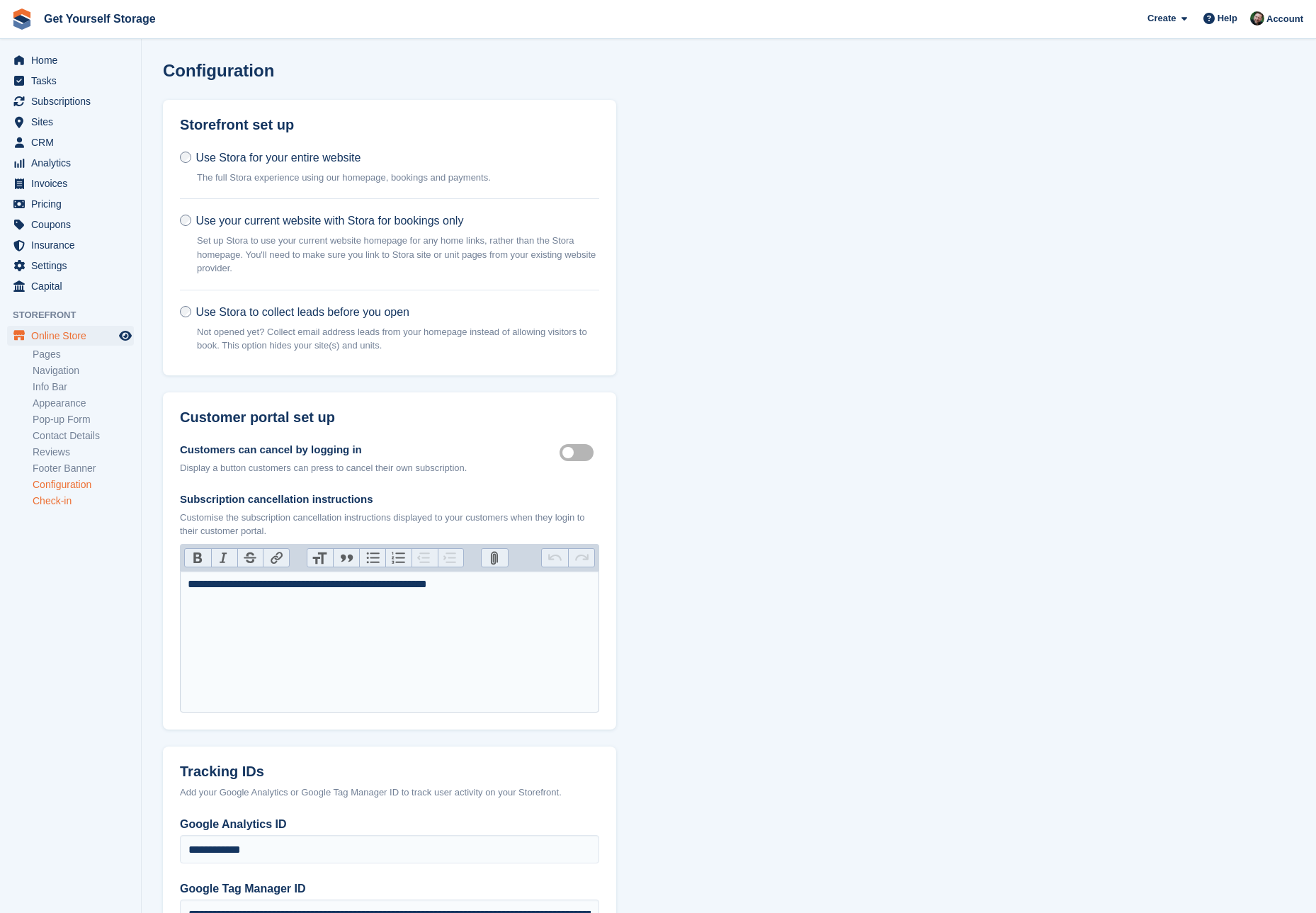
click at [60, 498] on link "Check-in" at bounding box center [83, 501] width 101 height 14
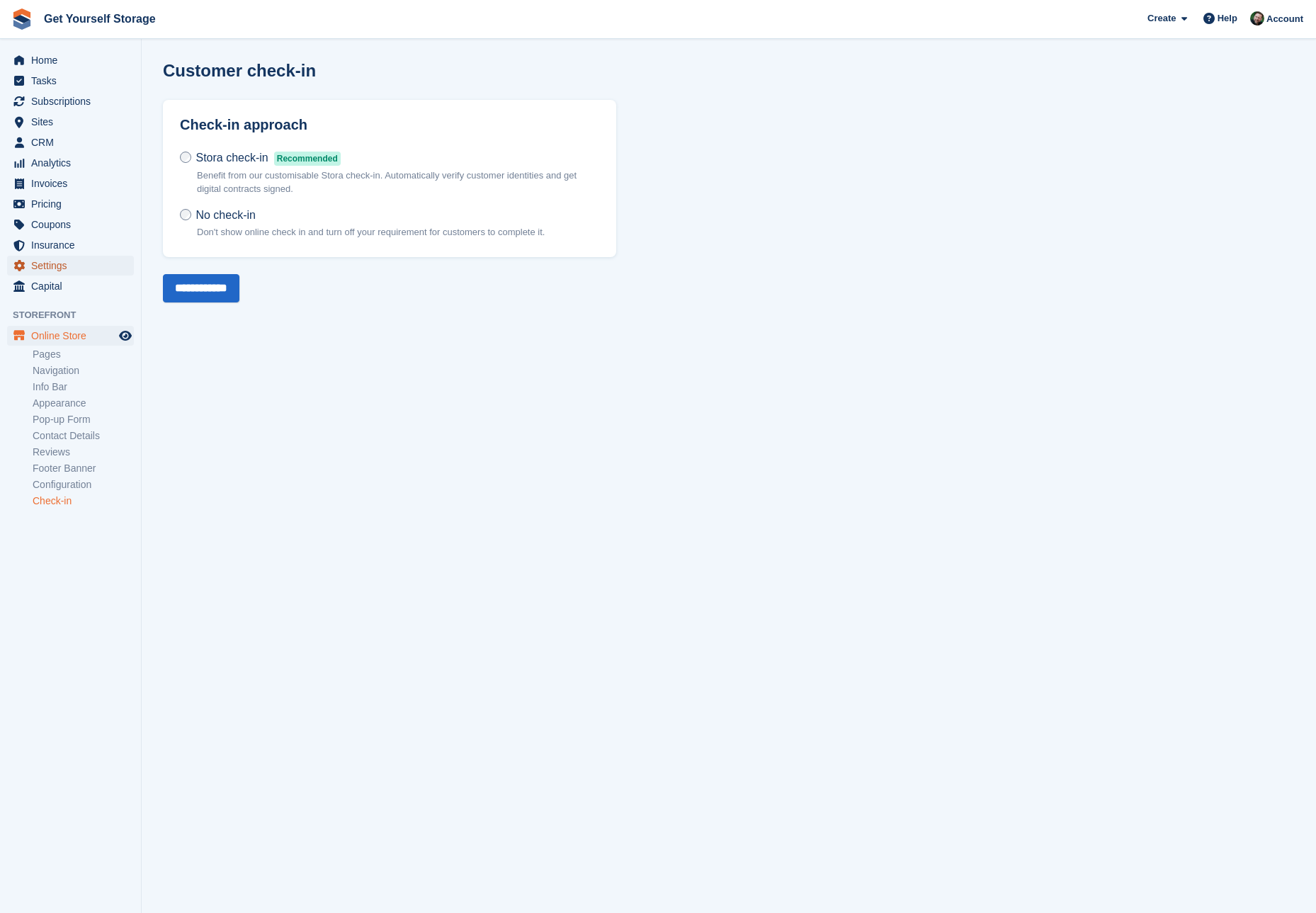
click at [52, 269] on span "Settings" at bounding box center [74, 266] width 85 height 20
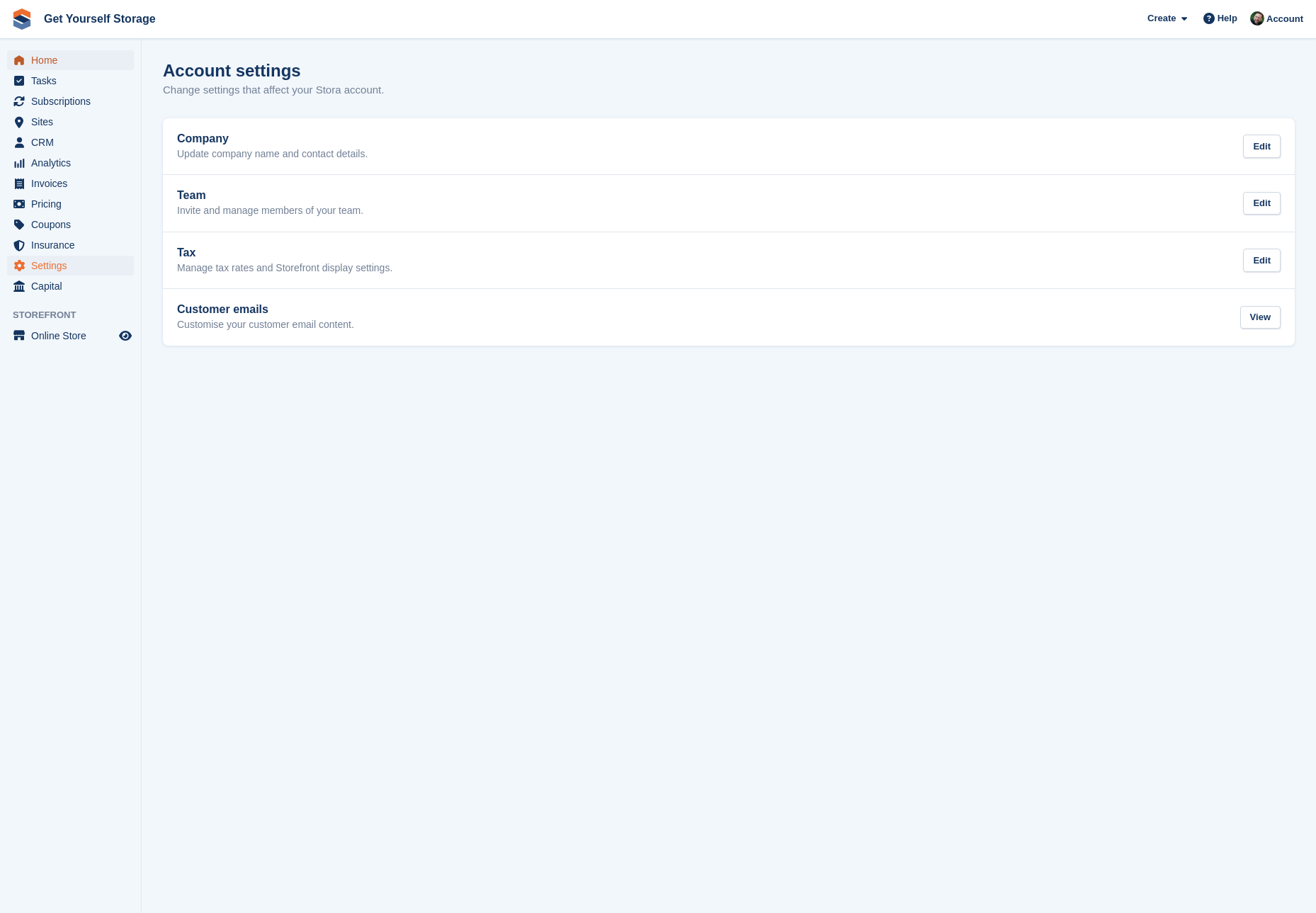
click at [58, 58] on span "Home" at bounding box center [74, 60] width 85 height 20
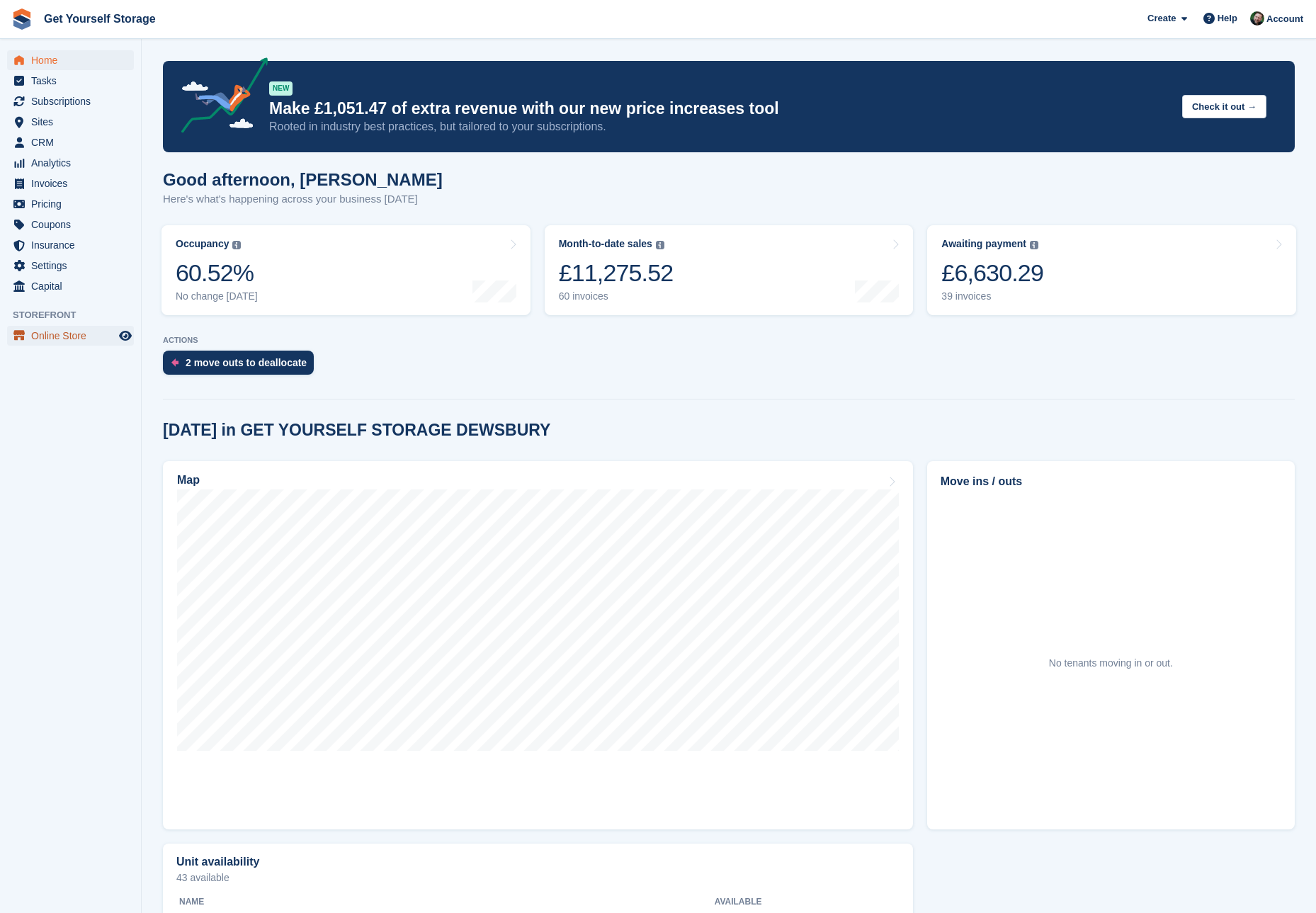
click at [41, 330] on span "Online Store" at bounding box center [74, 336] width 85 height 20
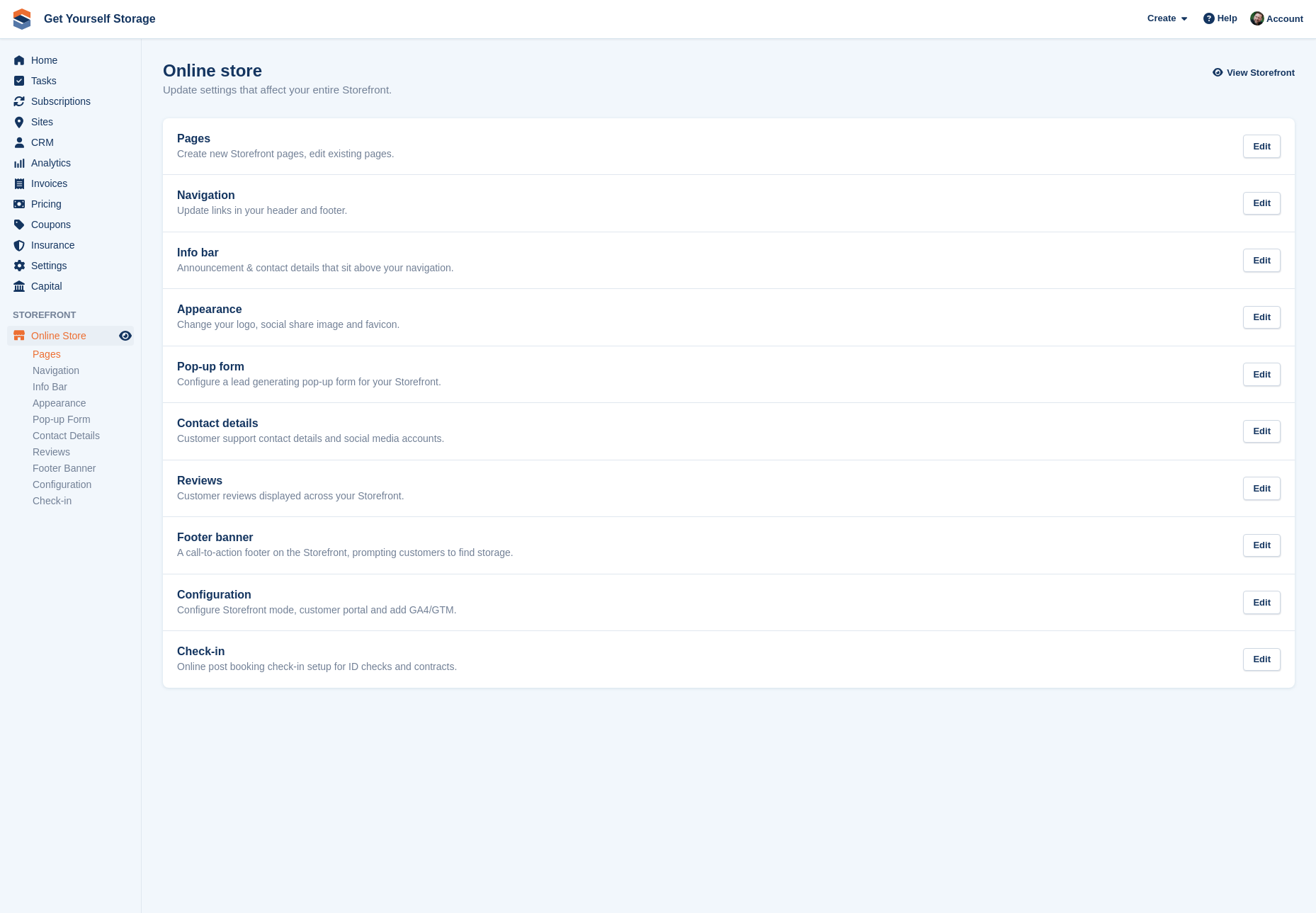
click at [44, 354] on link "Pages" at bounding box center [83, 354] width 101 height 14
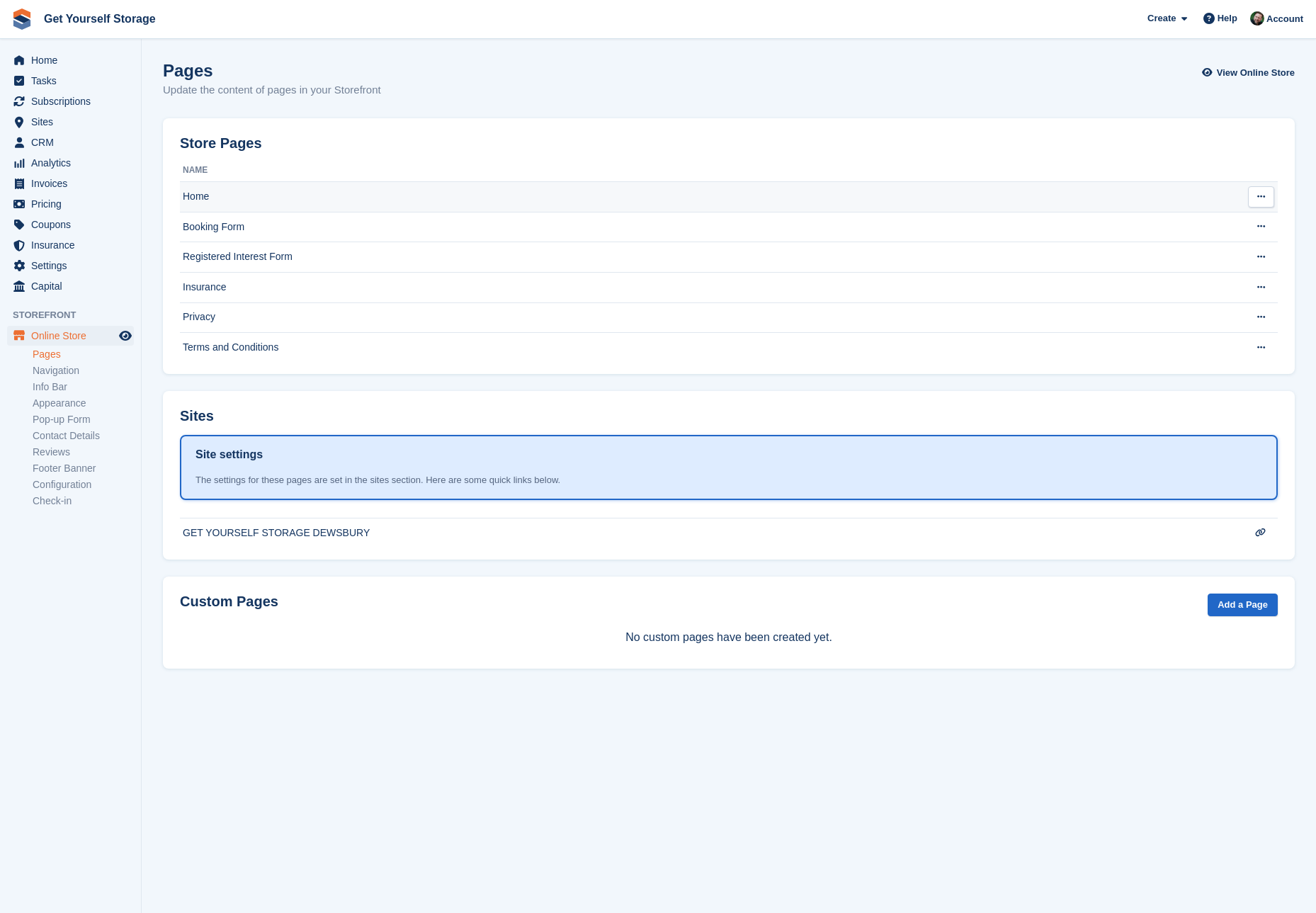
click at [244, 194] on td "Home" at bounding box center [701, 198] width 1043 height 31
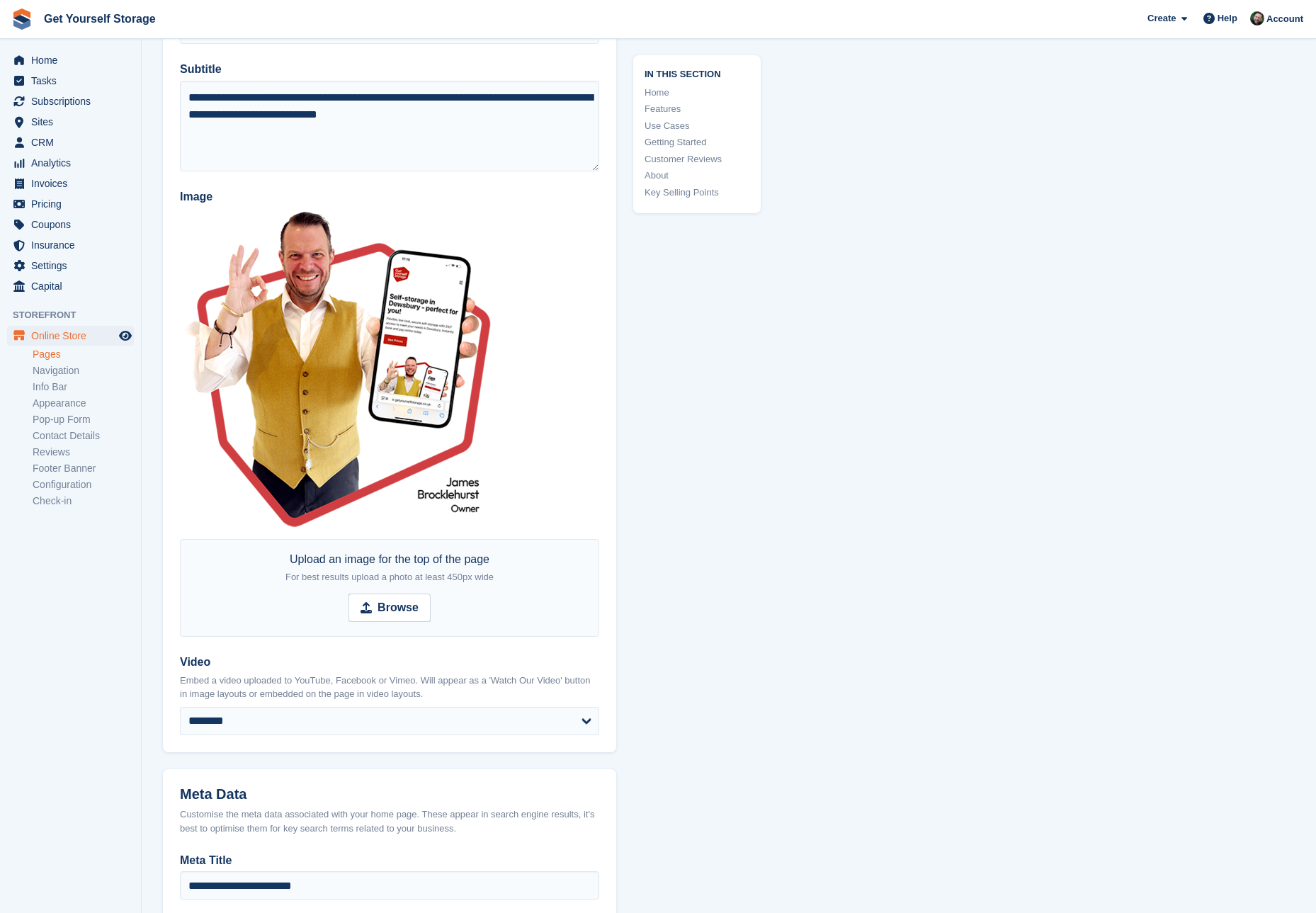
scroll to position [277, 0]
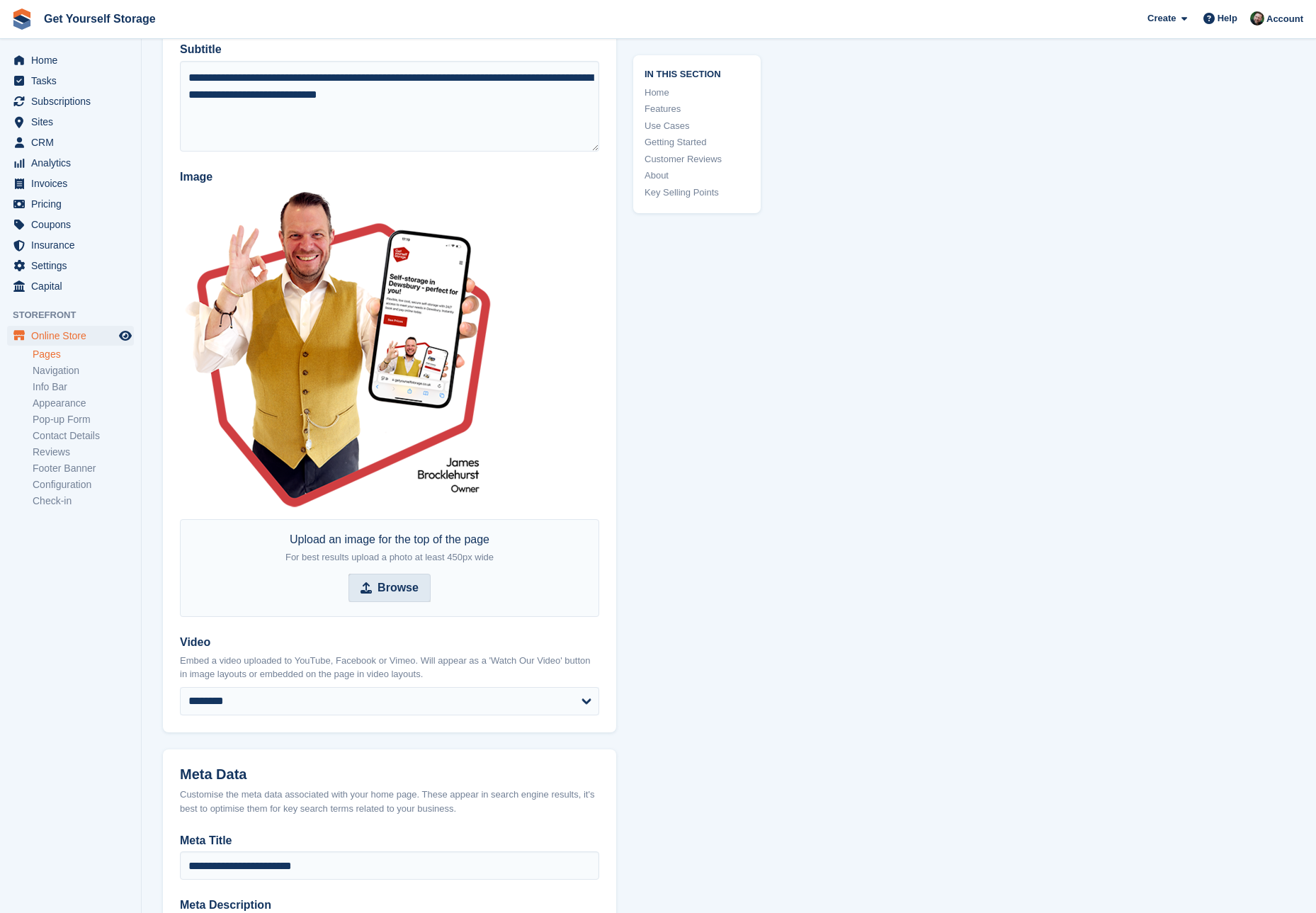
click at [414, 574] on span "Browse" at bounding box center [389, 587] width 82 height 28
click at [414, 574] on input "Browse" at bounding box center [389, 587] width 82 height 28
type input "**********"
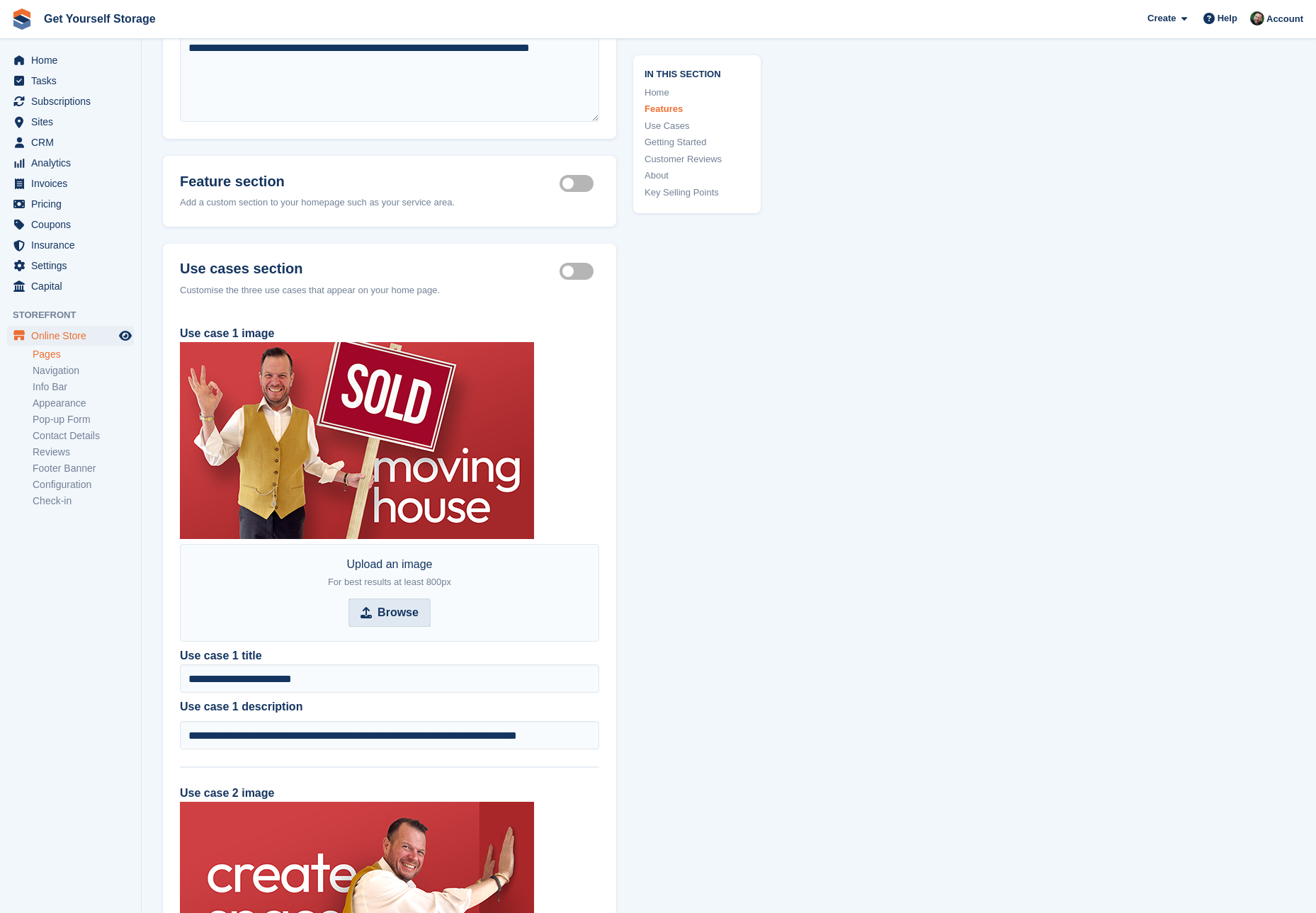
scroll to position [1442, 0]
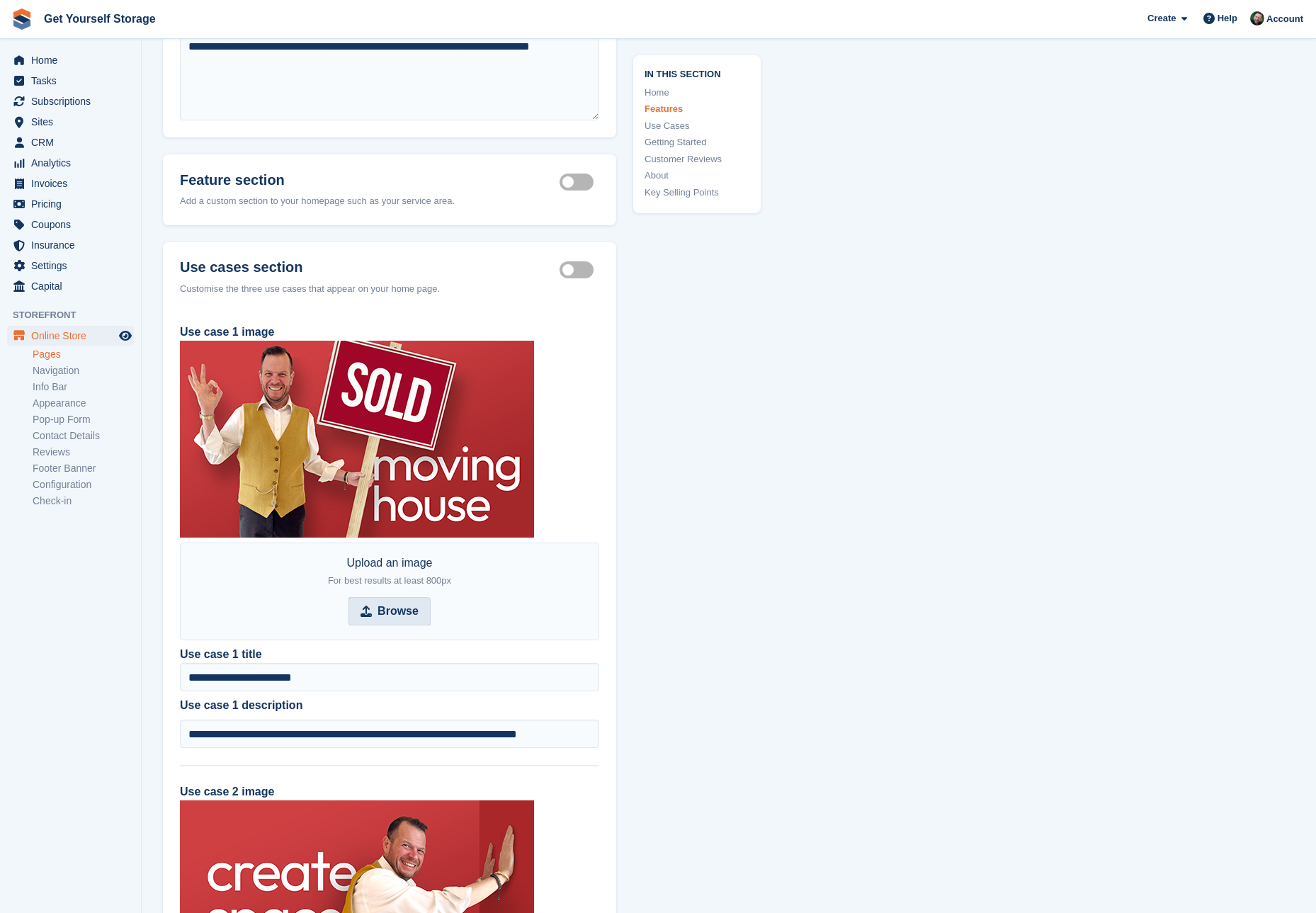
click at [388, 614] on strong "Browse" at bounding box center [397, 611] width 41 height 17
click at [388, 614] on input "Browse" at bounding box center [389, 611] width 82 height 28
type input "**********"
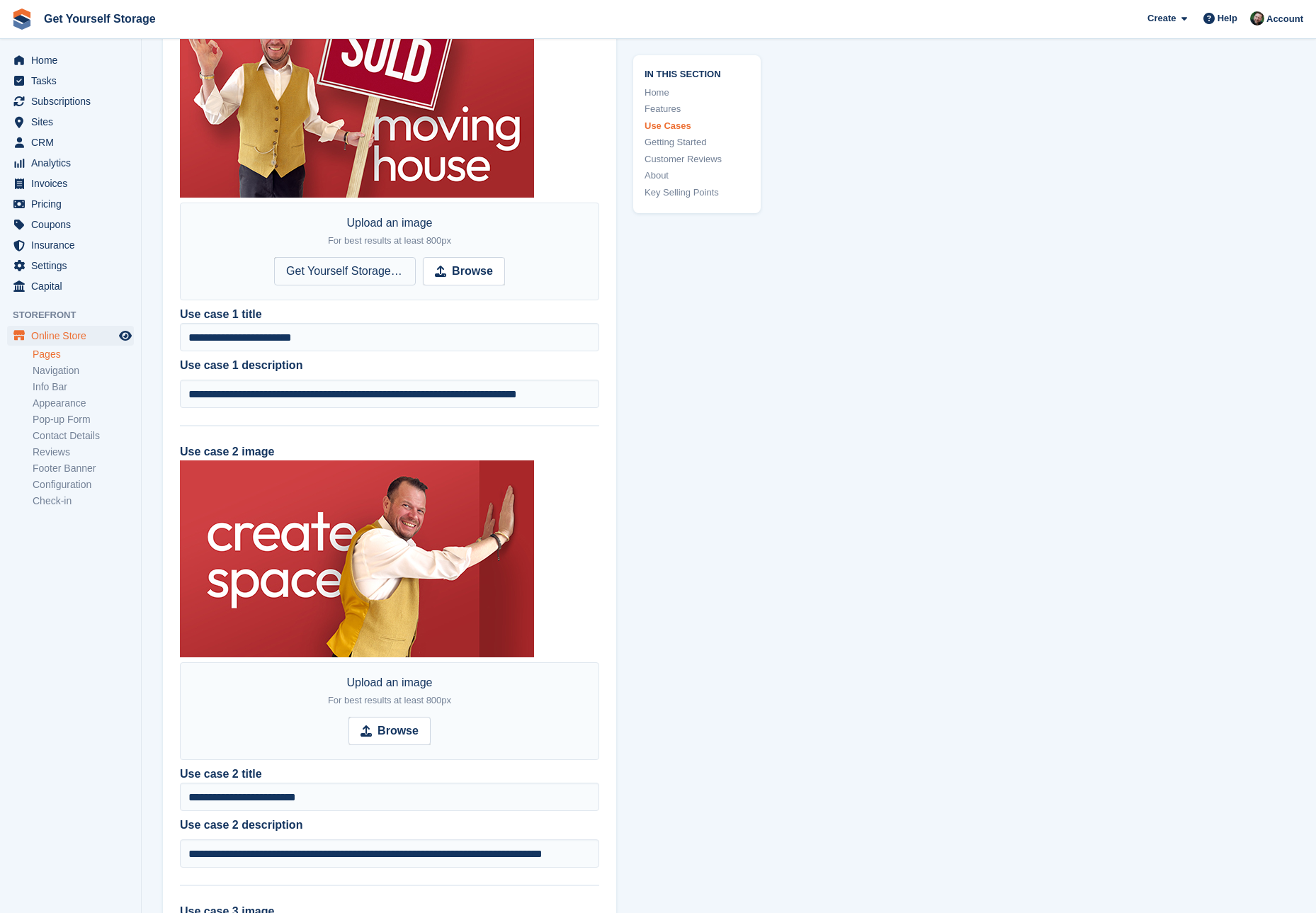
scroll to position [1843, 0]
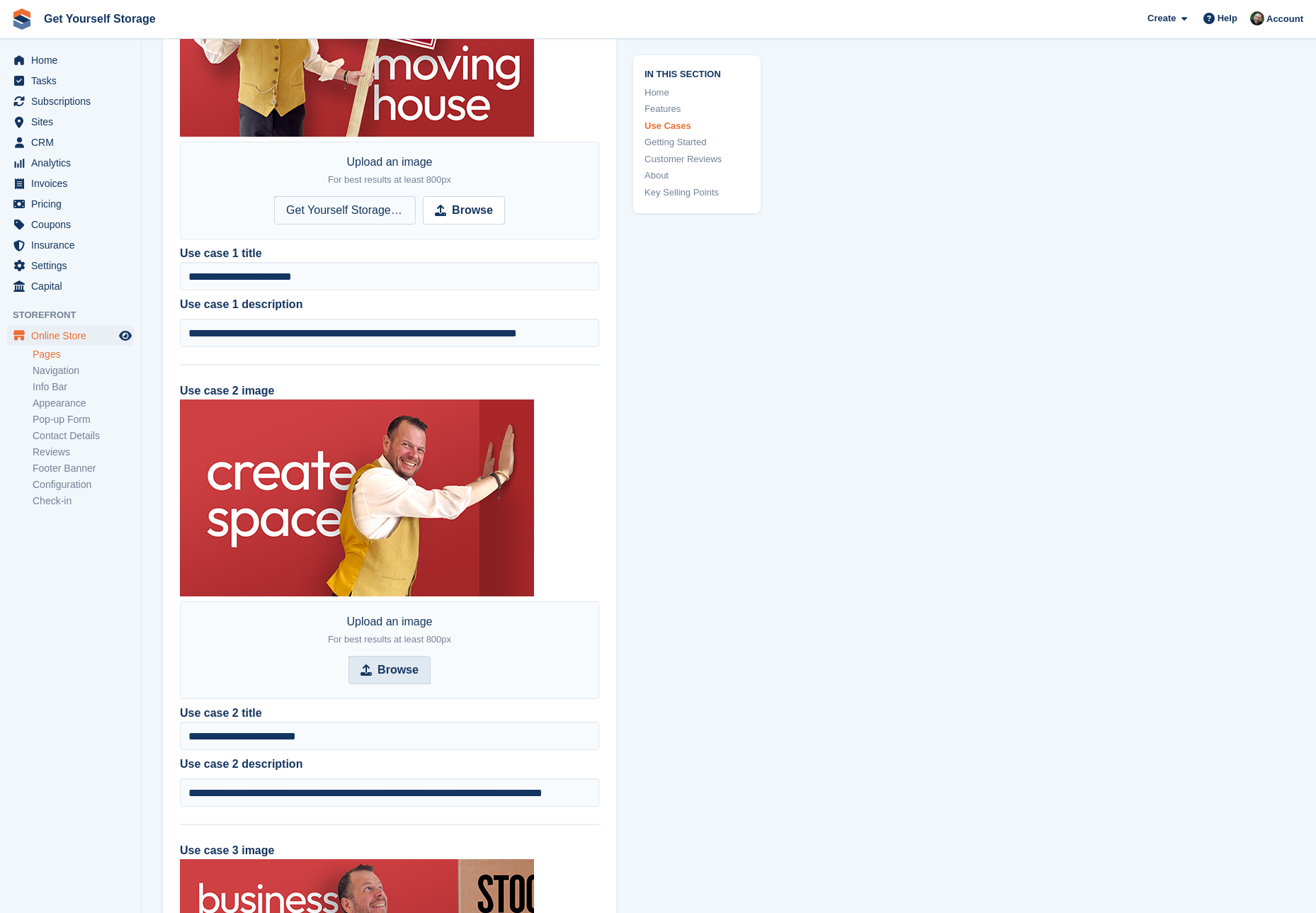
click at [390, 656] on span "Browse" at bounding box center [389, 669] width 82 height 28
click at [390, 656] on input "Browse" at bounding box center [389, 669] width 82 height 28
type input "**********"
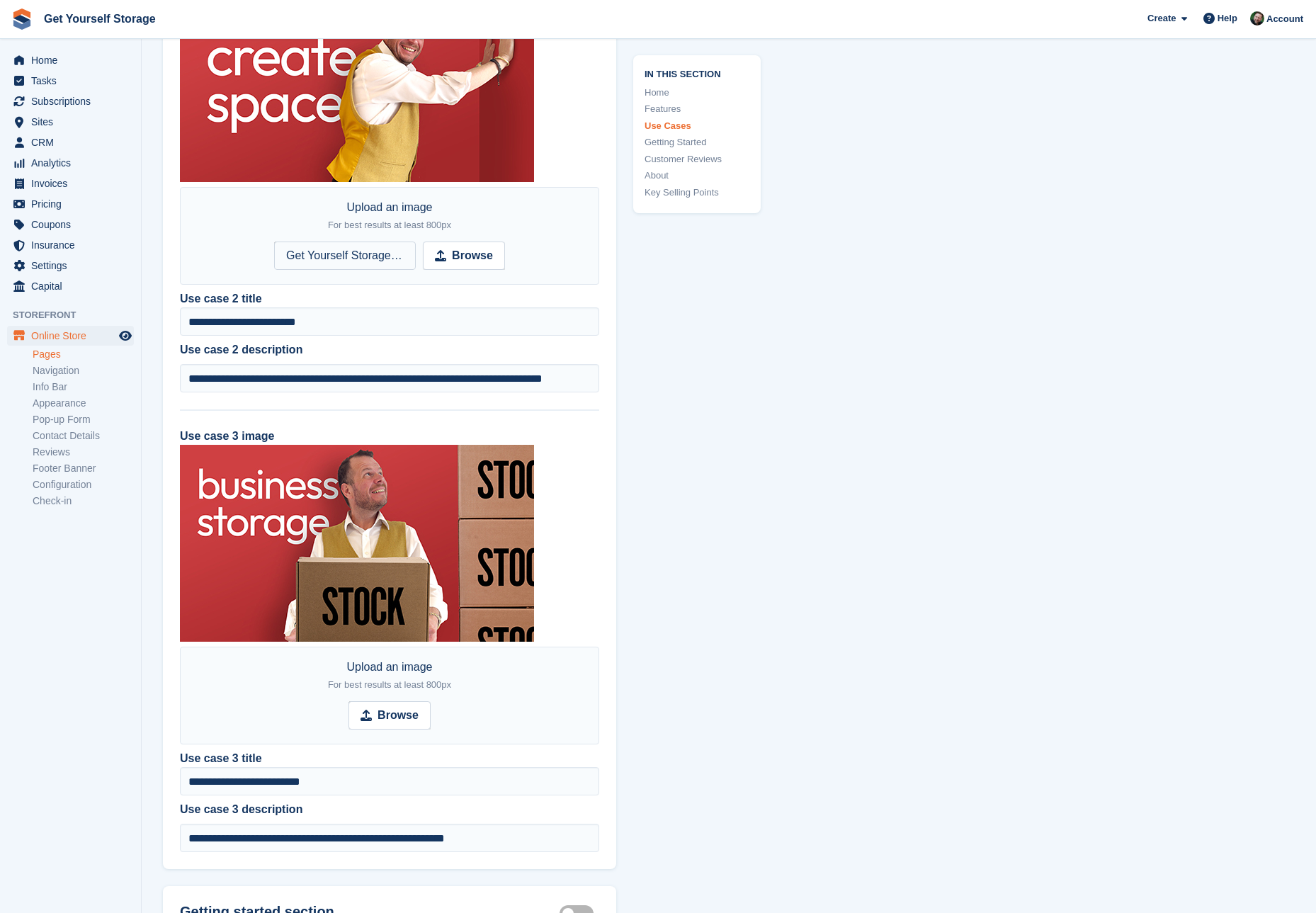
scroll to position [2292, 0]
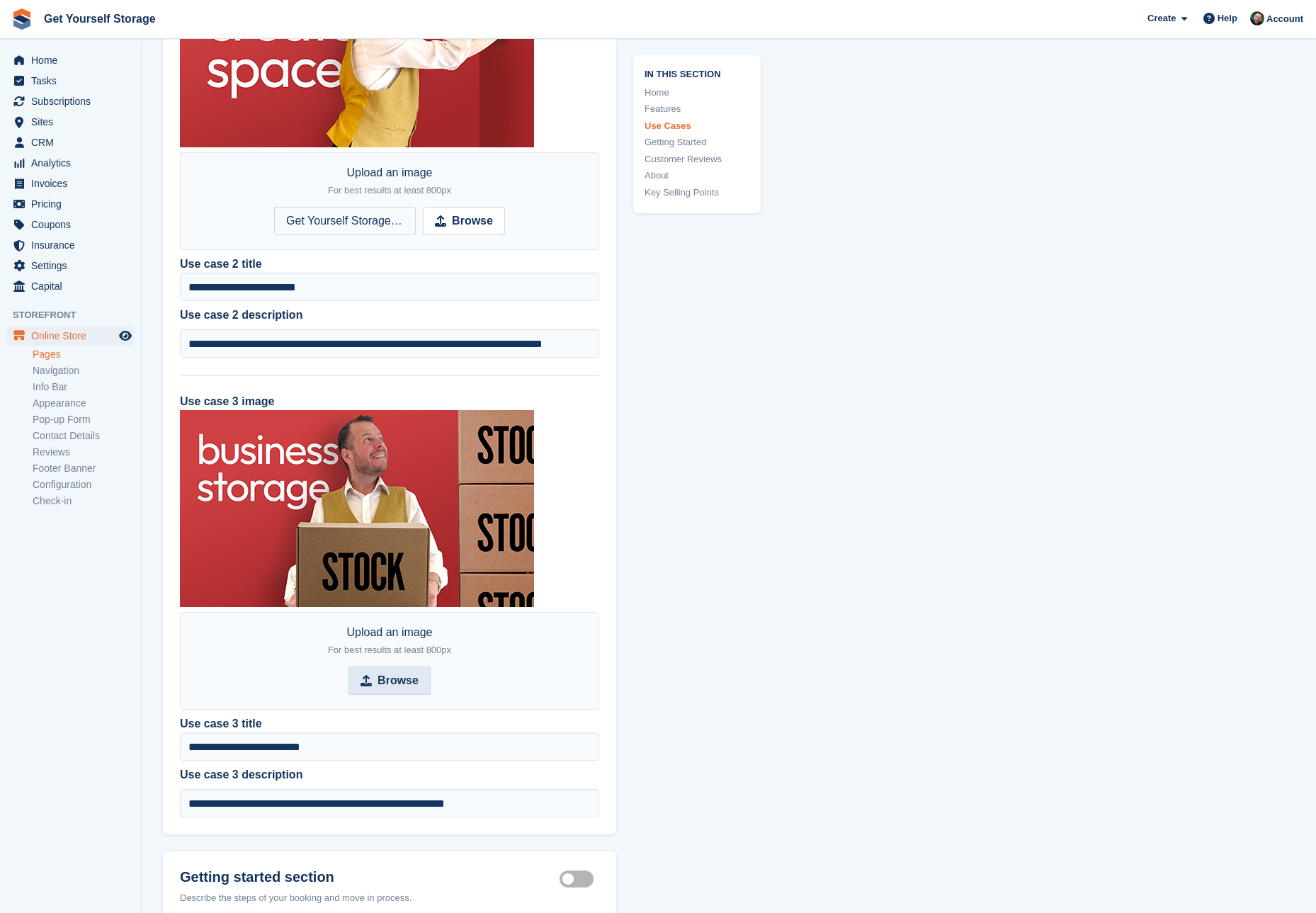
click at [390, 672] on strong "Browse" at bounding box center [397, 681] width 41 height 17
click at [390, 672] on input "Browse" at bounding box center [389, 680] width 82 height 28
type input "**********"
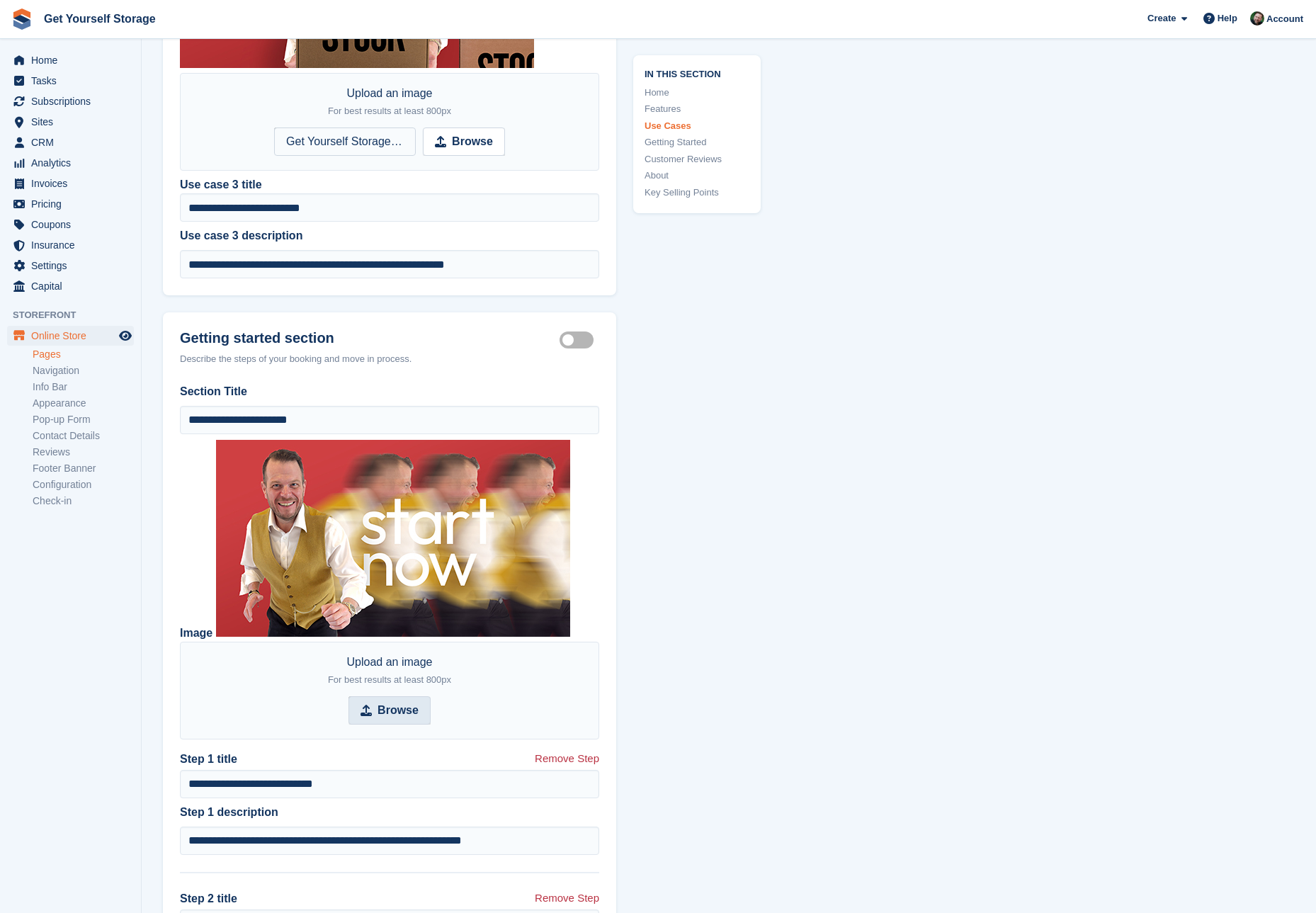
scroll to position [2834, 0]
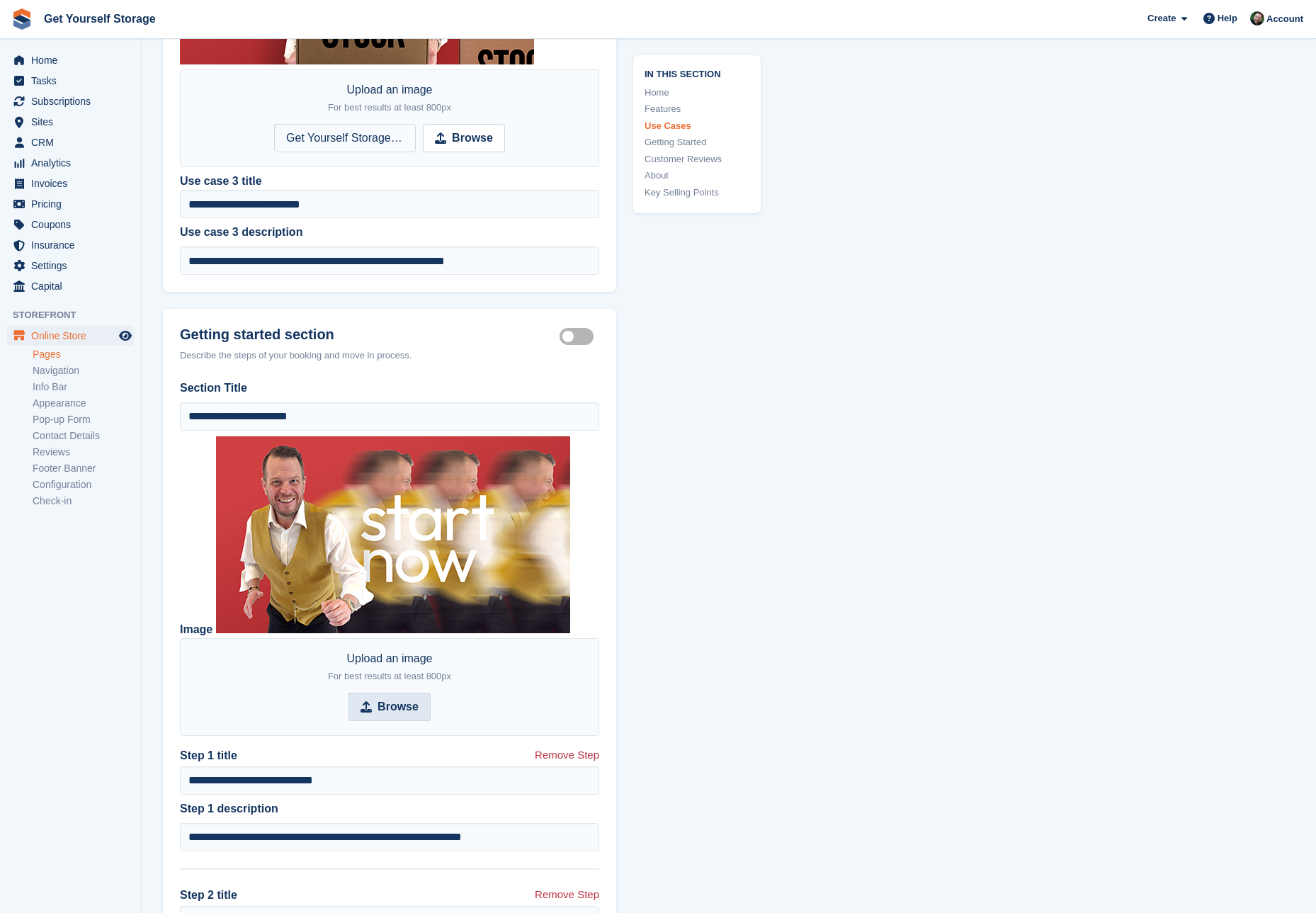
click at [405, 699] on strong "Browse" at bounding box center [397, 707] width 41 height 17
click at [405, 697] on input "Browse" at bounding box center [389, 706] width 82 height 28
type input "**********"
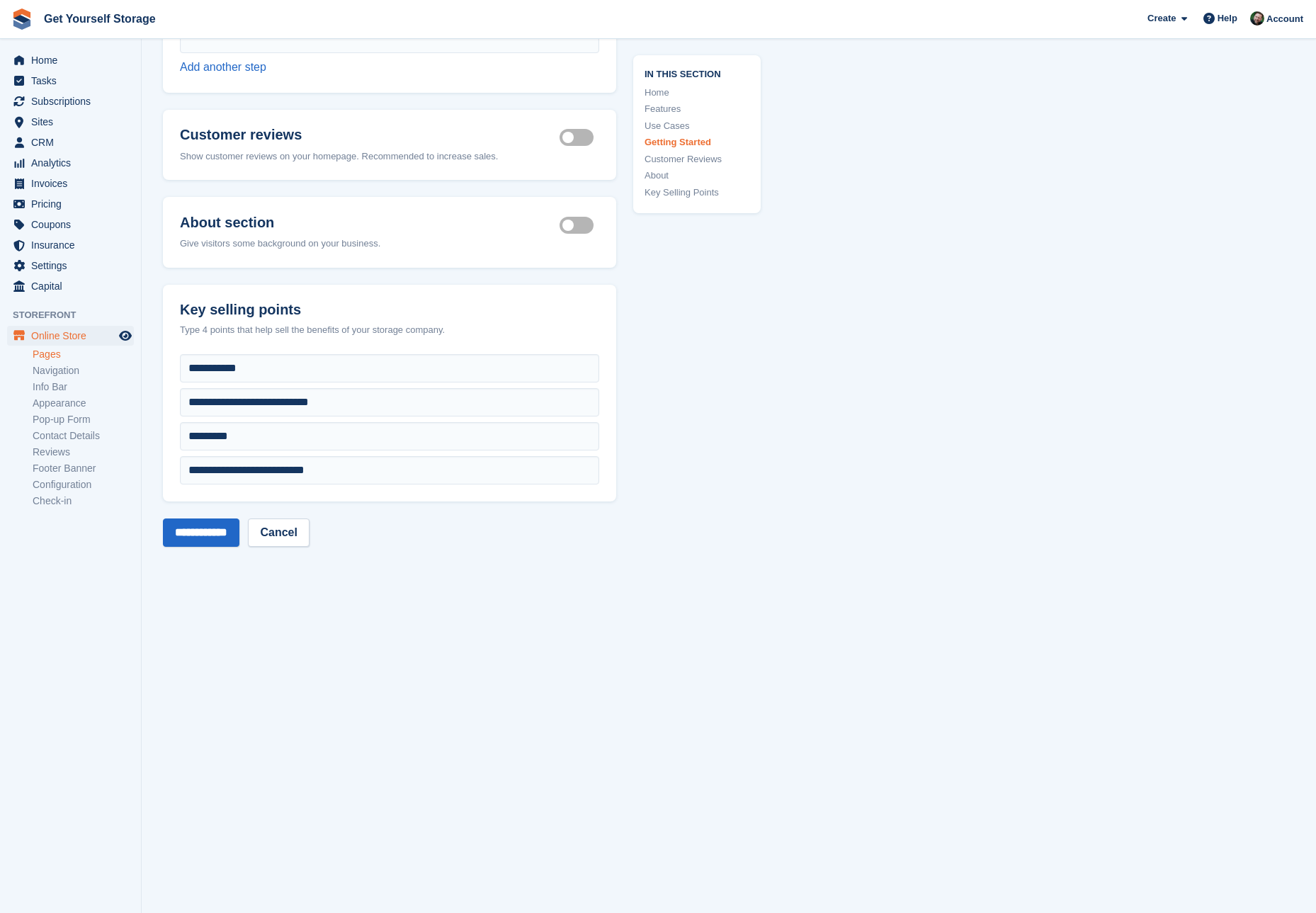
scroll to position [4455, 0]
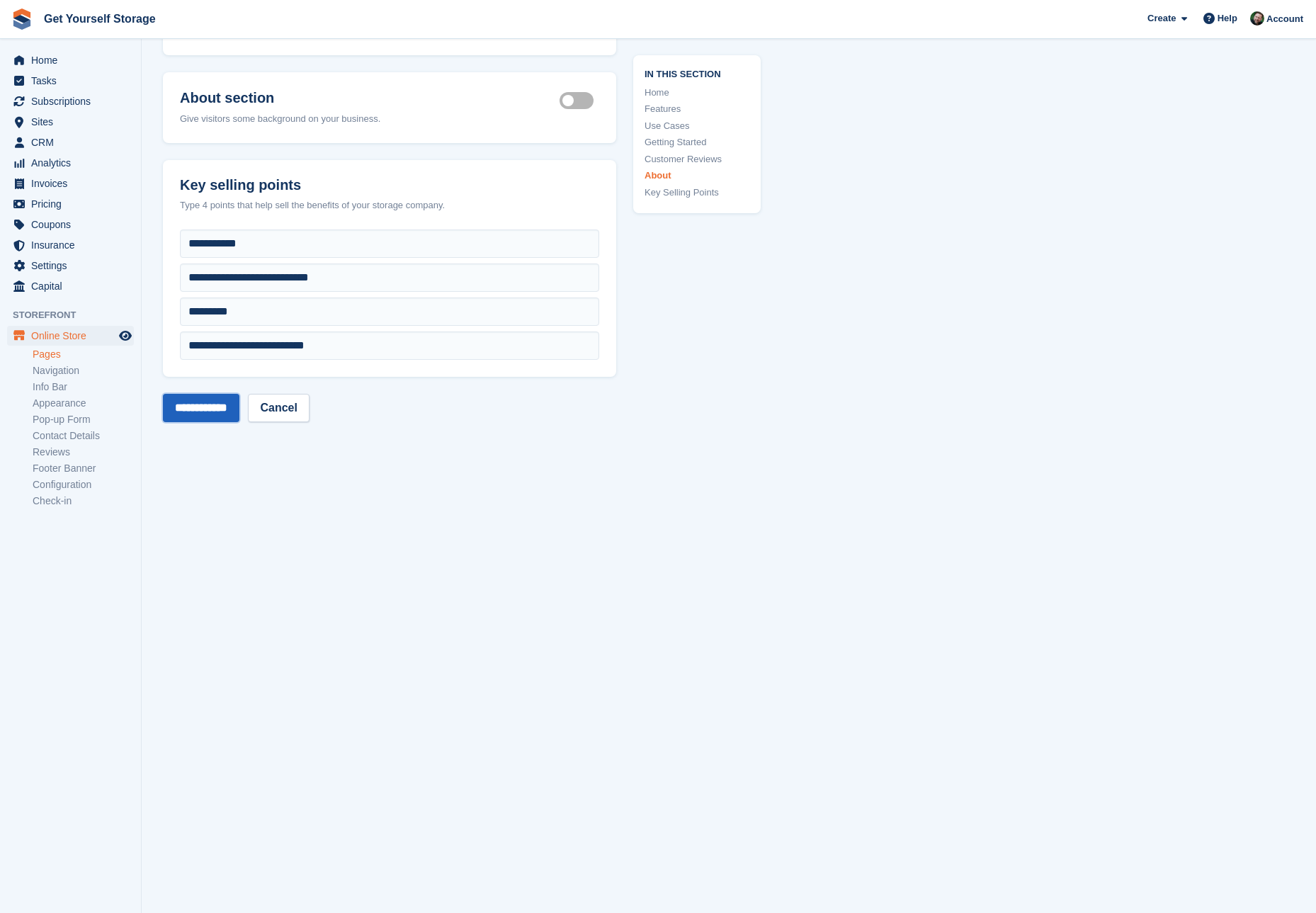
click at [212, 397] on input "**********" at bounding box center [201, 407] width 77 height 28
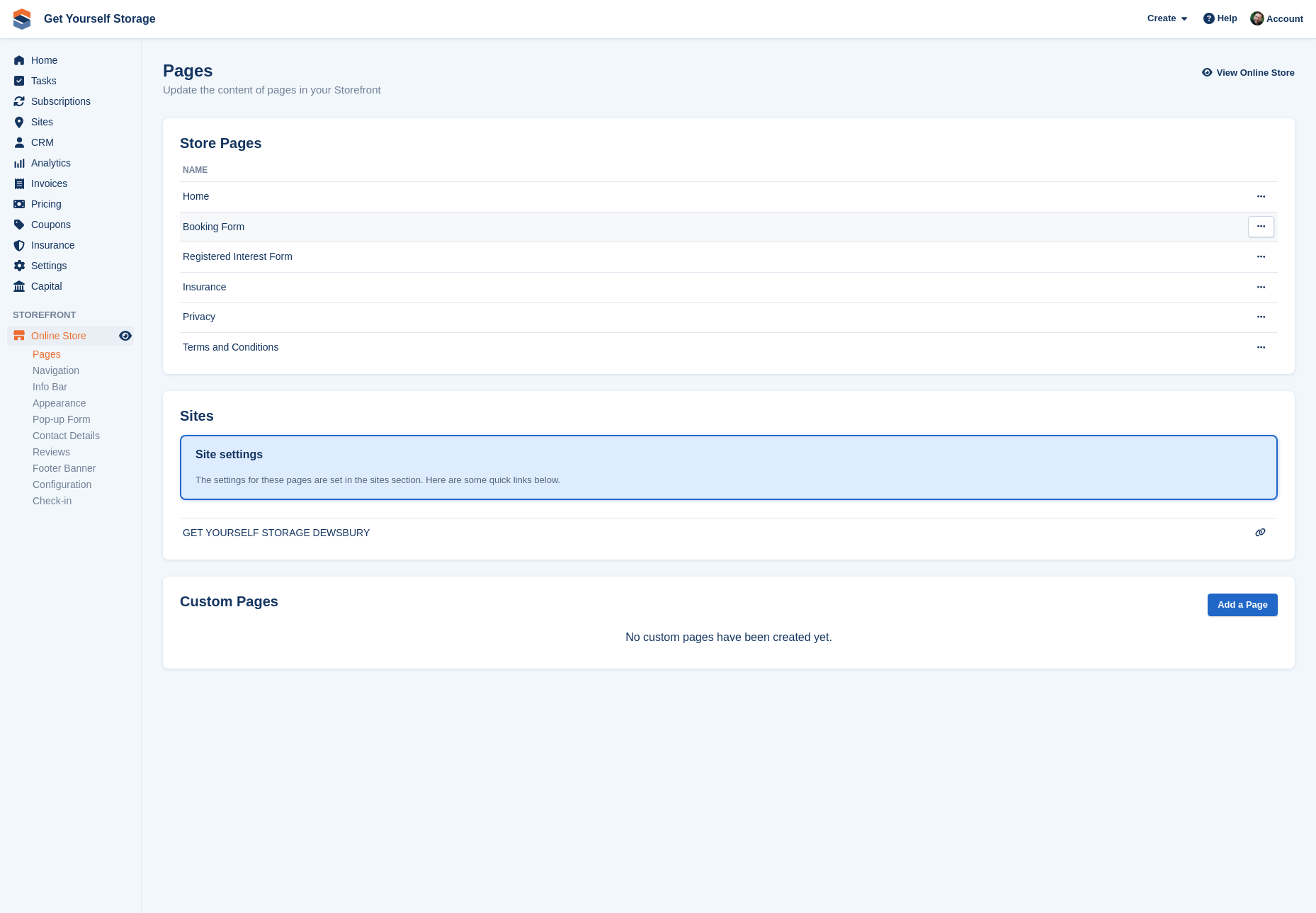
click at [221, 219] on td "Booking Form" at bounding box center [701, 227] width 1043 height 31
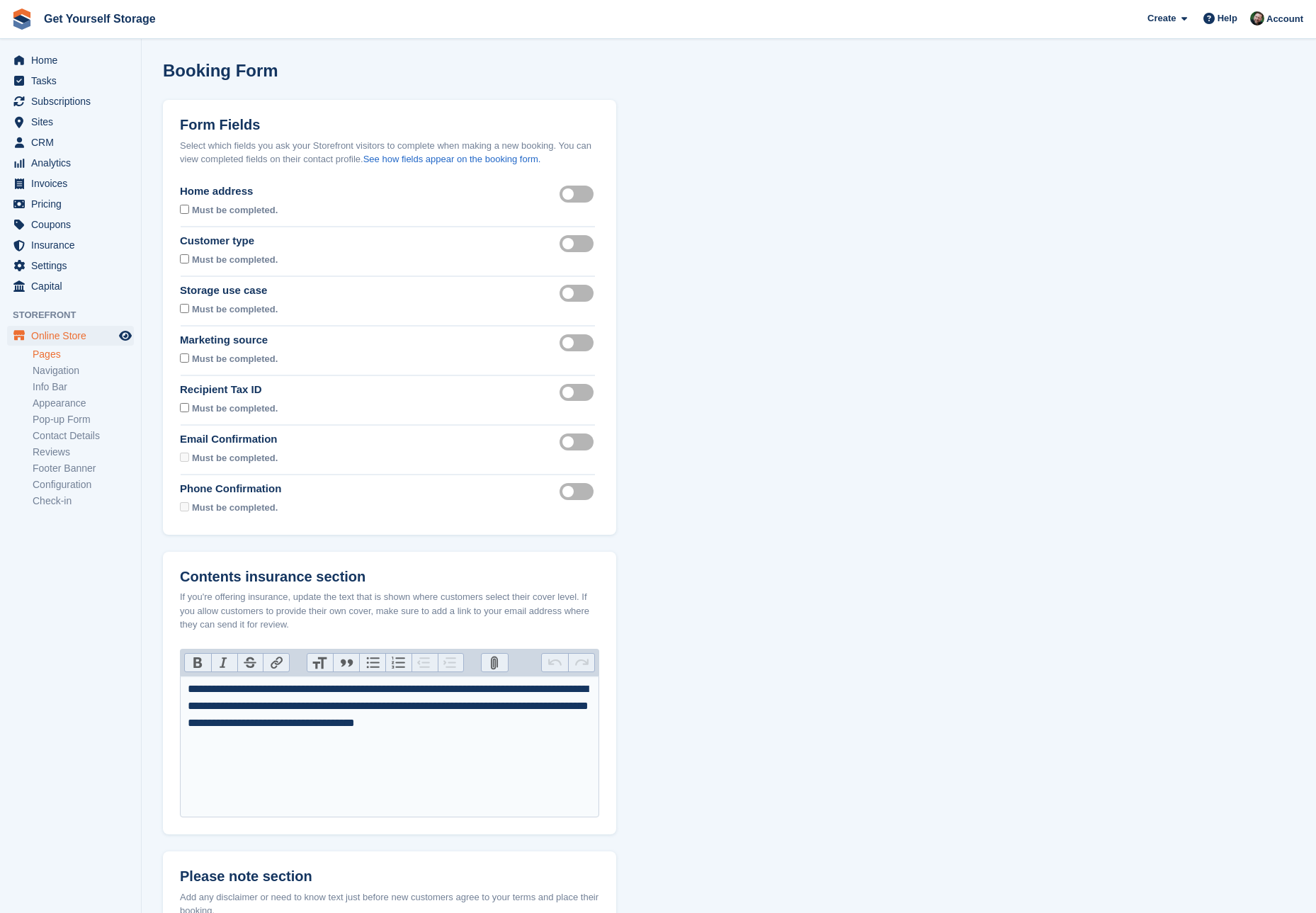
click at [61, 355] on link "Pages" at bounding box center [83, 354] width 101 height 14
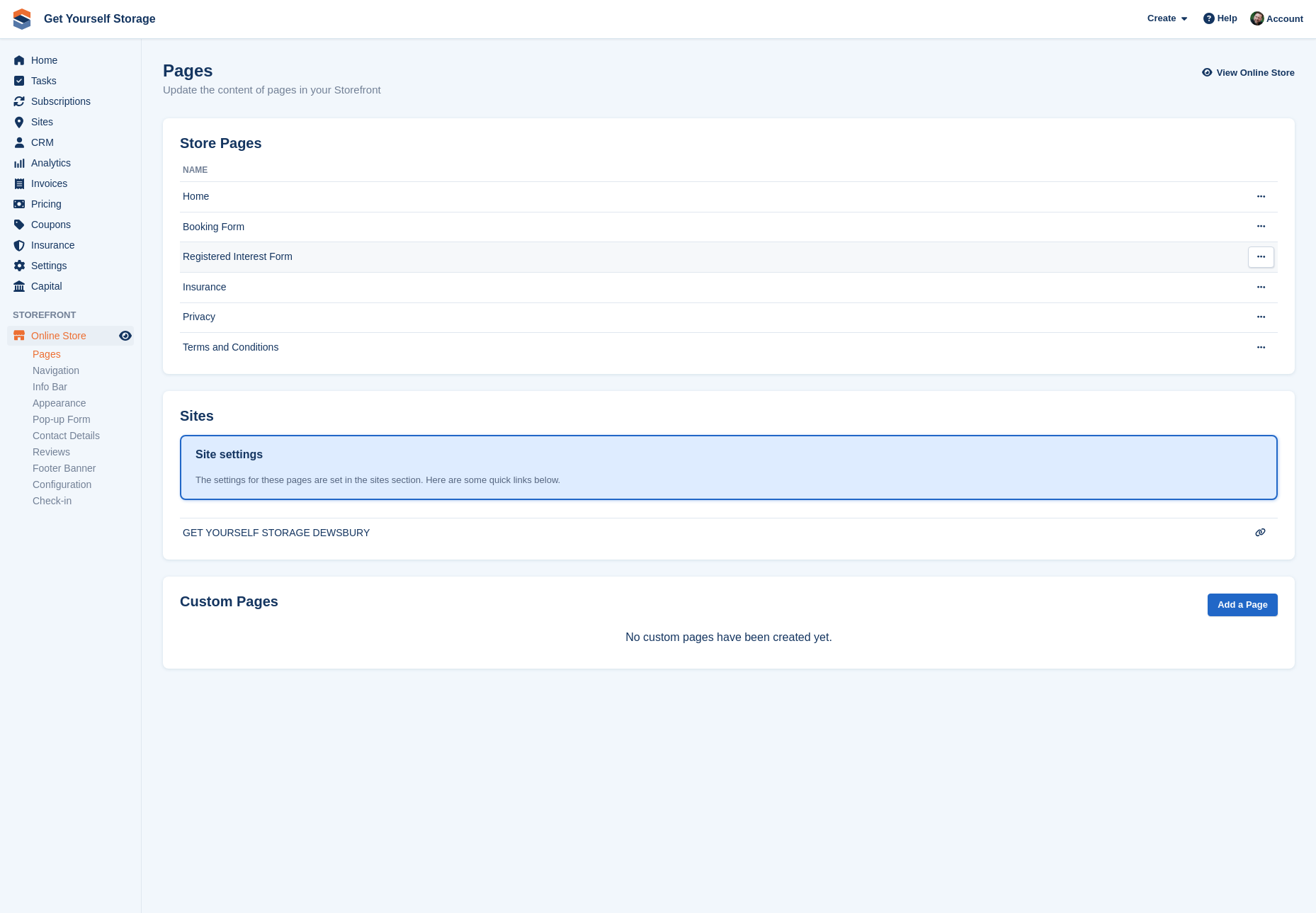
click at [221, 259] on td "Registered Interest Form" at bounding box center [701, 257] width 1043 height 31
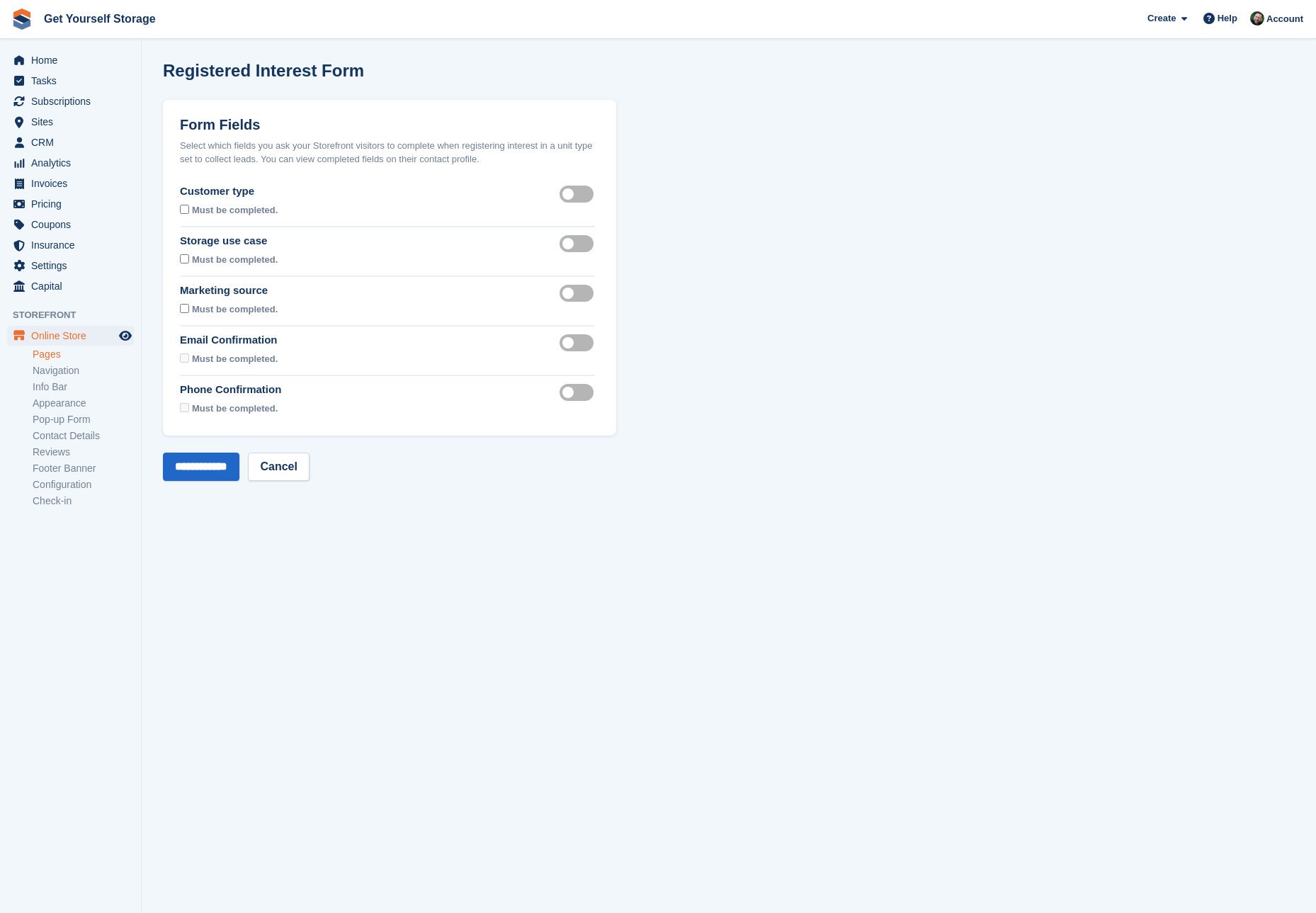
click at [62, 357] on link "Pages" at bounding box center [83, 354] width 101 height 14
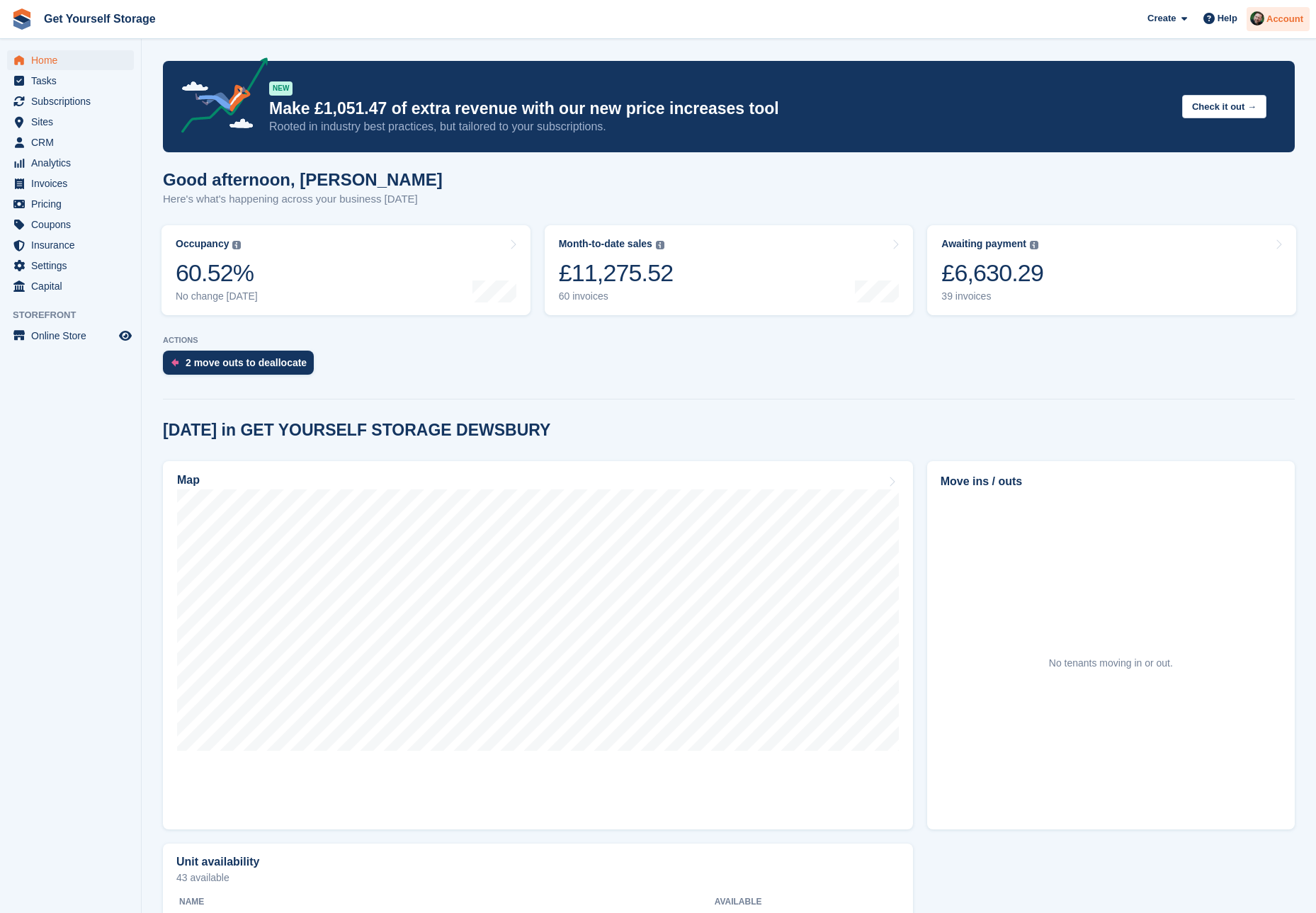
click at [1277, 23] on span "Account" at bounding box center [1285, 19] width 37 height 14
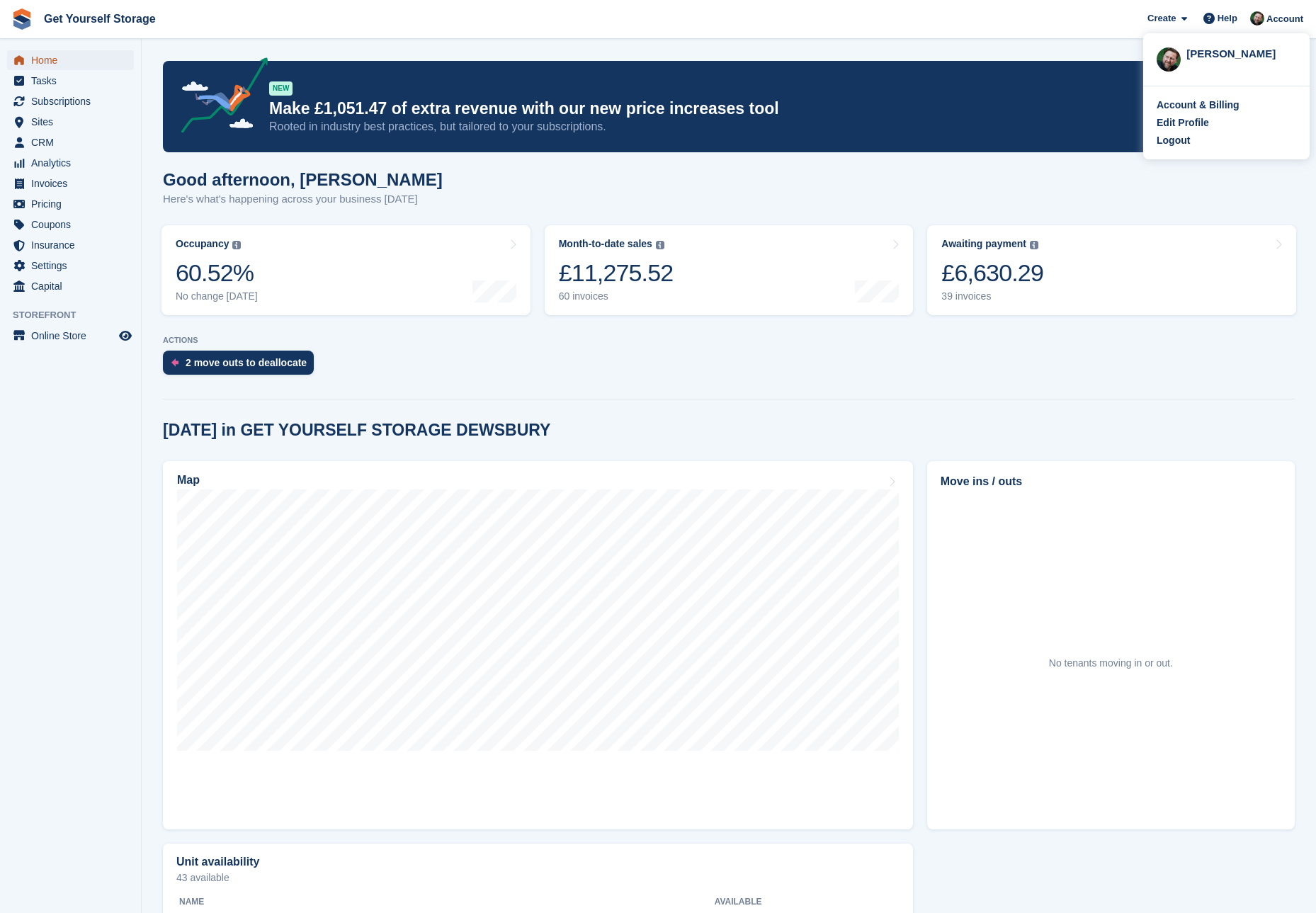
click at [54, 61] on span "Home" at bounding box center [74, 60] width 85 height 20
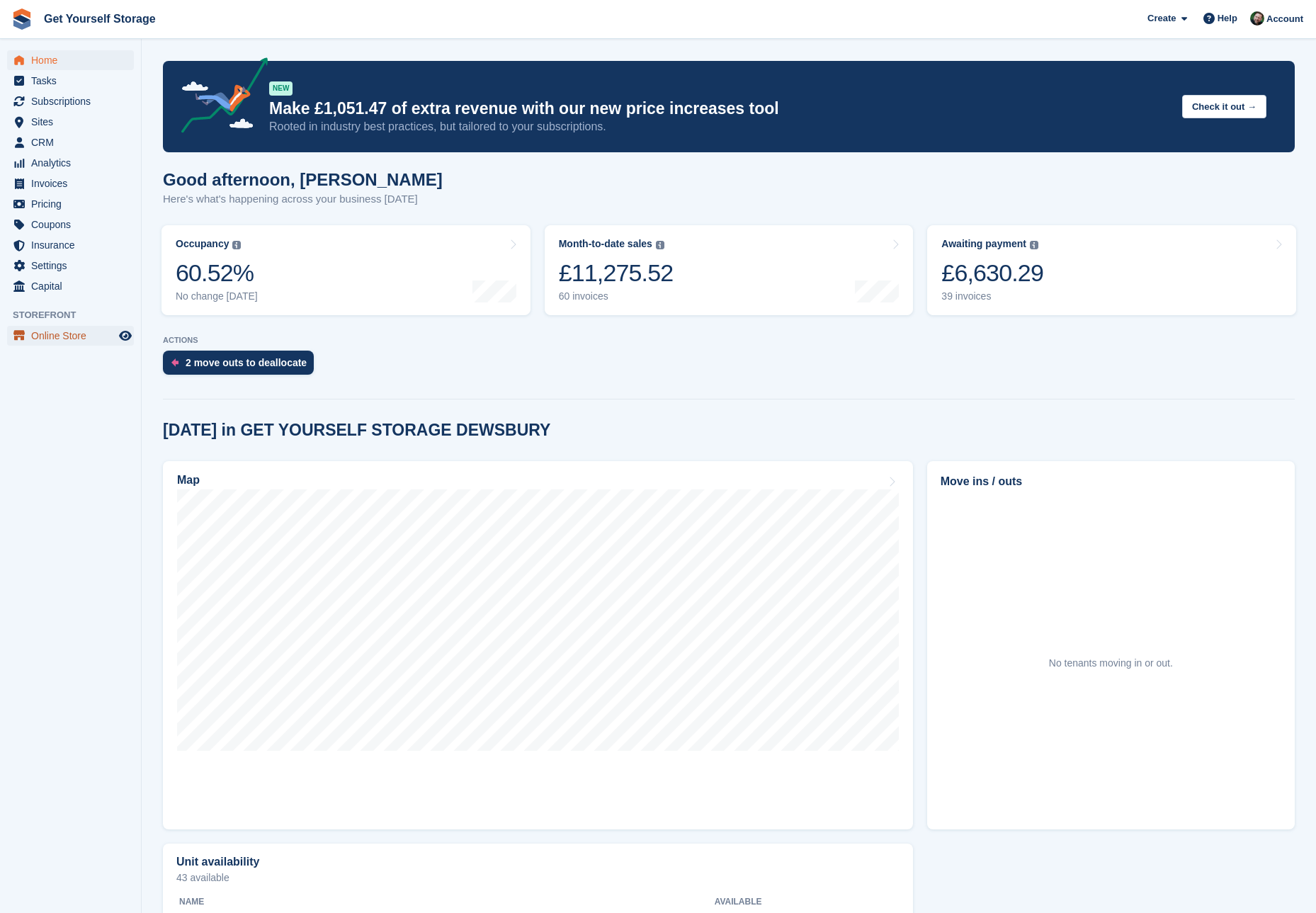
click at [51, 333] on span "Online Store" at bounding box center [74, 336] width 85 height 20
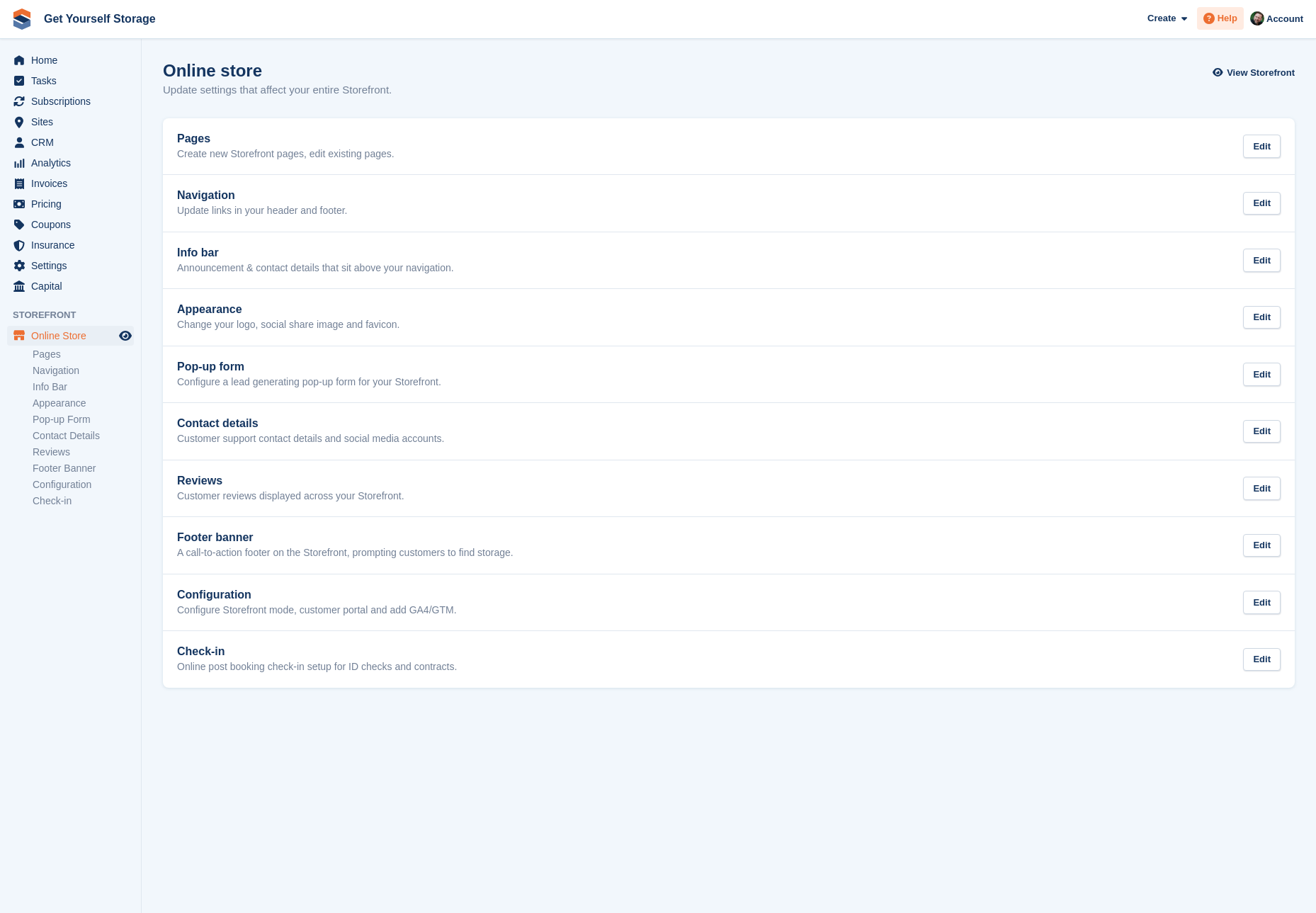
click at [1219, 19] on span "Help" at bounding box center [1228, 18] width 20 height 14
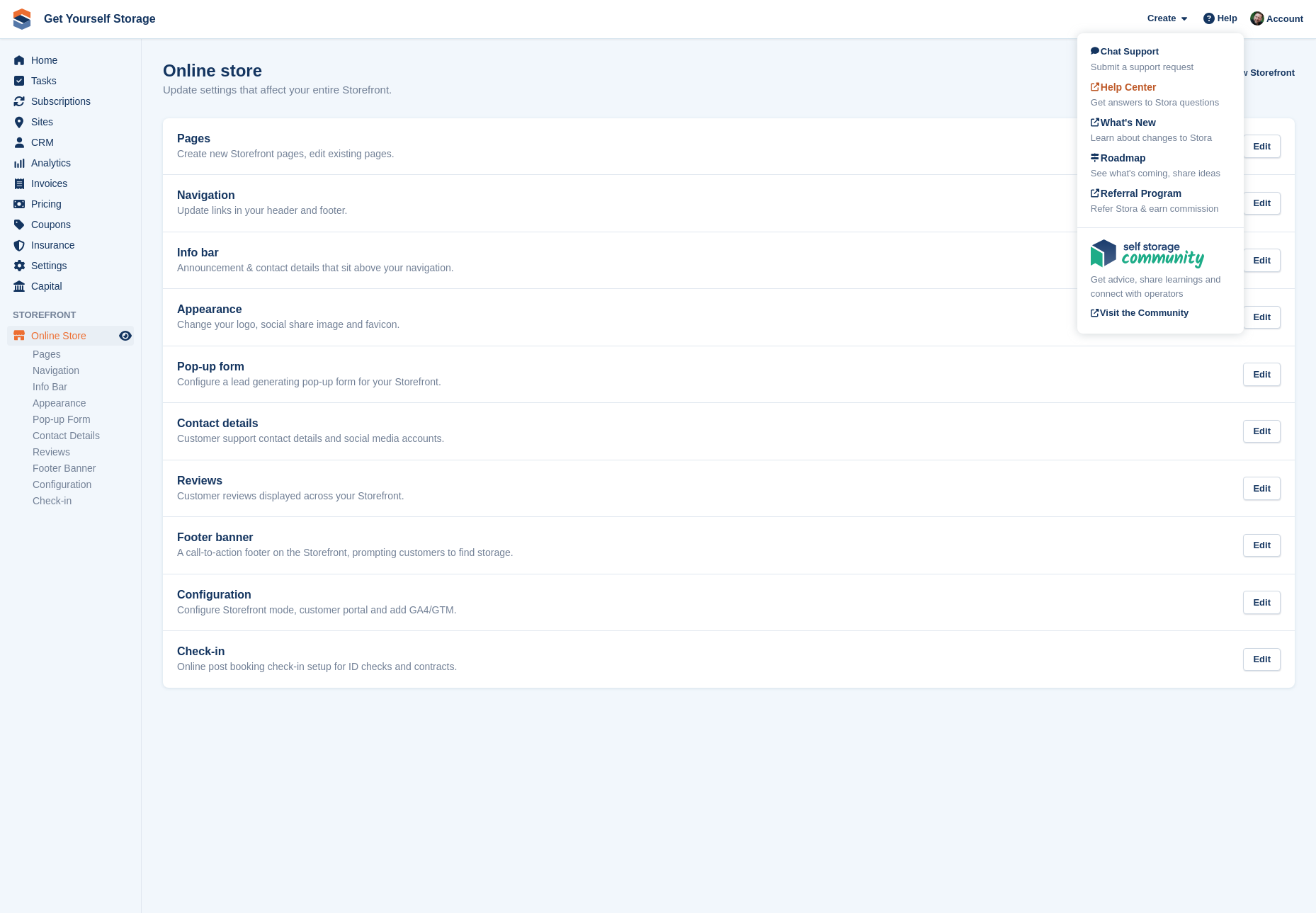
click at [1155, 104] on div "Get answers to Stora questions" at bounding box center [1161, 102] width 140 height 14
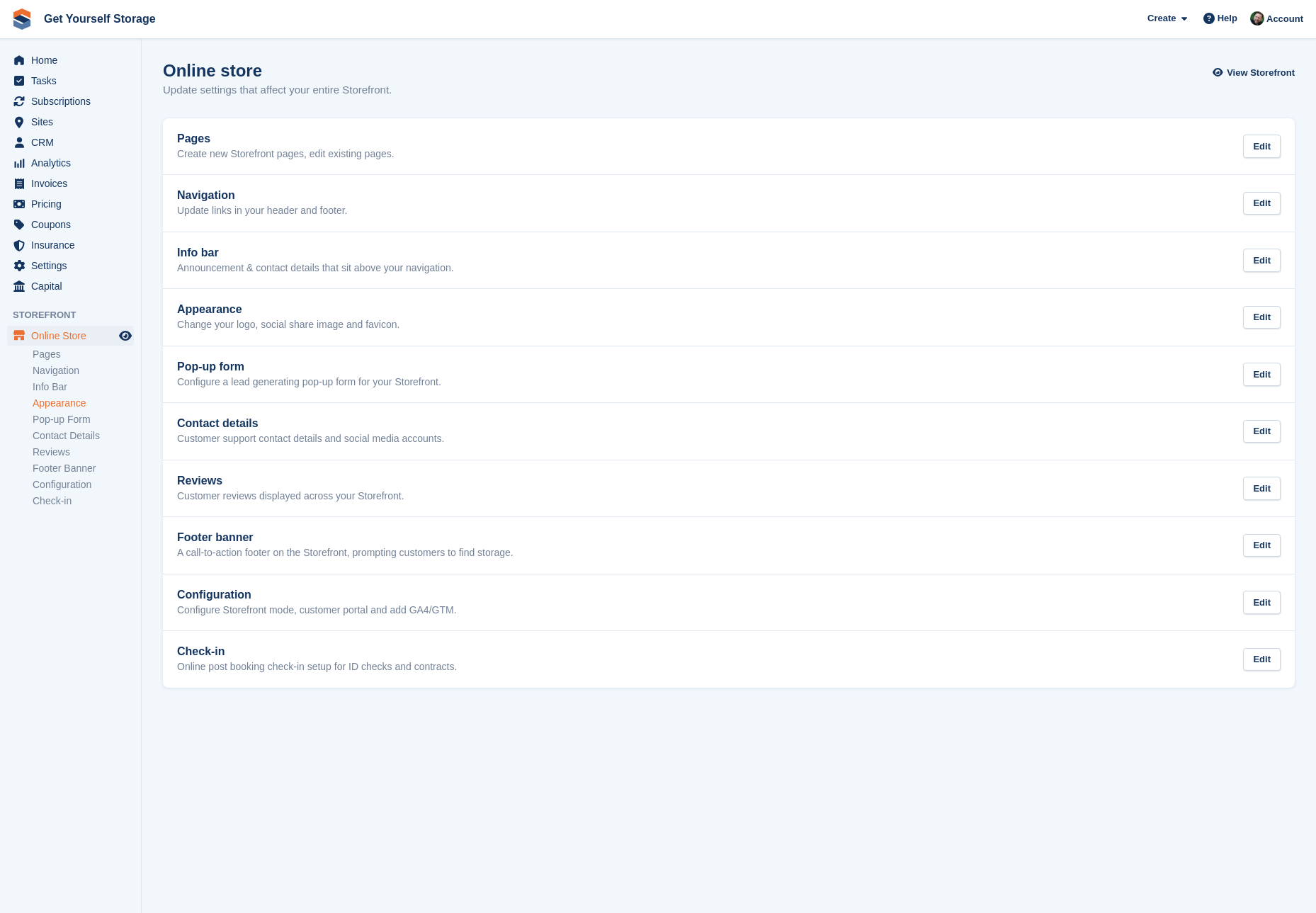
click at [46, 403] on link "Appearance" at bounding box center [83, 403] width 101 height 14
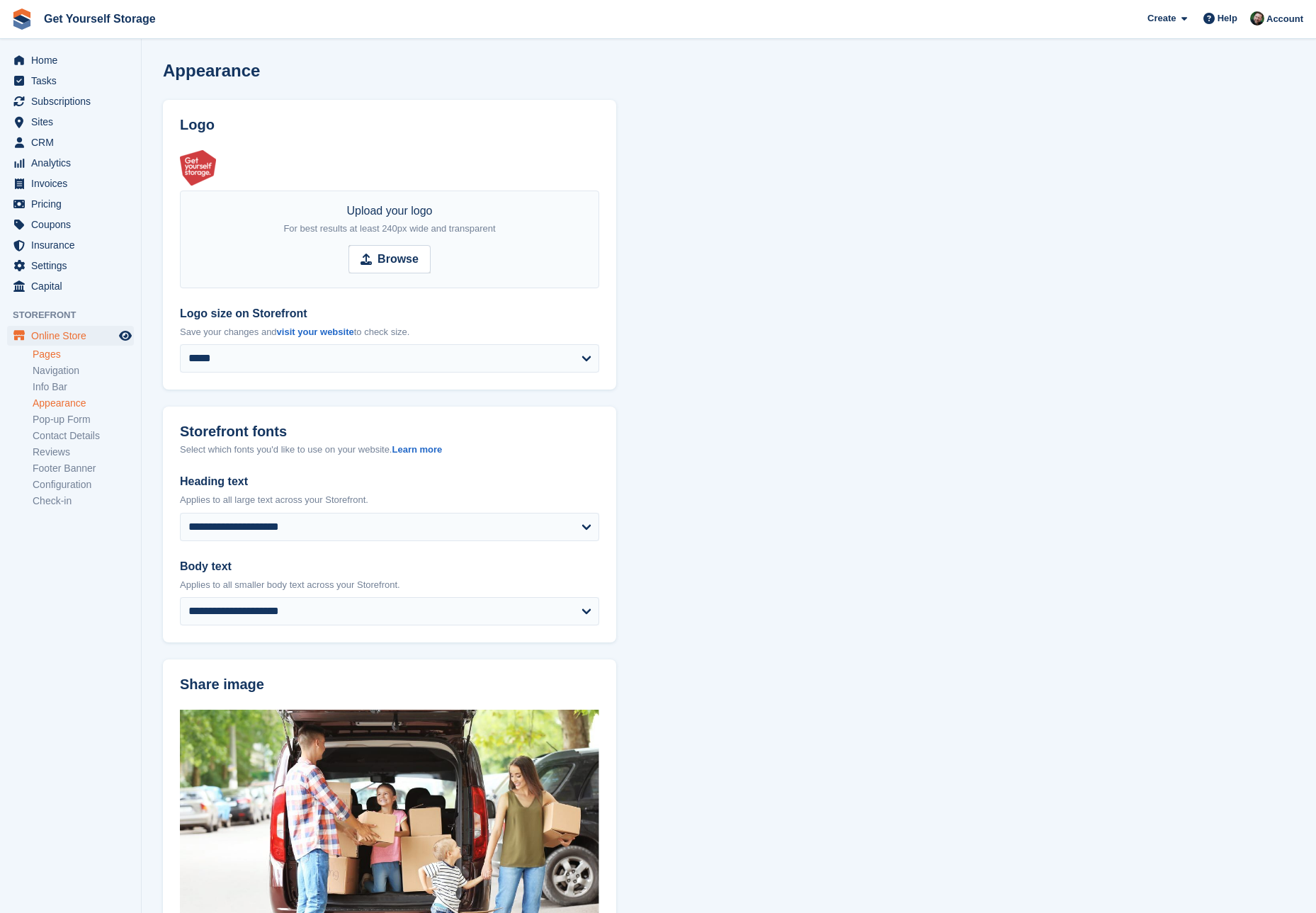
click at [45, 354] on link "Pages" at bounding box center [83, 354] width 101 height 14
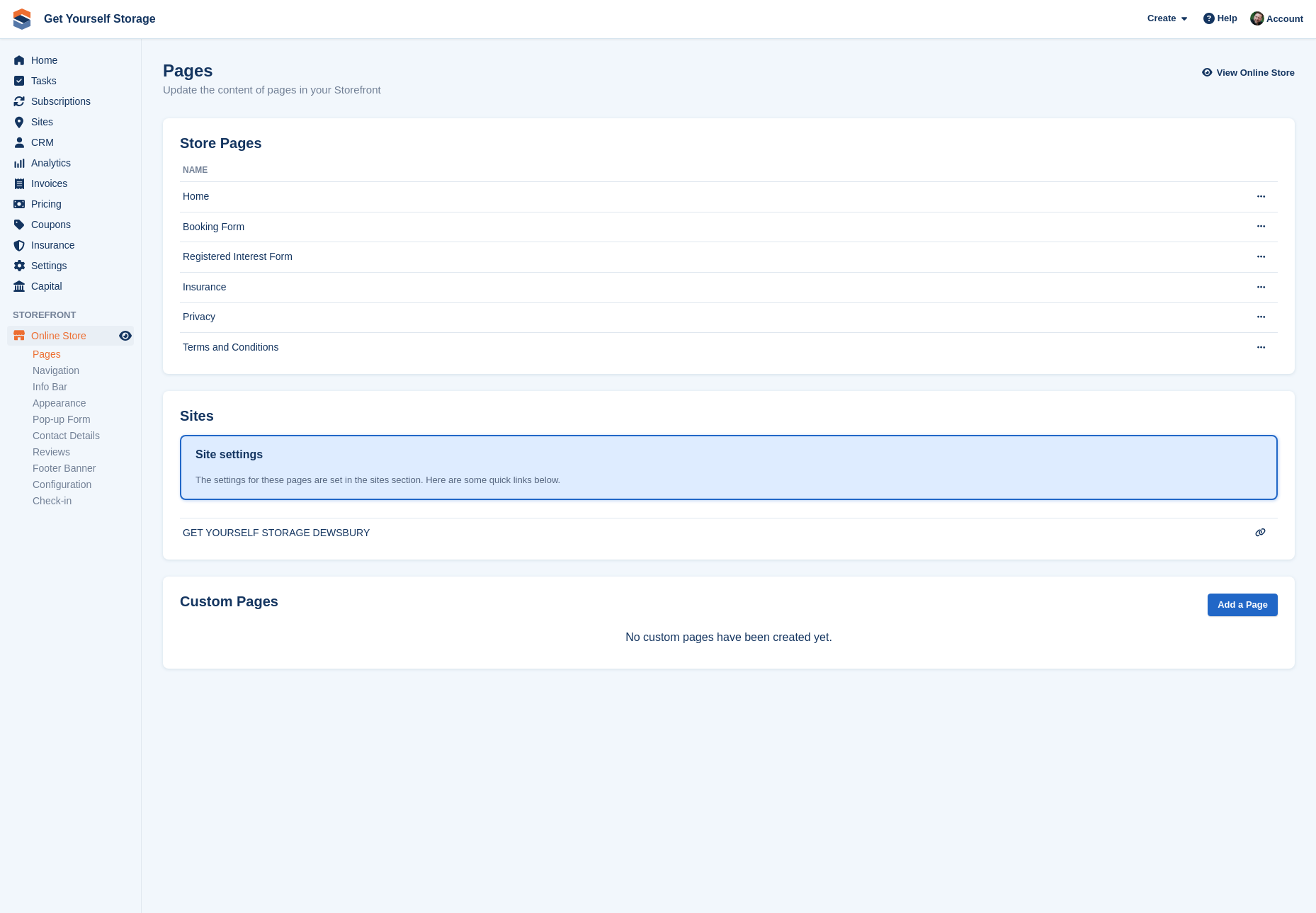
click at [77, 378] on ul "Pages Navigation Info Bar Appearance Pop-up Form Contact Details Reviews Footer…" at bounding box center [86, 428] width 108 height 163
click at [78, 373] on link "Navigation" at bounding box center [83, 371] width 101 height 14
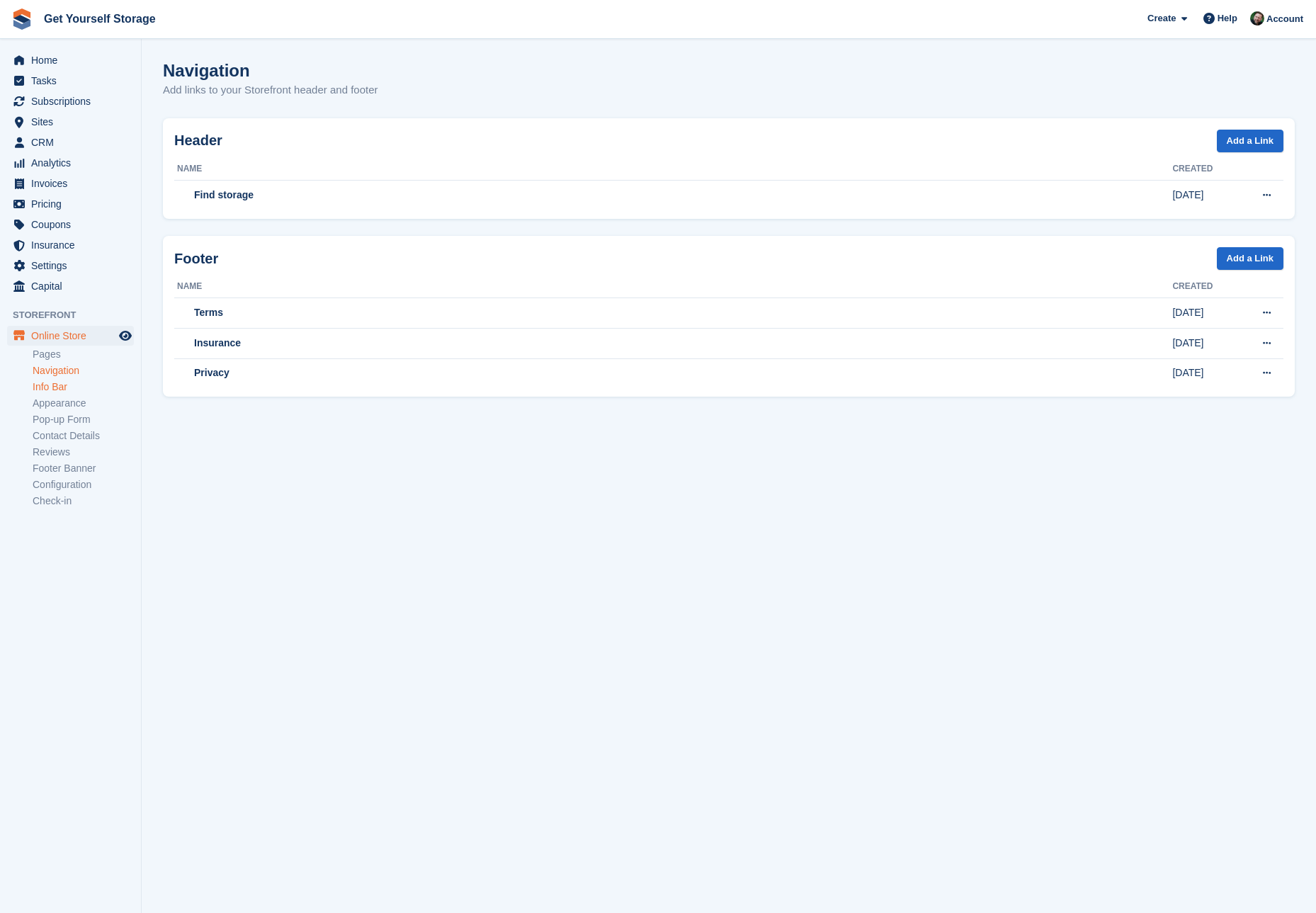
click at [68, 381] on link "Info Bar" at bounding box center [83, 387] width 101 height 14
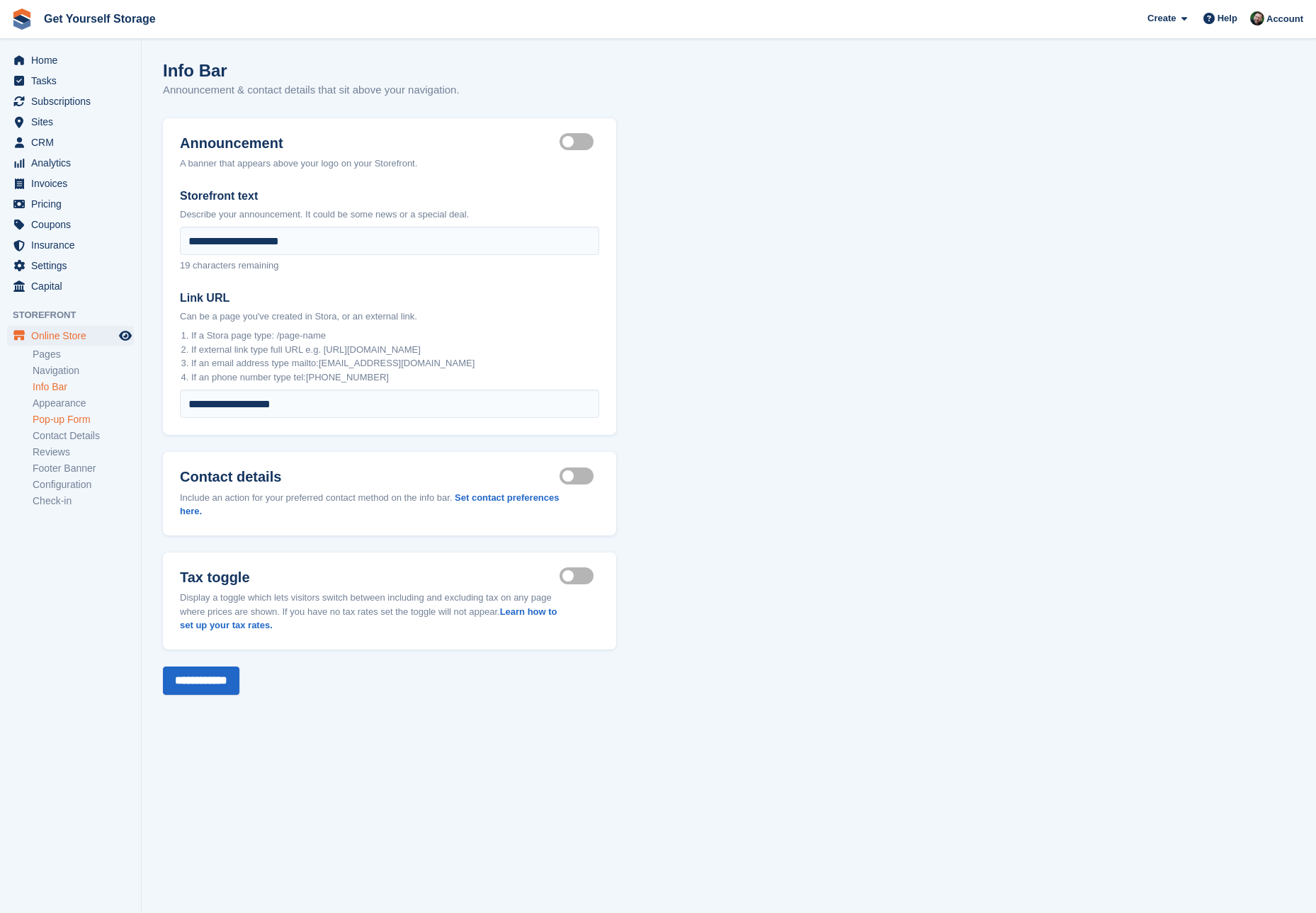
click at [65, 414] on link "Pop-up Form" at bounding box center [83, 420] width 101 height 14
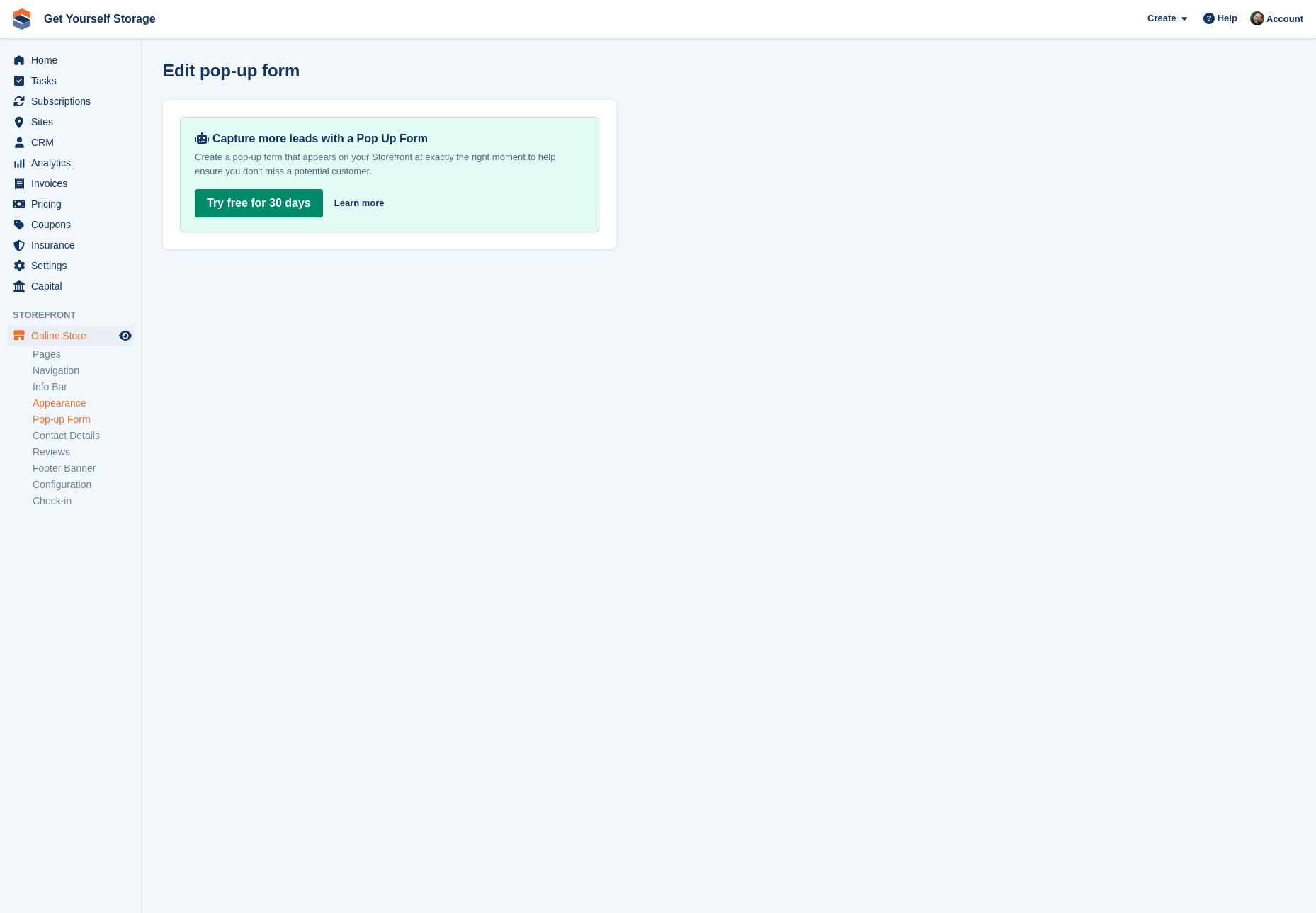
click at [65, 403] on link "Appearance" at bounding box center [83, 403] width 101 height 14
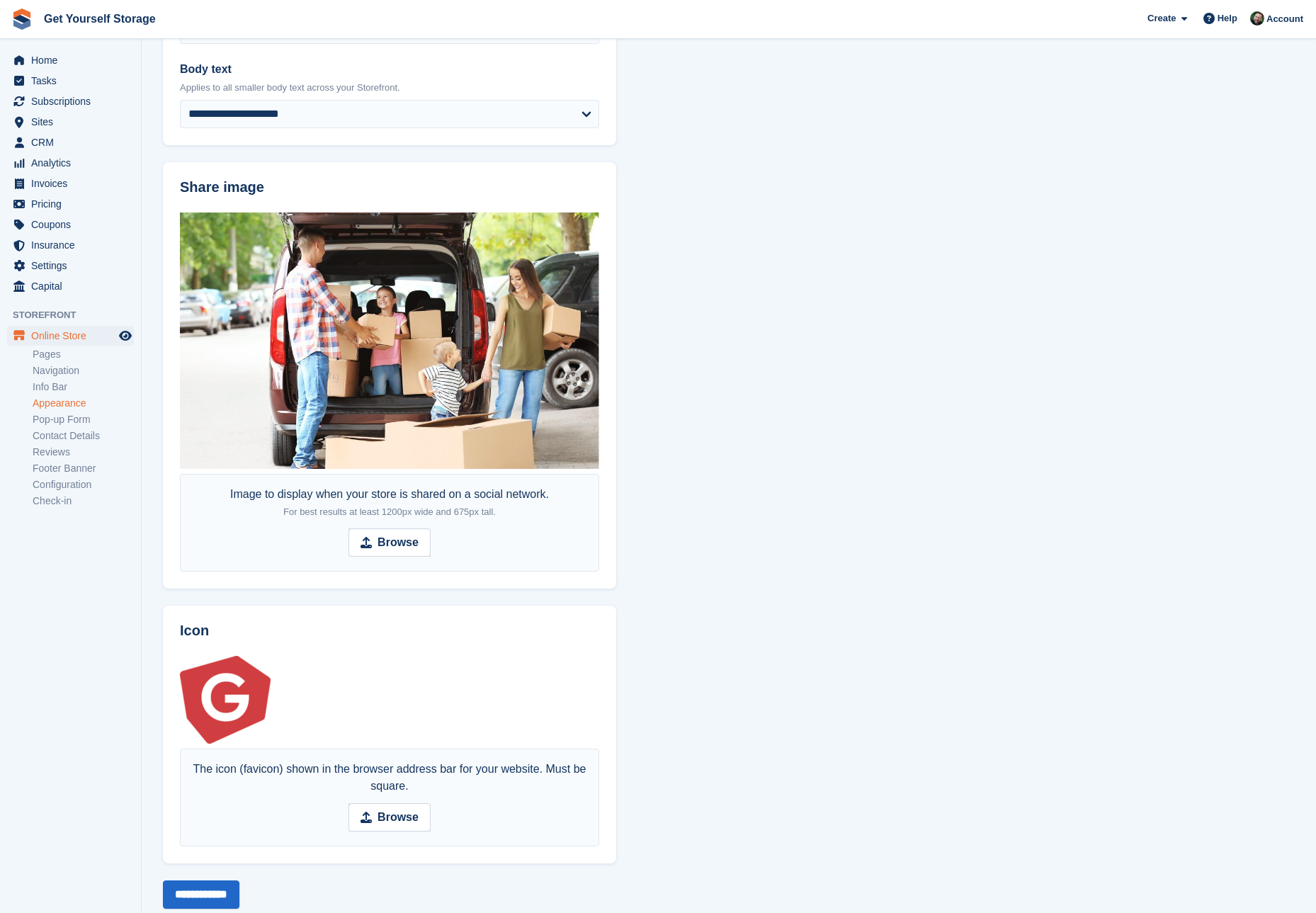
scroll to position [528, 0]
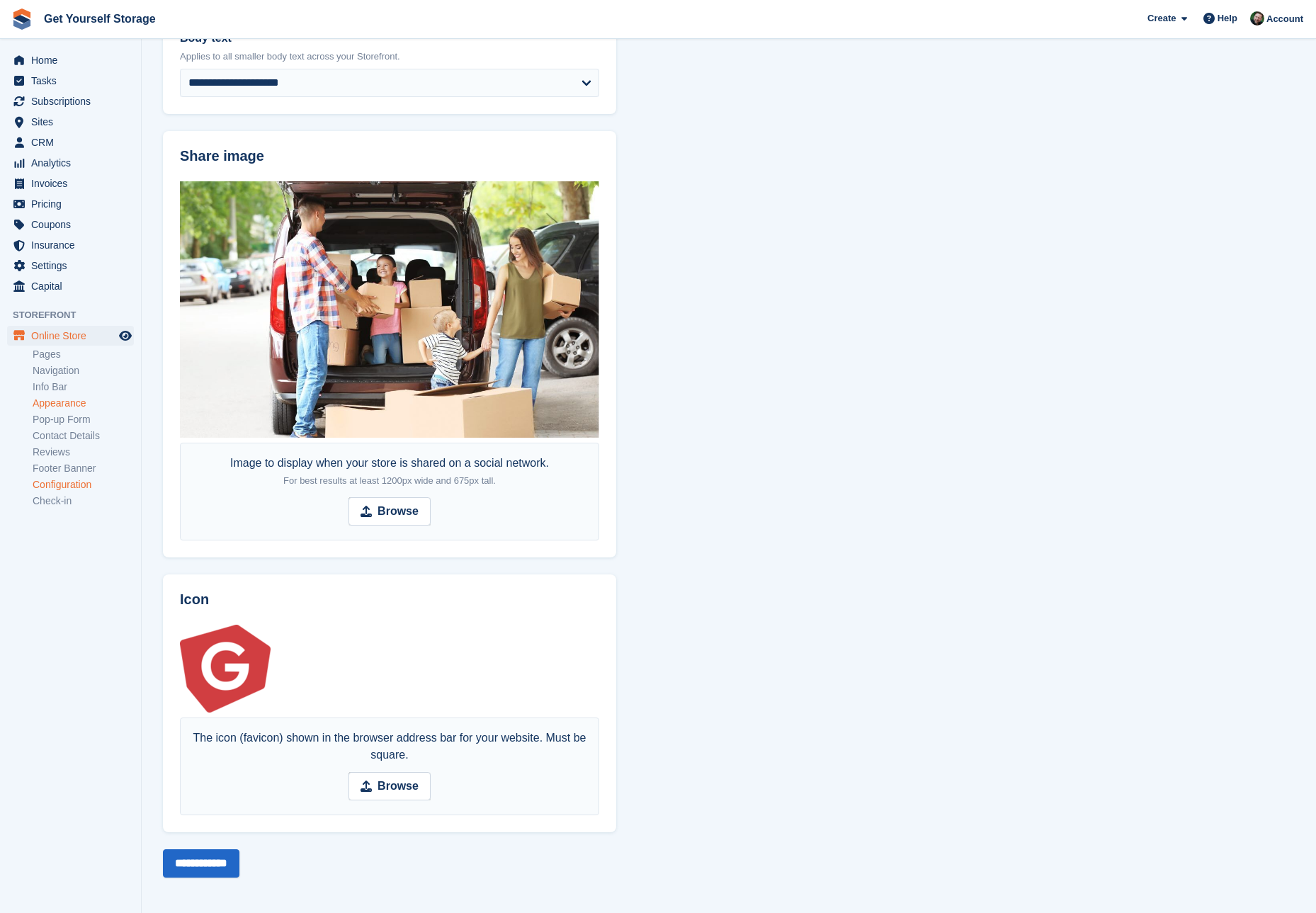
click at [47, 487] on link "Configuration" at bounding box center [83, 485] width 101 height 14
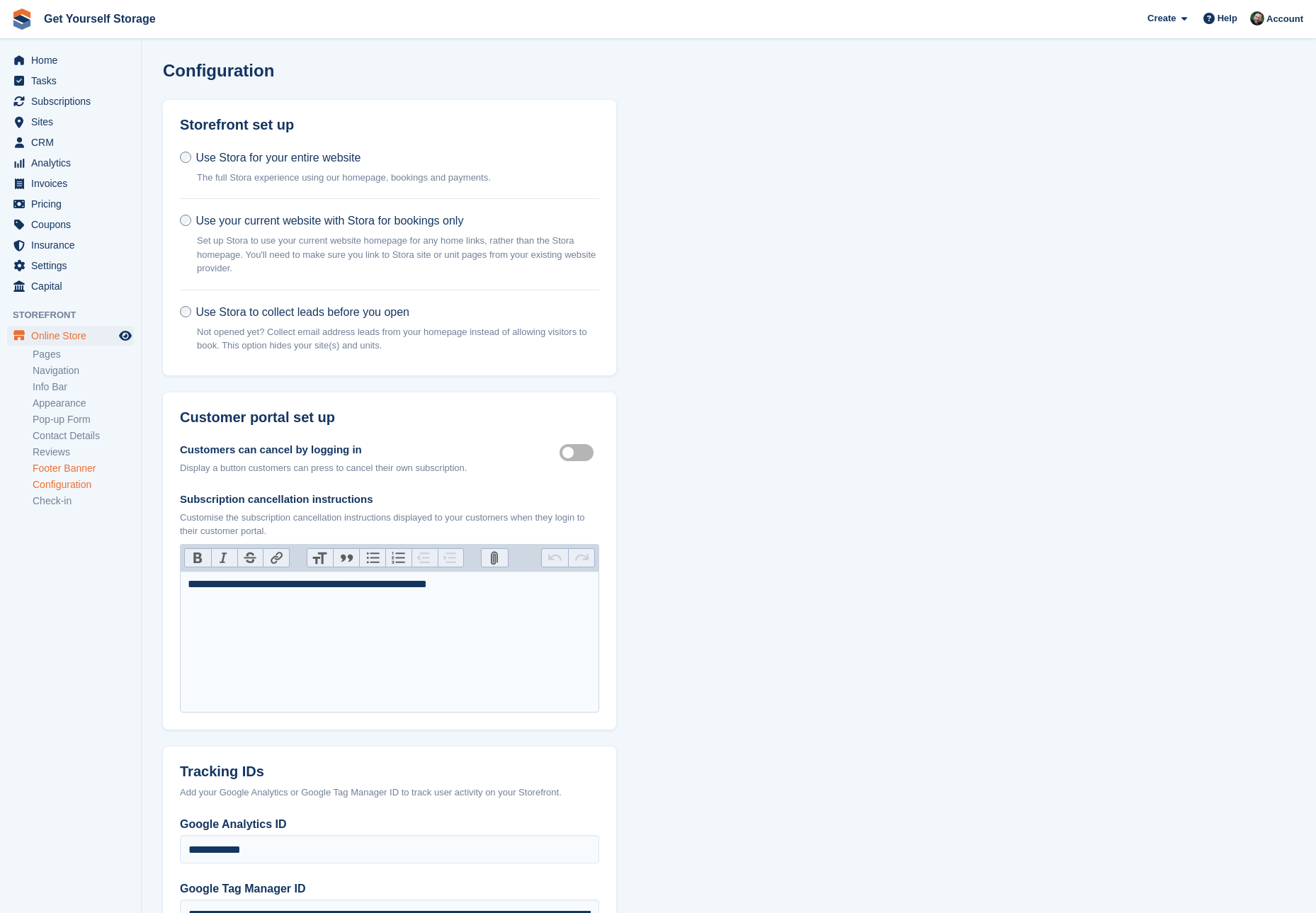
click at [59, 471] on link "Footer Banner" at bounding box center [83, 469] width 101 height 14
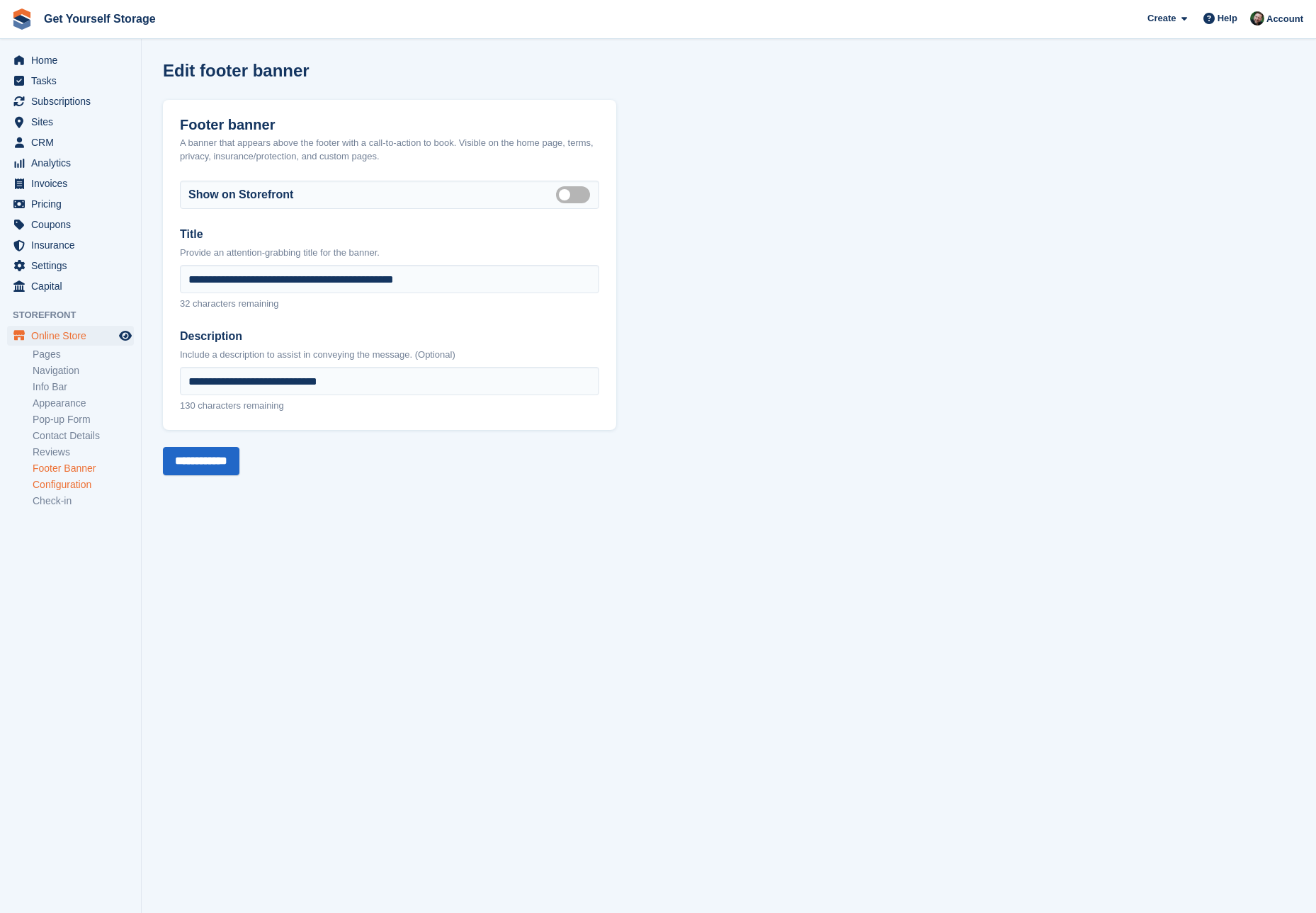
click at [59, 487] on link "Configuration" at bounding box center [83, 485] width 101 height 14
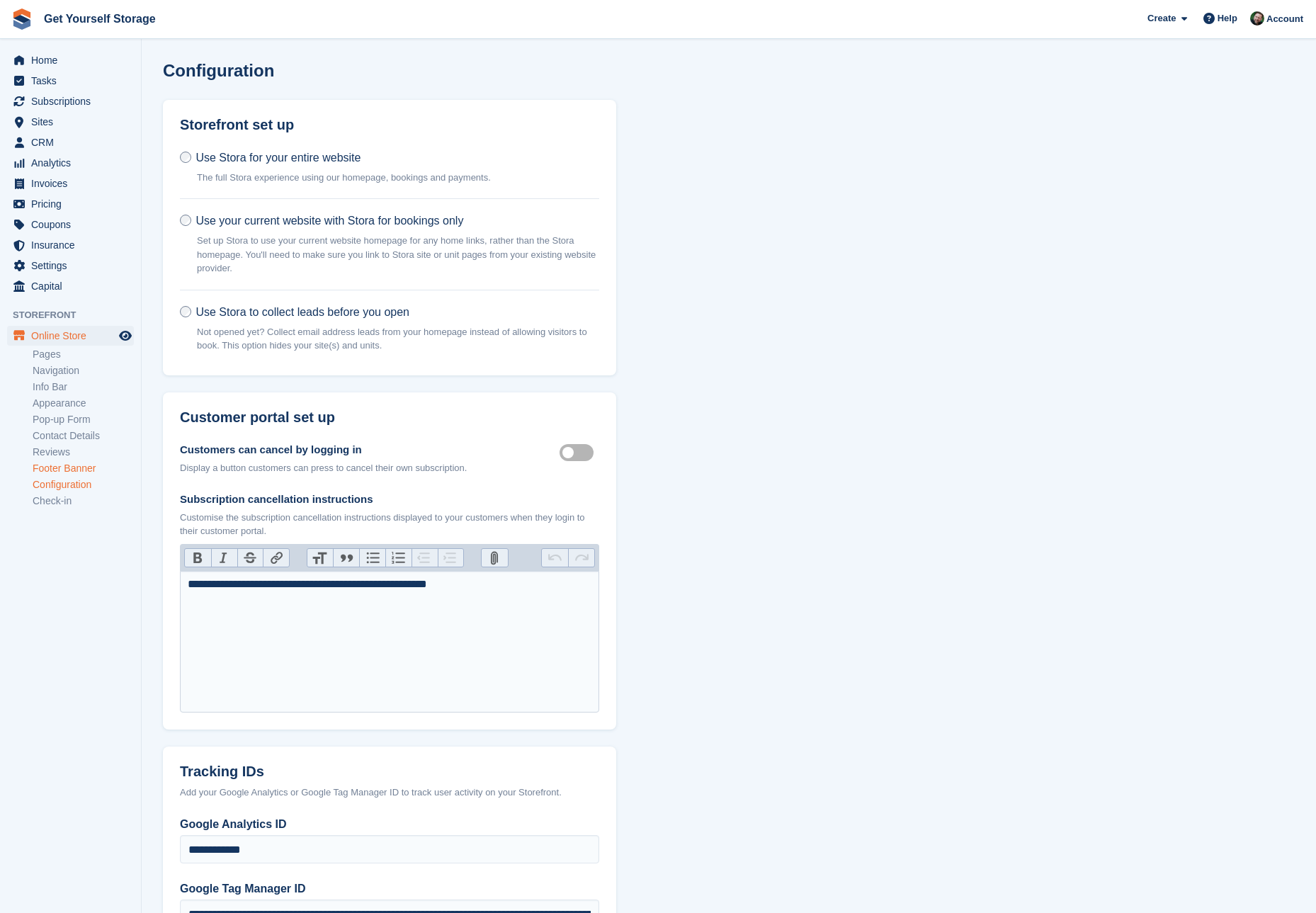
click at [44, 467] on link "Footer Banner" at bounding box center [83, 469] width 101 height 14
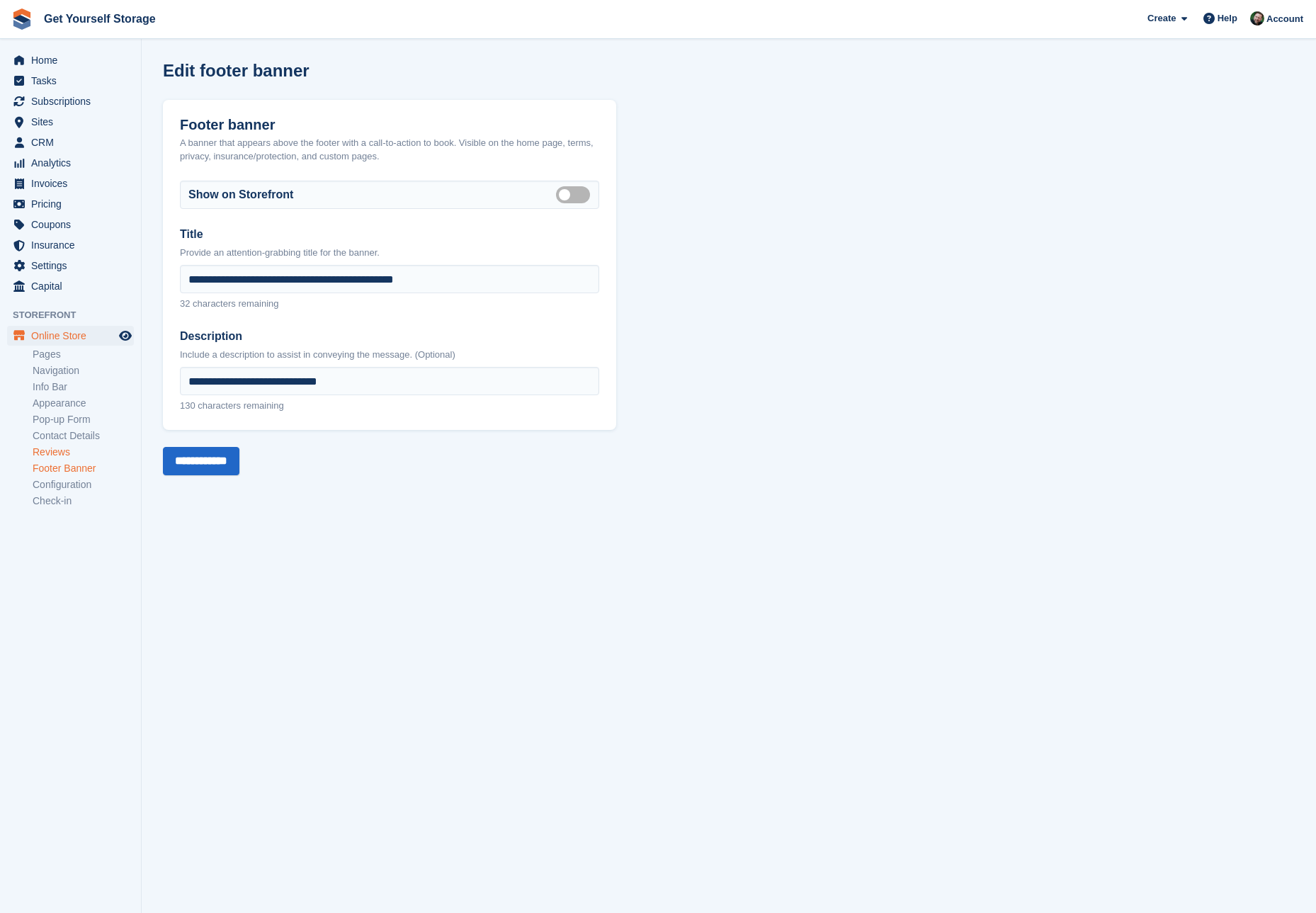
click at [54, 452] on link "Reviews" at bounding box center [83, 453] width 101 height 14
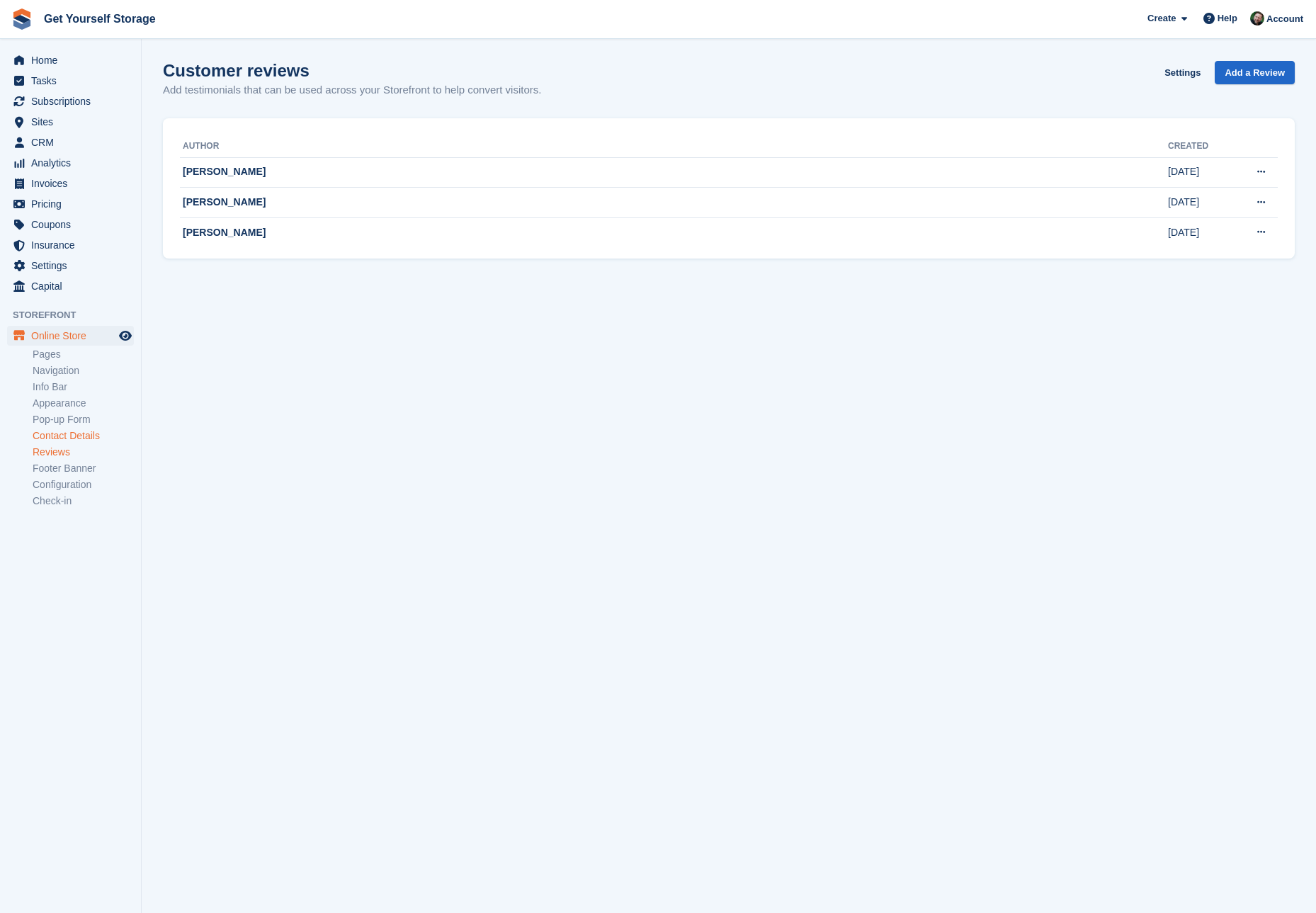
click at [61, 435] on link "Contact Details" at bounding box center [83, 436] width 101 height 14
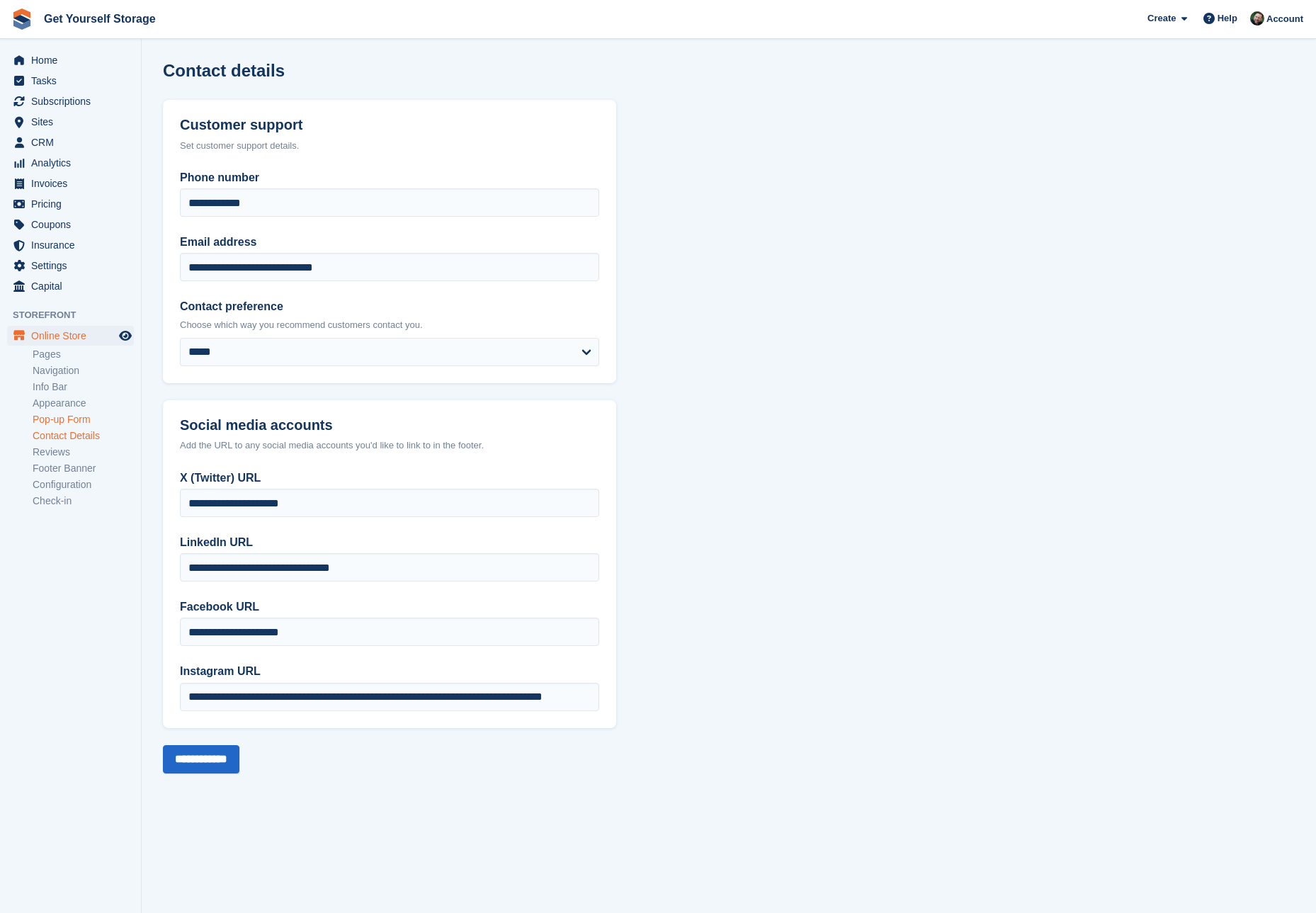
click at [68, 422] on link "Pop-up Form" at bounding box center [83, 420] width 101 height 14
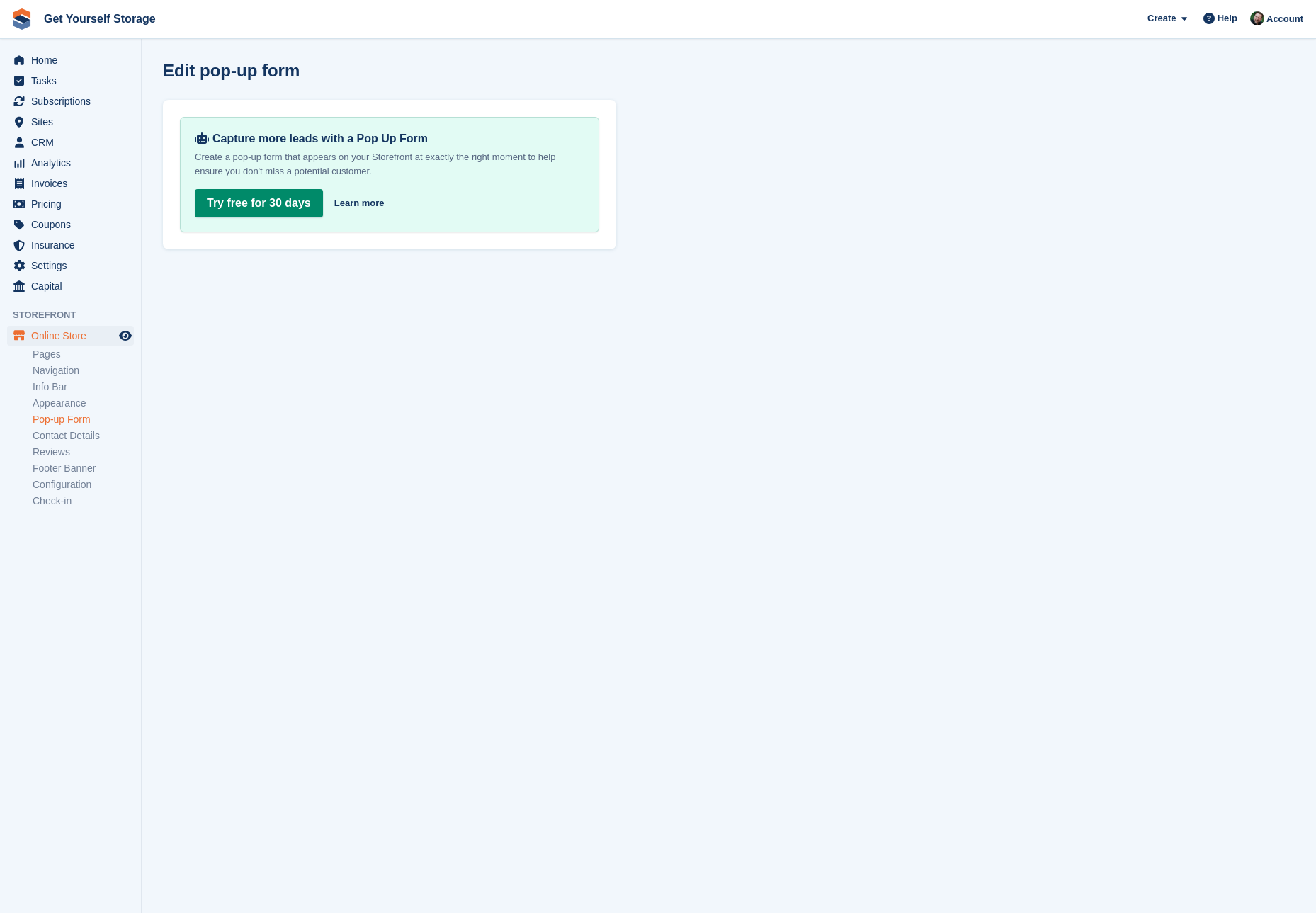
click at [68, 413] on link "Pop-up Form" at bounding box center [83, 420] width 101 height 14
click at [68, 406] on link "Appearance" at bounding box center [83, 403] width 101 height 14
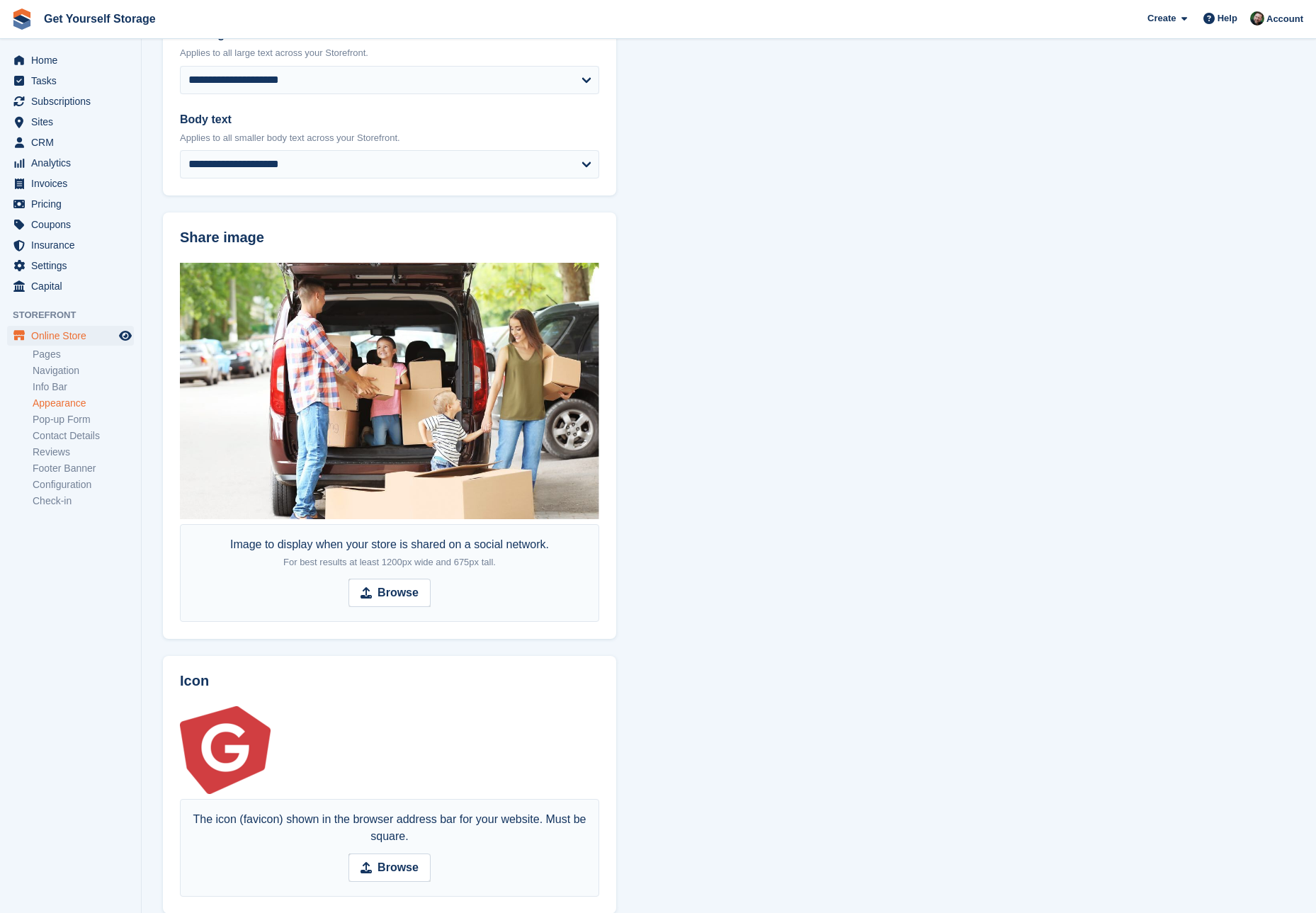
scroll to position [528, 0]
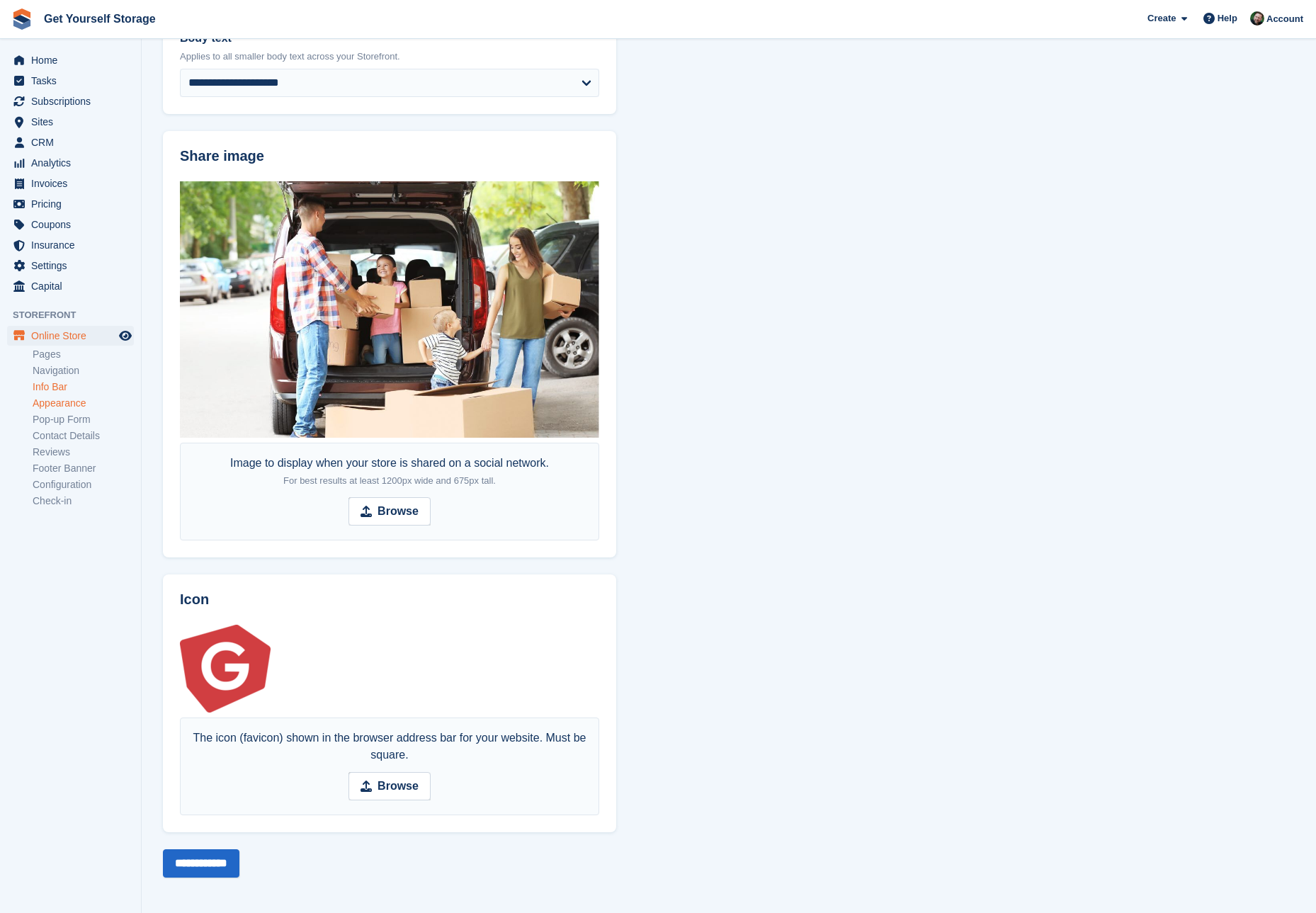
click at [53, 386] on link "Info Bar" at bounding box center [83, 387] width 101 height 14
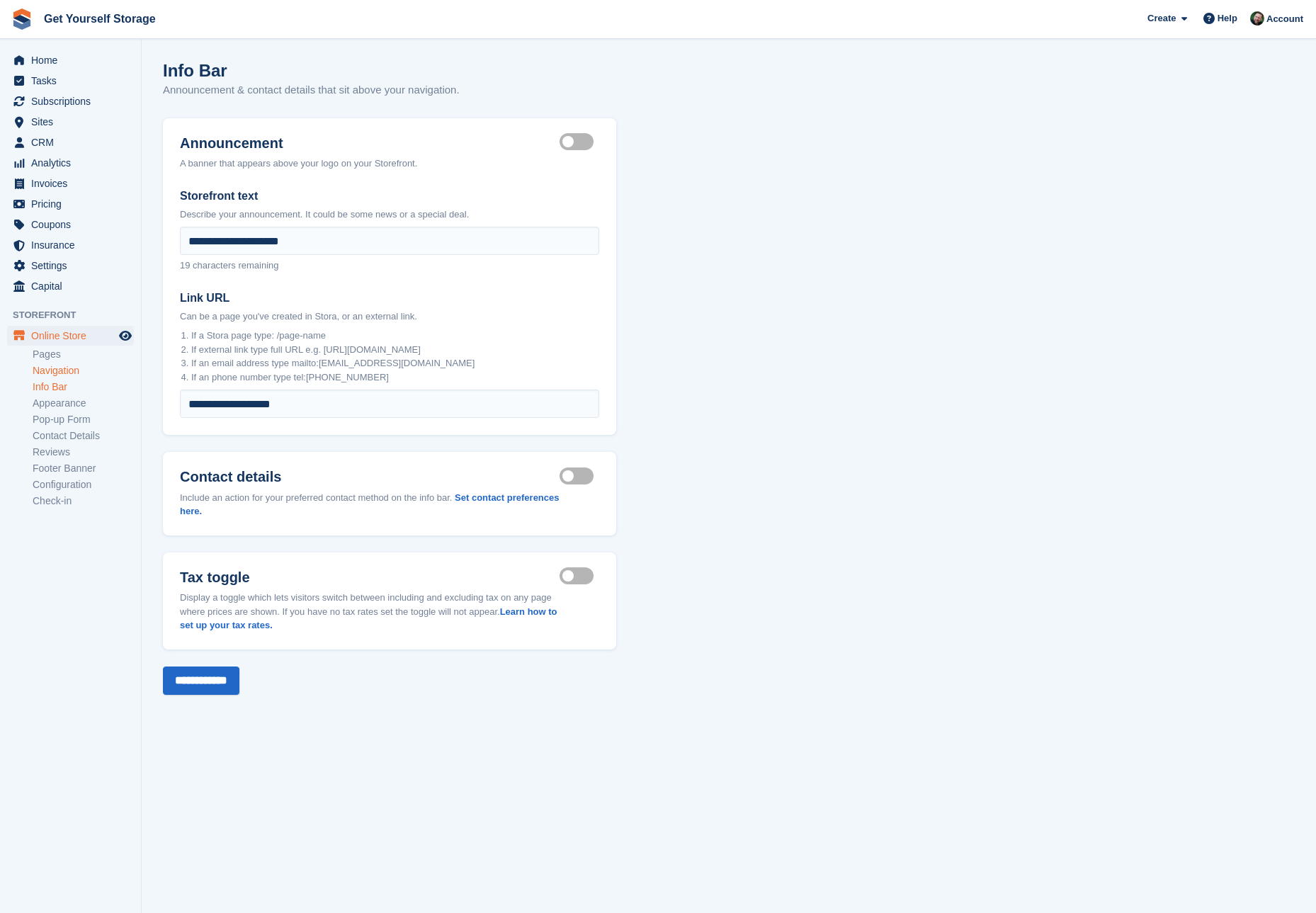
click at [52, 373] on link "Navigation" at bounding box center [83, 371] width 101 height 14
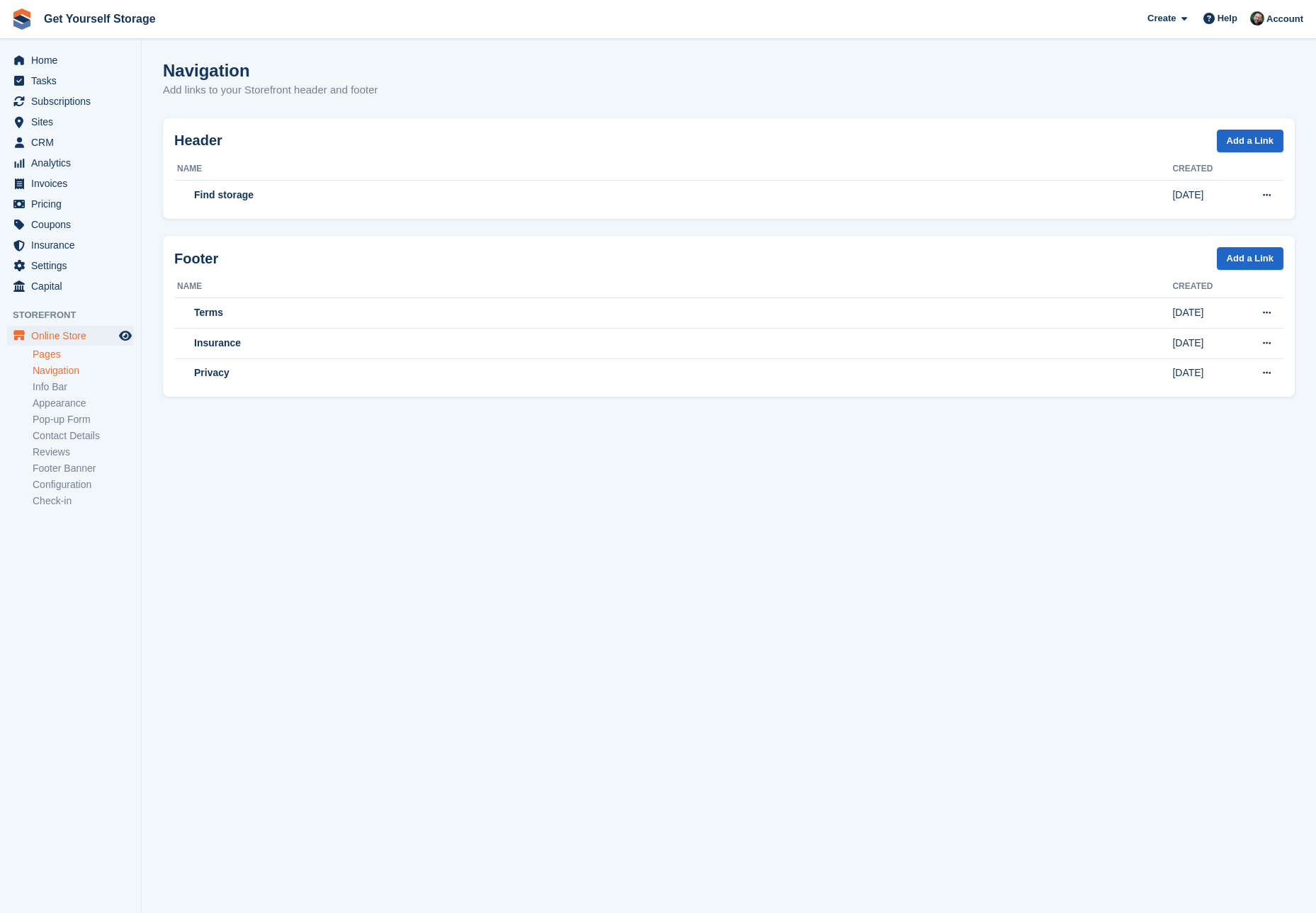
click at [58, 357] on link "Pages" at bounding box center [83, 354] width 101 height 14
